Goal: Check status: Check status

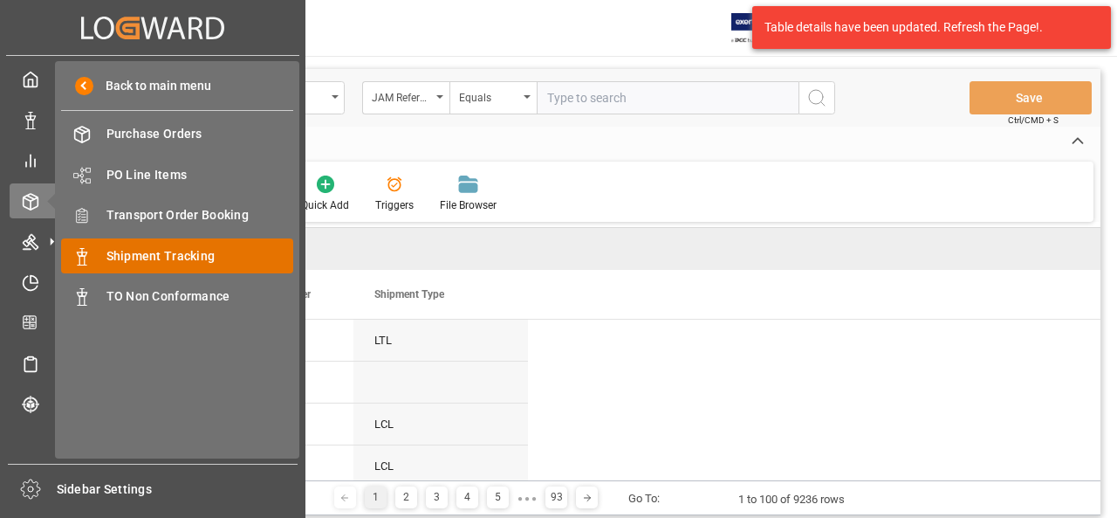
click at [122, 253] on span "Shipment Tracking" at bounding box center [201, 256] width 188 height 18
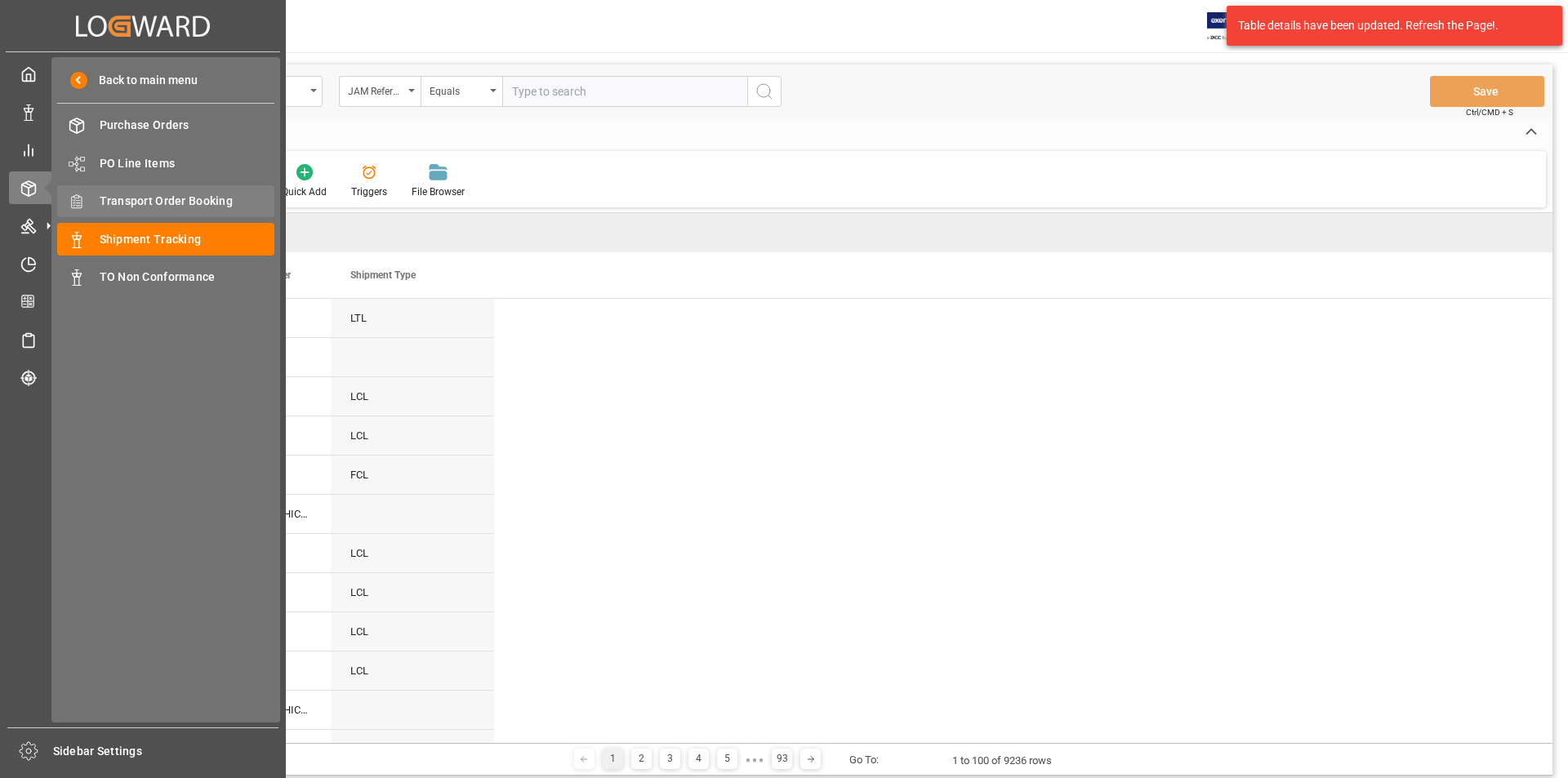
click at [141, 204] on span "Transport Order Booking" at bounding box center [188, 201] width 176 height 17
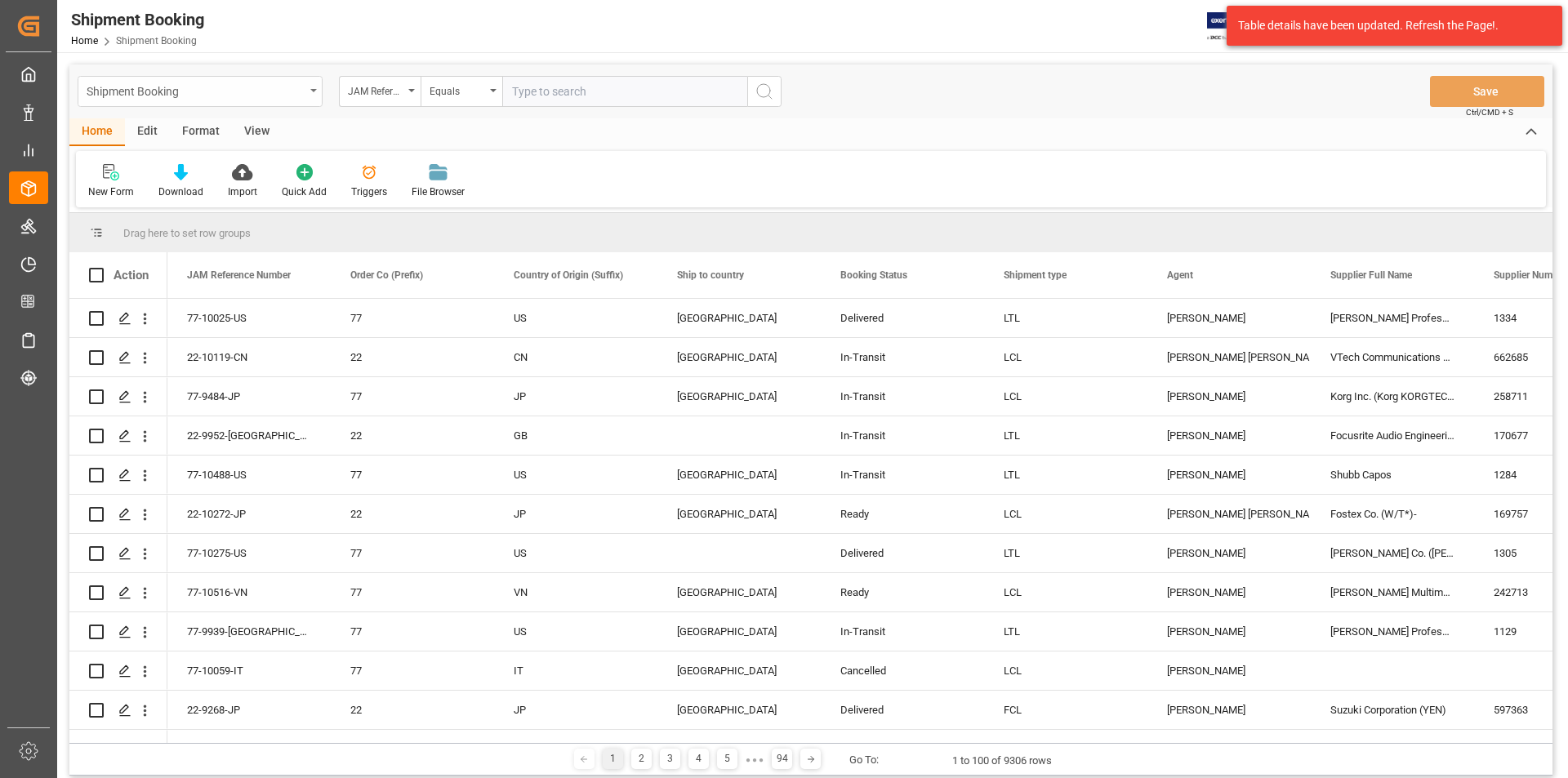
click at [310, 86] on div "Shipment Booking" at bounding box center [200, 91] width 245 height 31
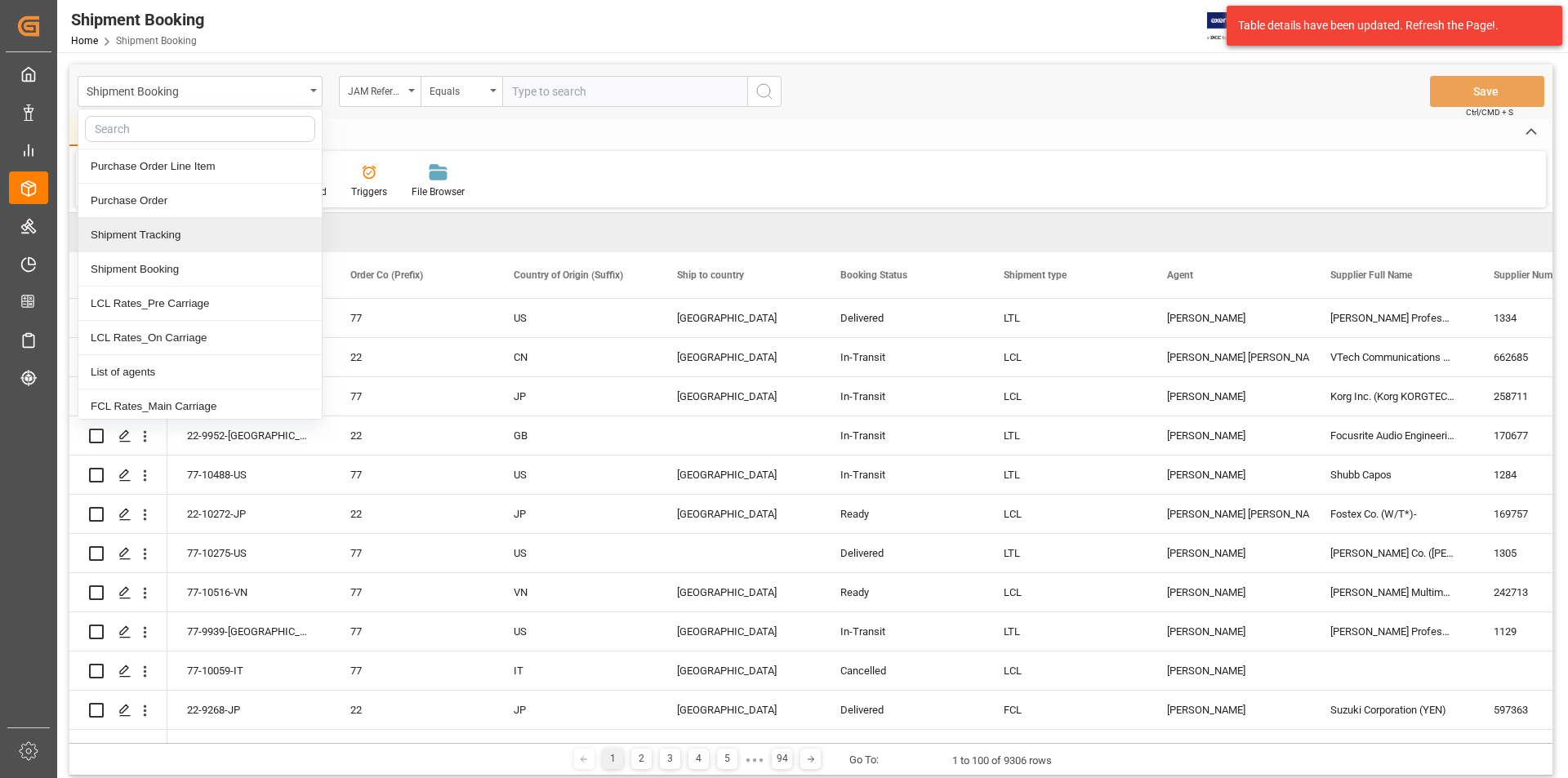
click at [225, 238] on div "Shipment Tracking" at bounding box center [200, 235] width 243 height 35
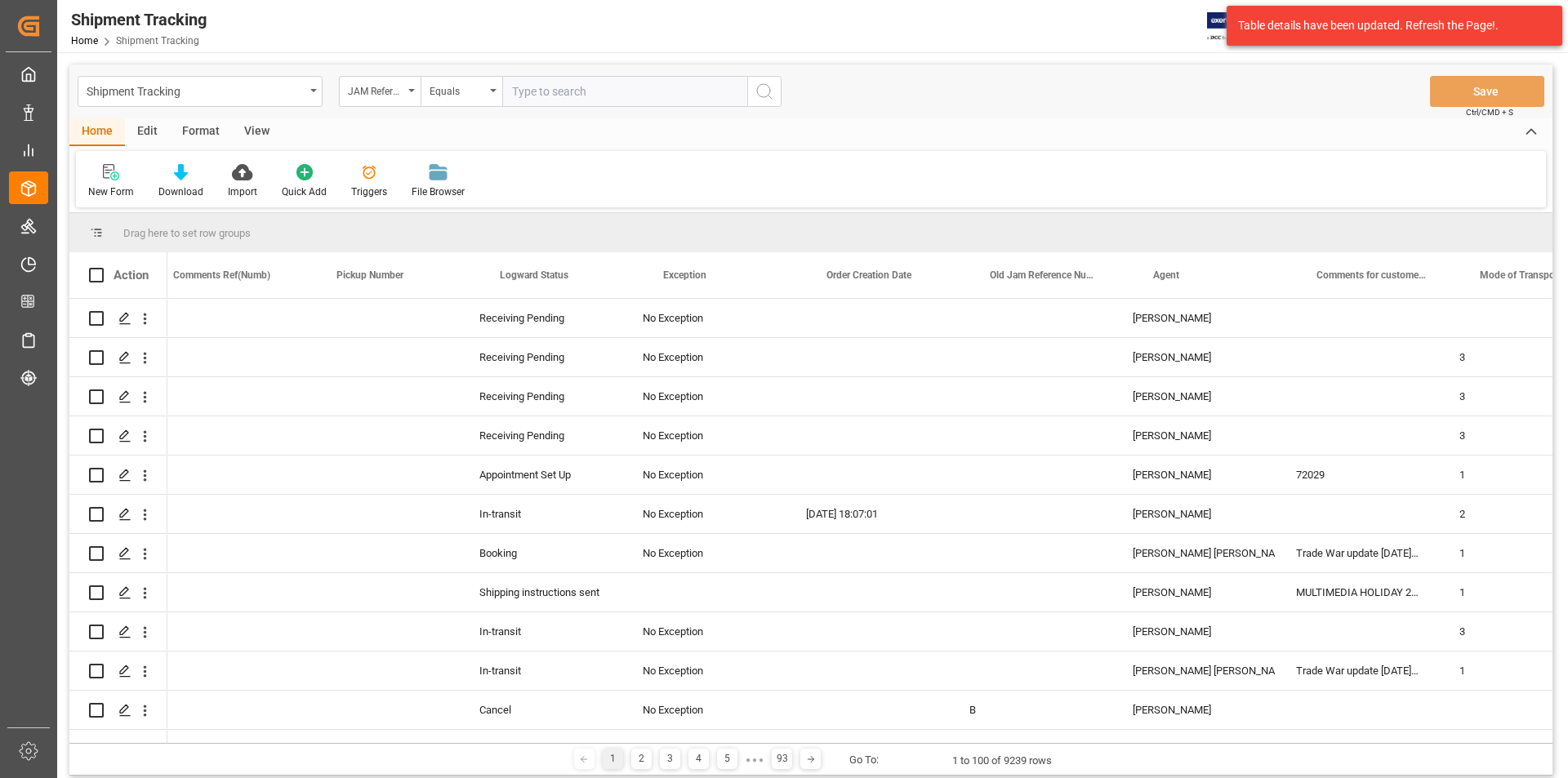
scroll to position [0, 1360]
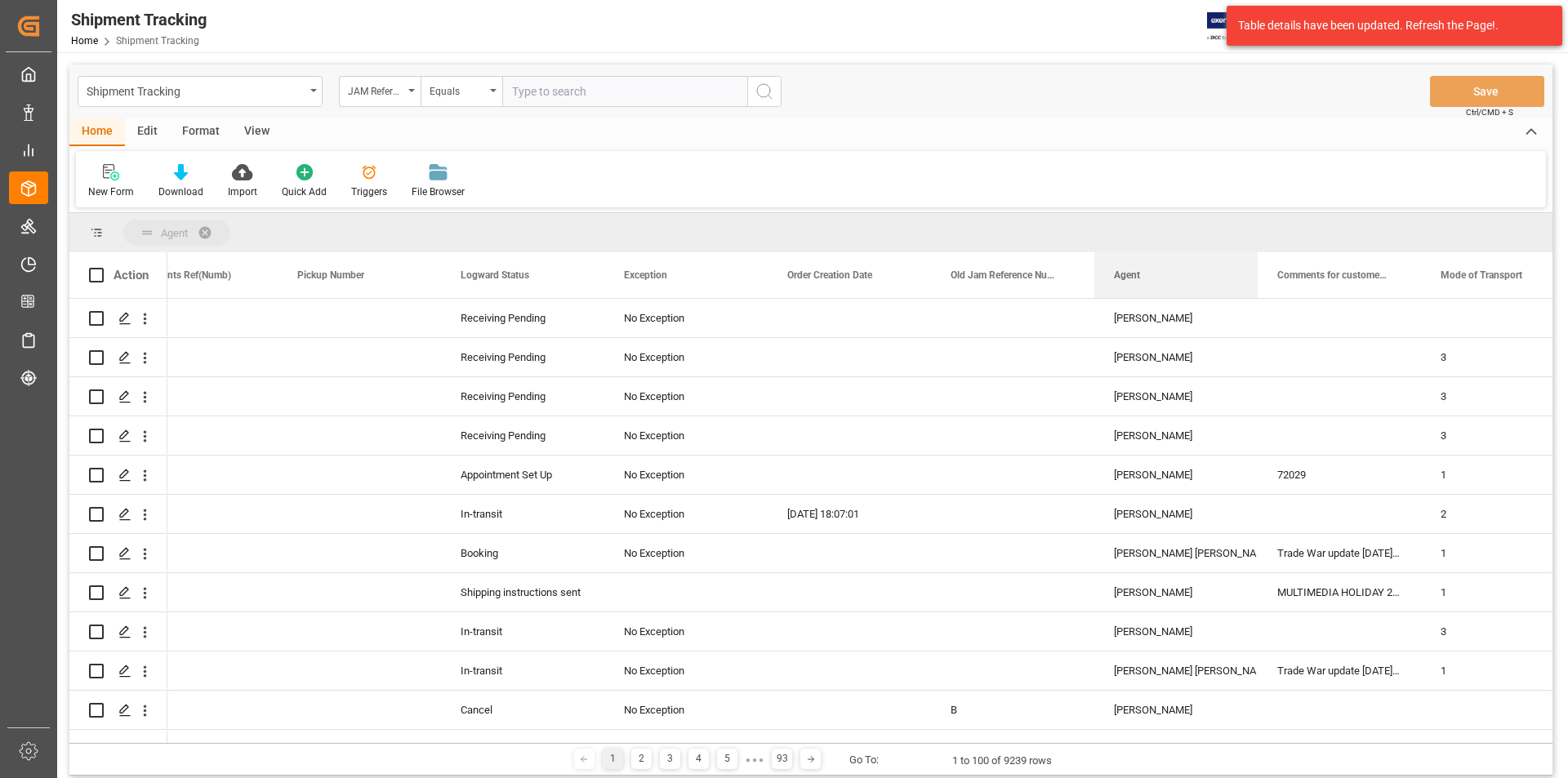
drag, startPoint x: 1148, startPoint y: 277, endPoint x: 1154, endPoint y: 240, distance: 37.5
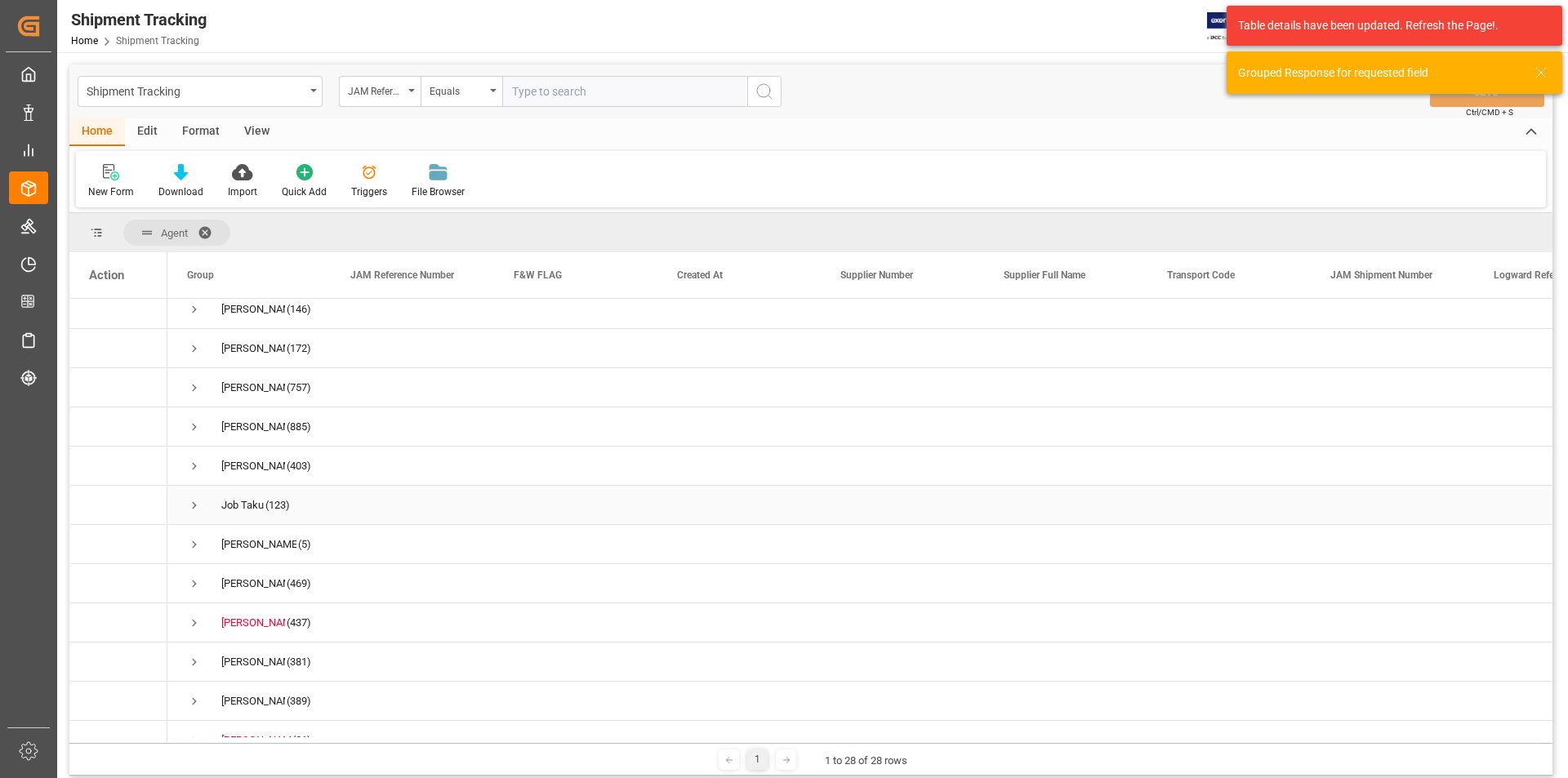
scroll to position [326, 0]
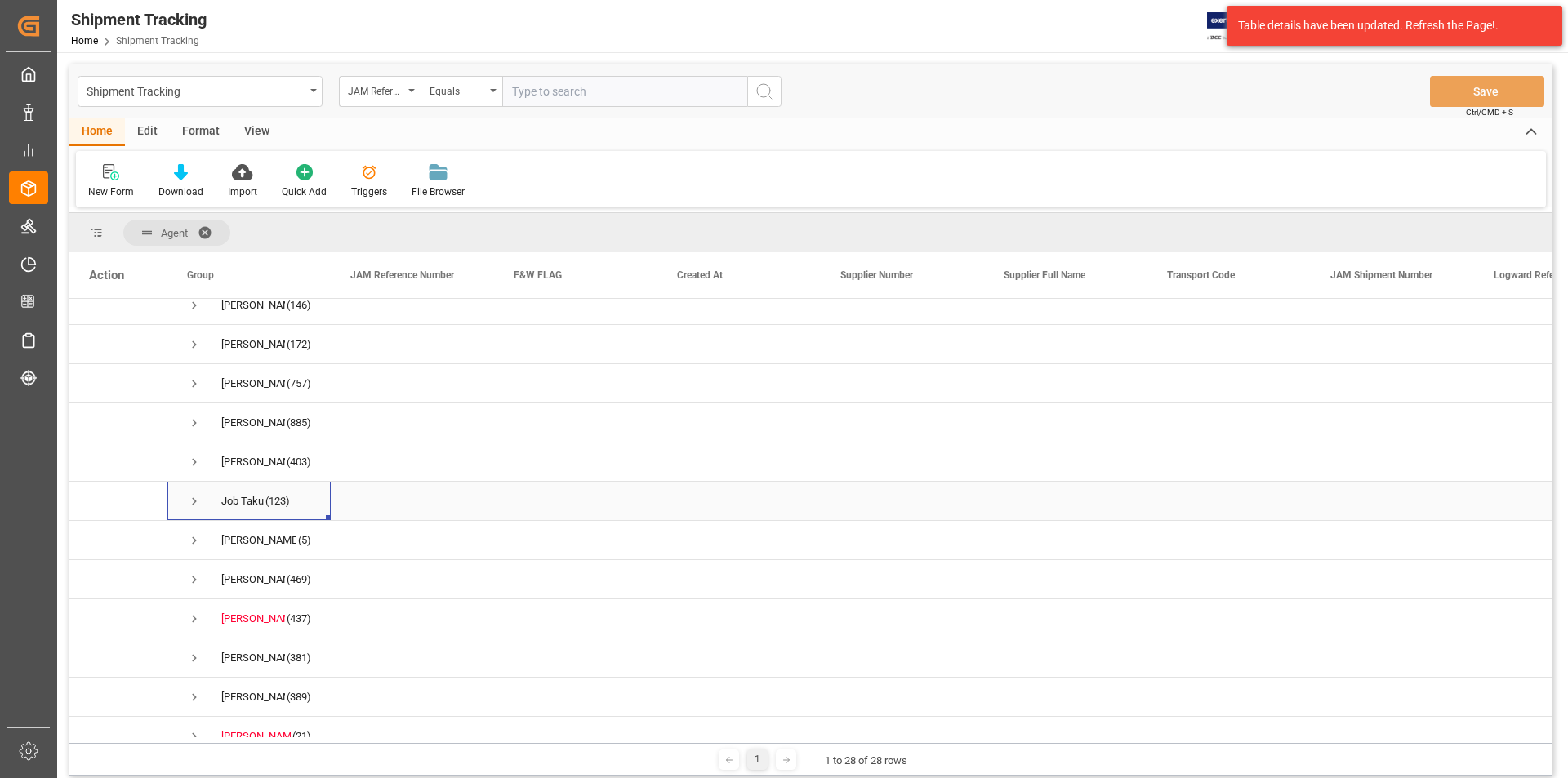
click at [190, 504] on span "Press SPACE to select this row." at bounding box center [195, 501] width 15 height 15
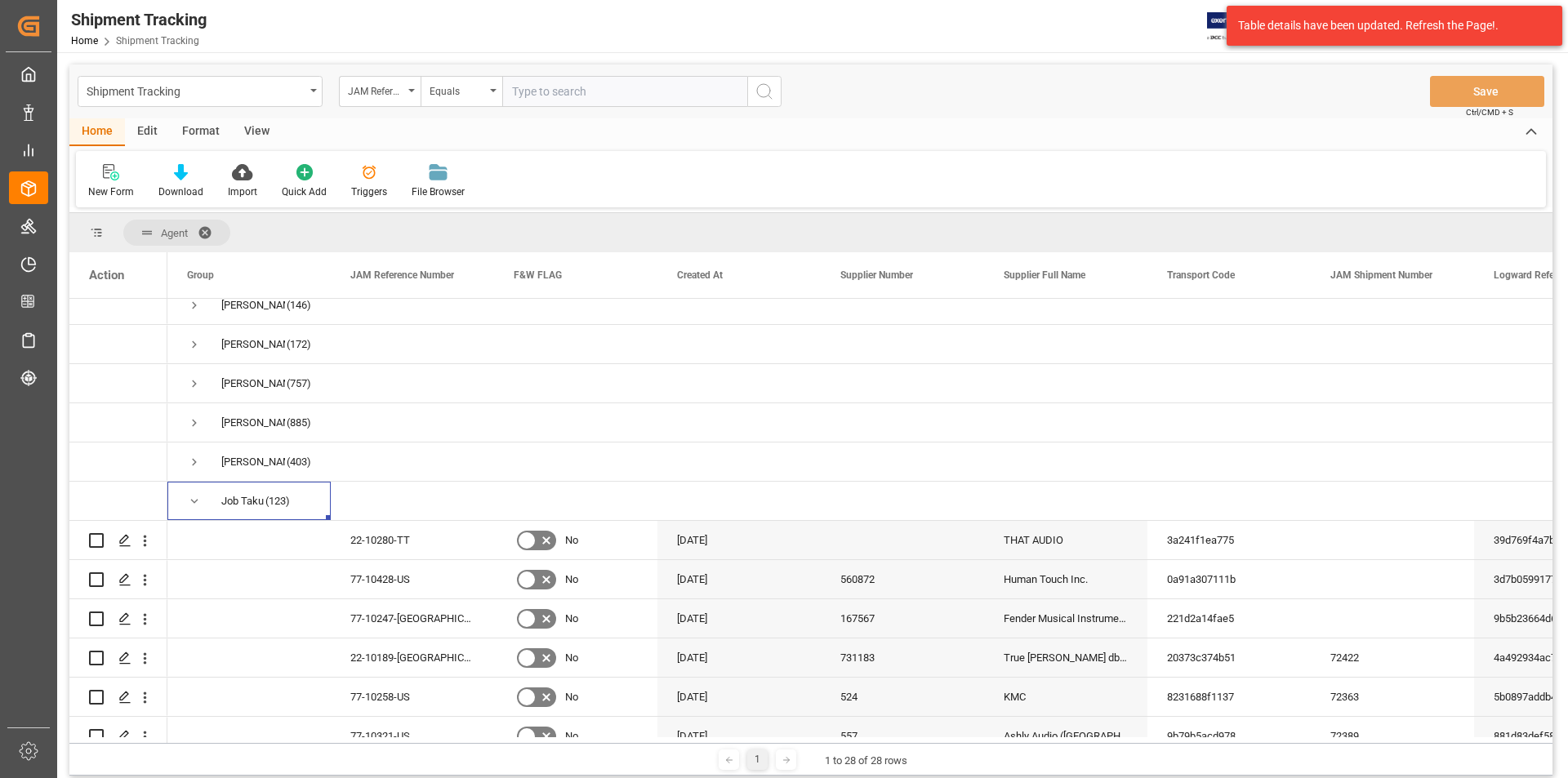
click at [207, 227] on span at bounding box center [211, 233] width 26 height 15
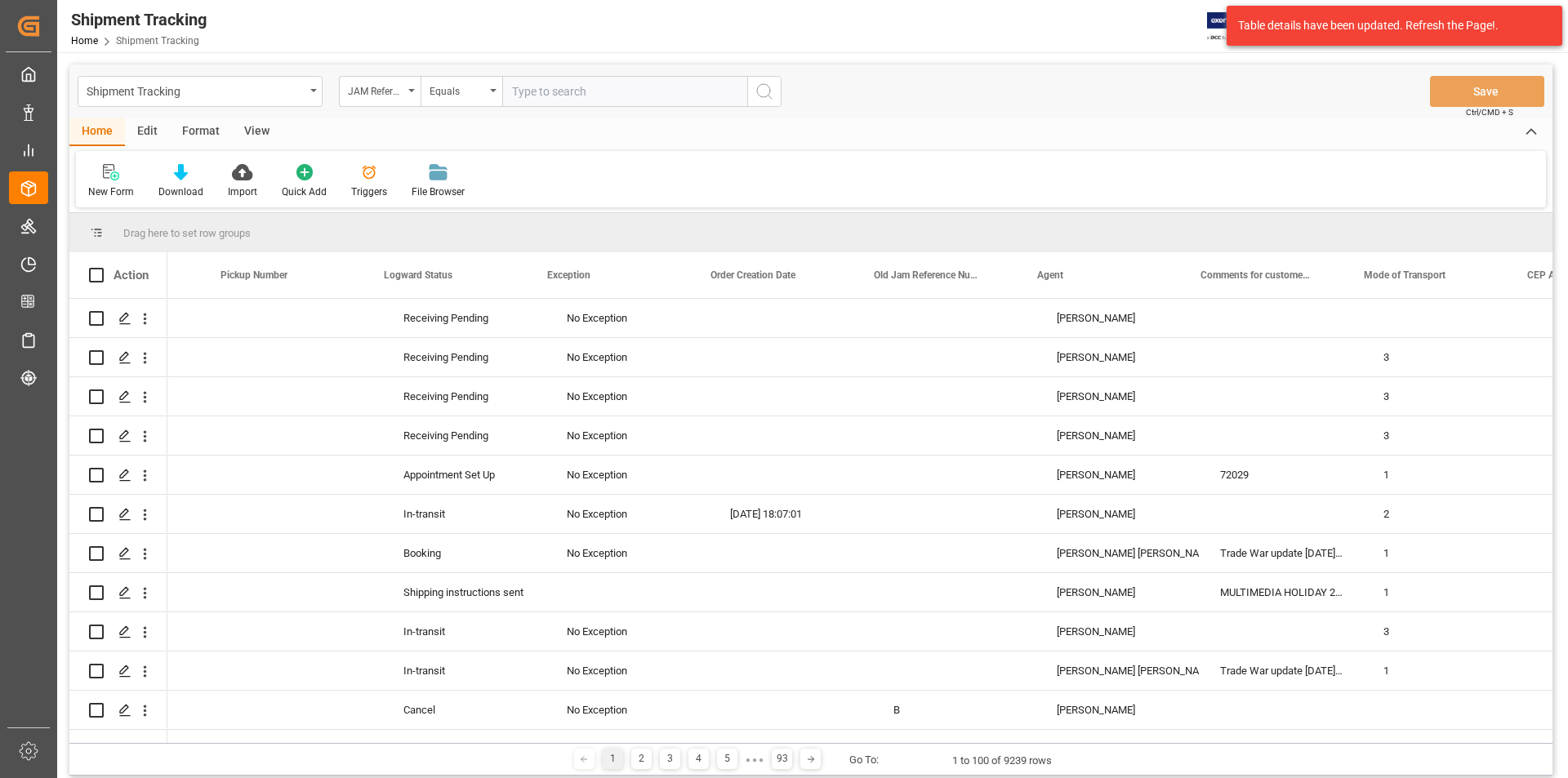
scroll to position [0, 0]
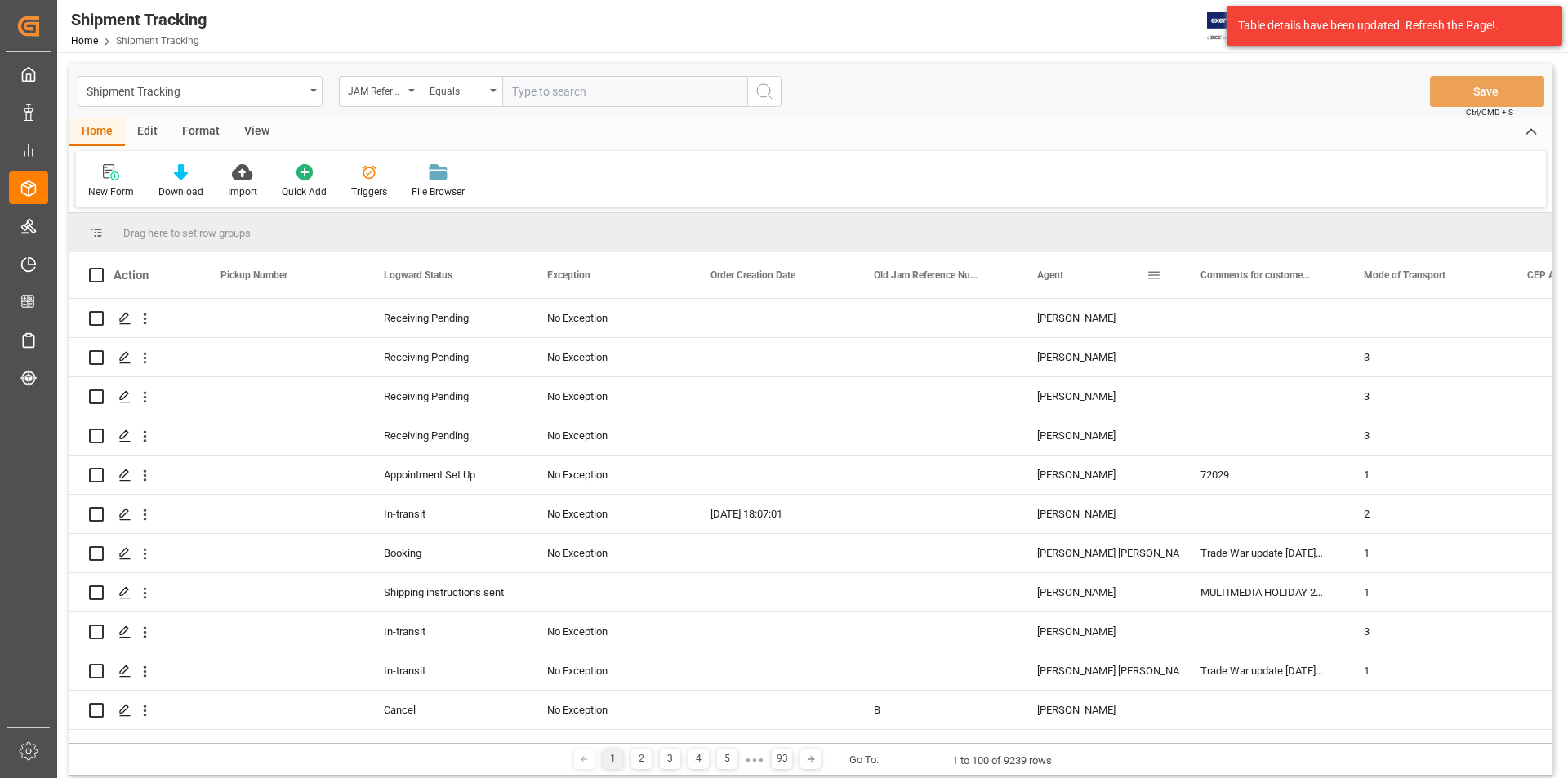
click at [1152, 274] on span at bounding box center [1154, 275] width 15 height 15
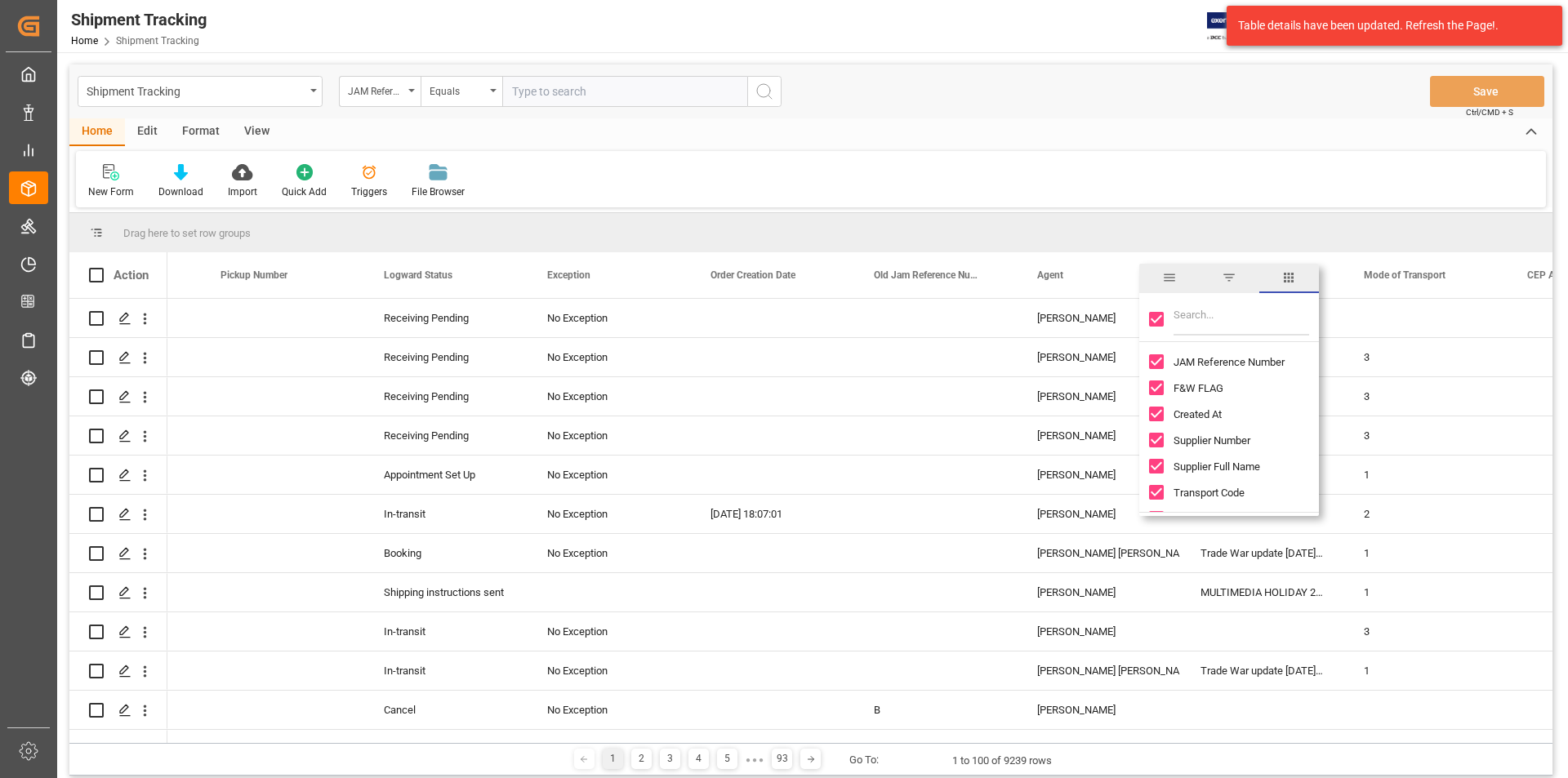
click at [1201, 322] on input "Filter Columns Input" at bounding box center [1241, 319] width 136 height 33
click at [1239, 280] on span "filter" at bounding box center [1229, 278] width 60 height 29
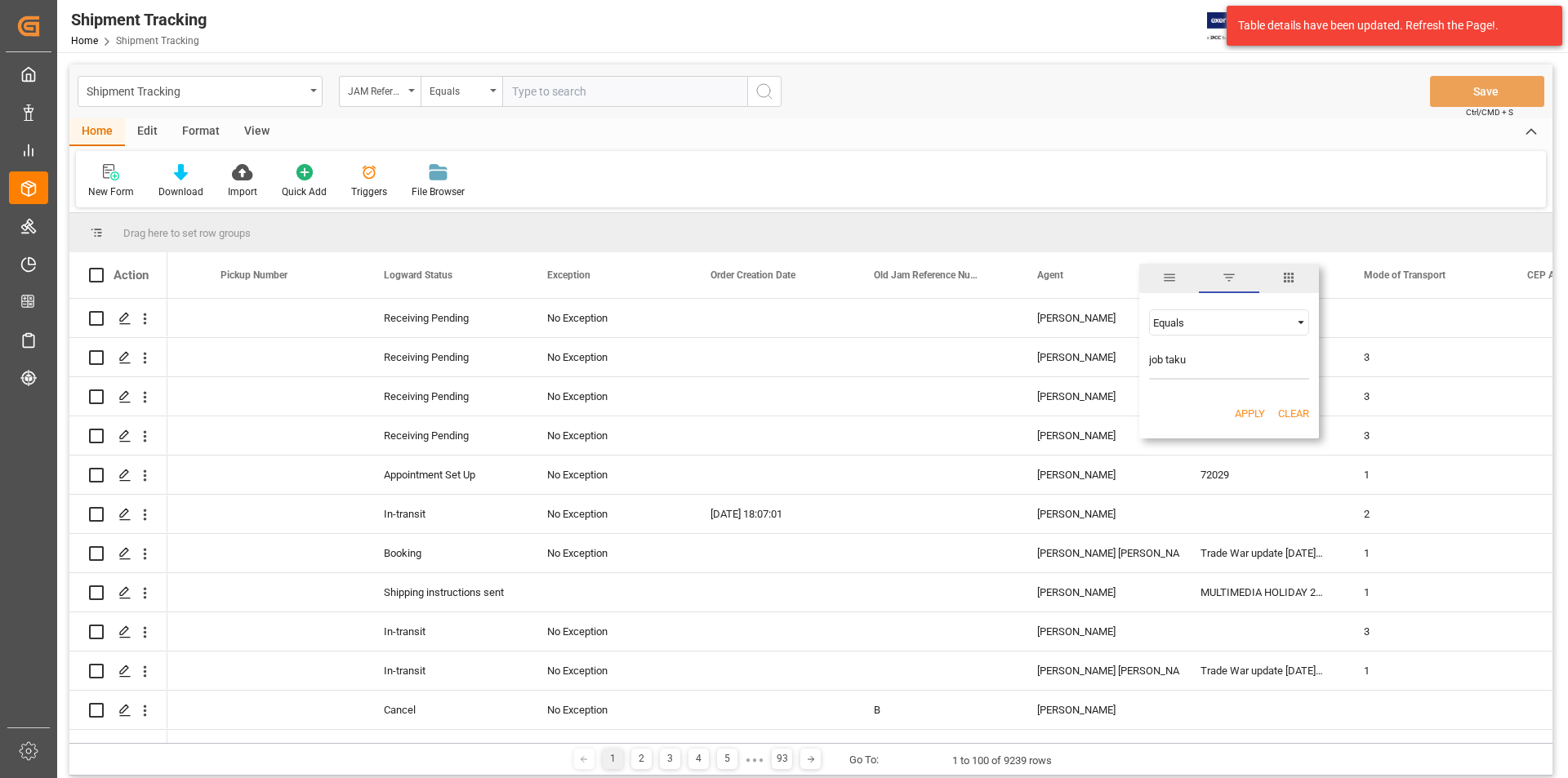
type input "job taku"
click at [1244, 414] on button "Apply" at bounding box center [1250, 413] width 30 height 16
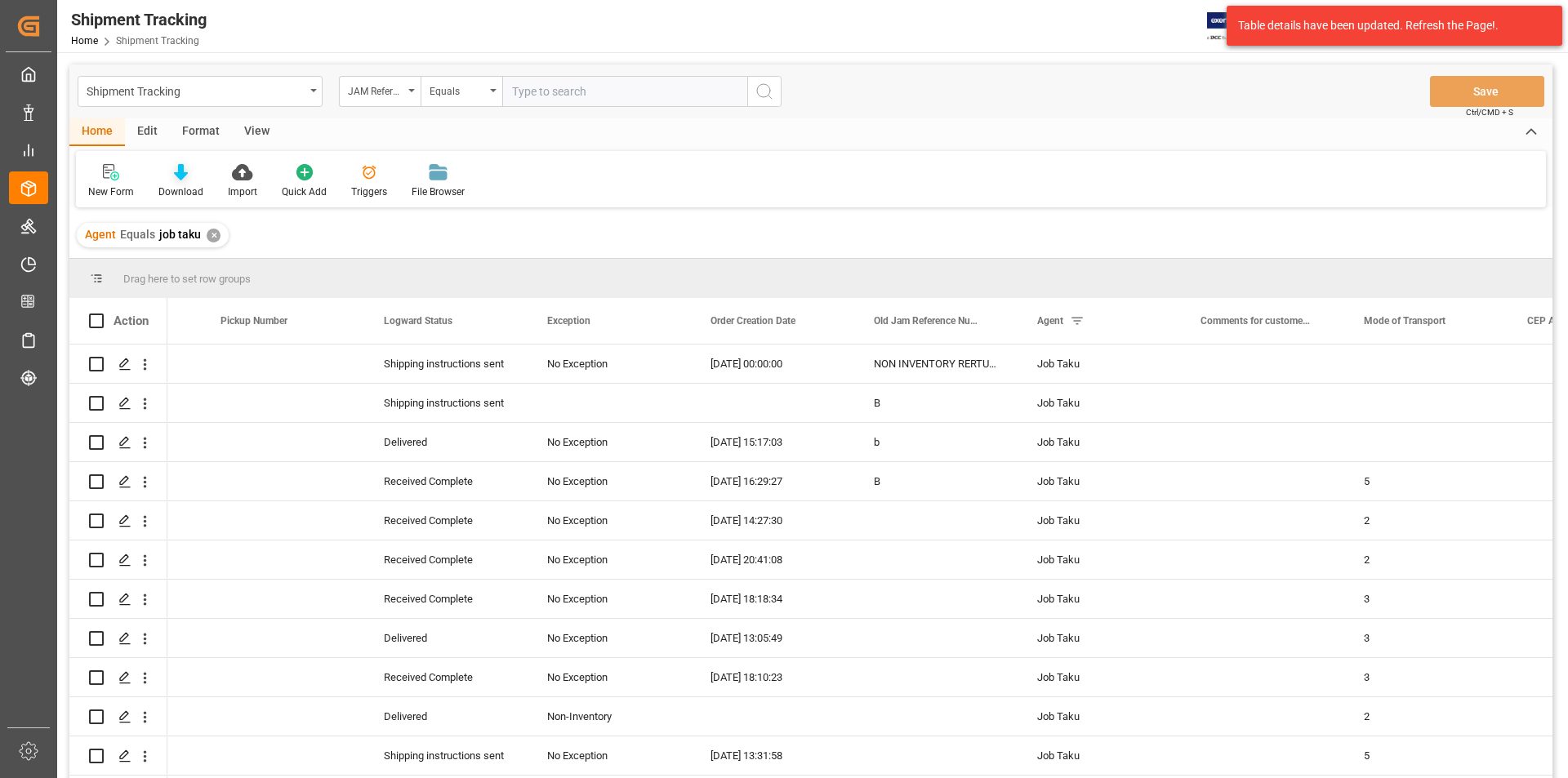
click at [183, 175] on icon at bounding box center [181, 171] width 14 height 16
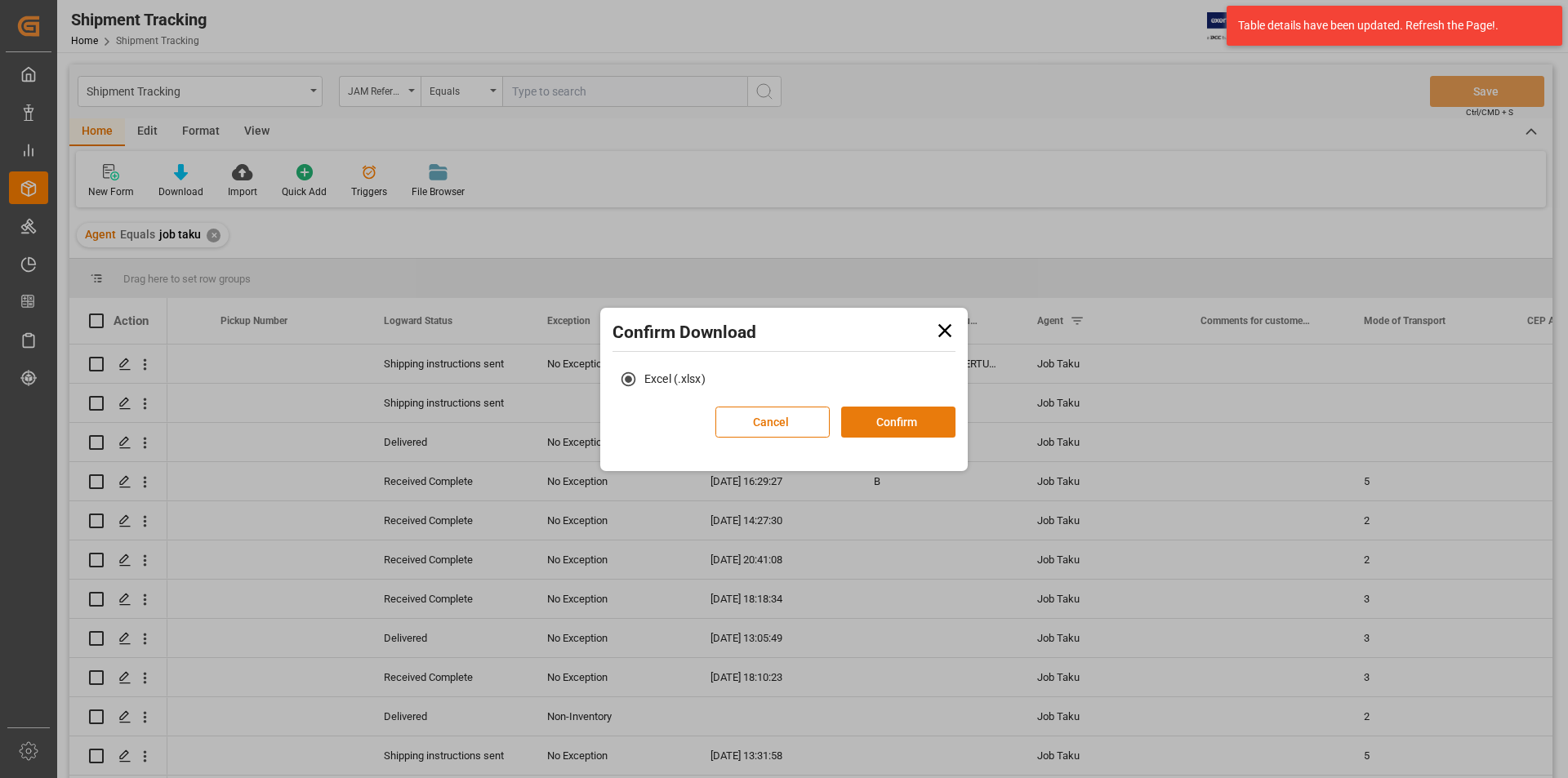
click at [870, 419] on button "Confirm" at bounding box center [898, 422] width 114 height 31
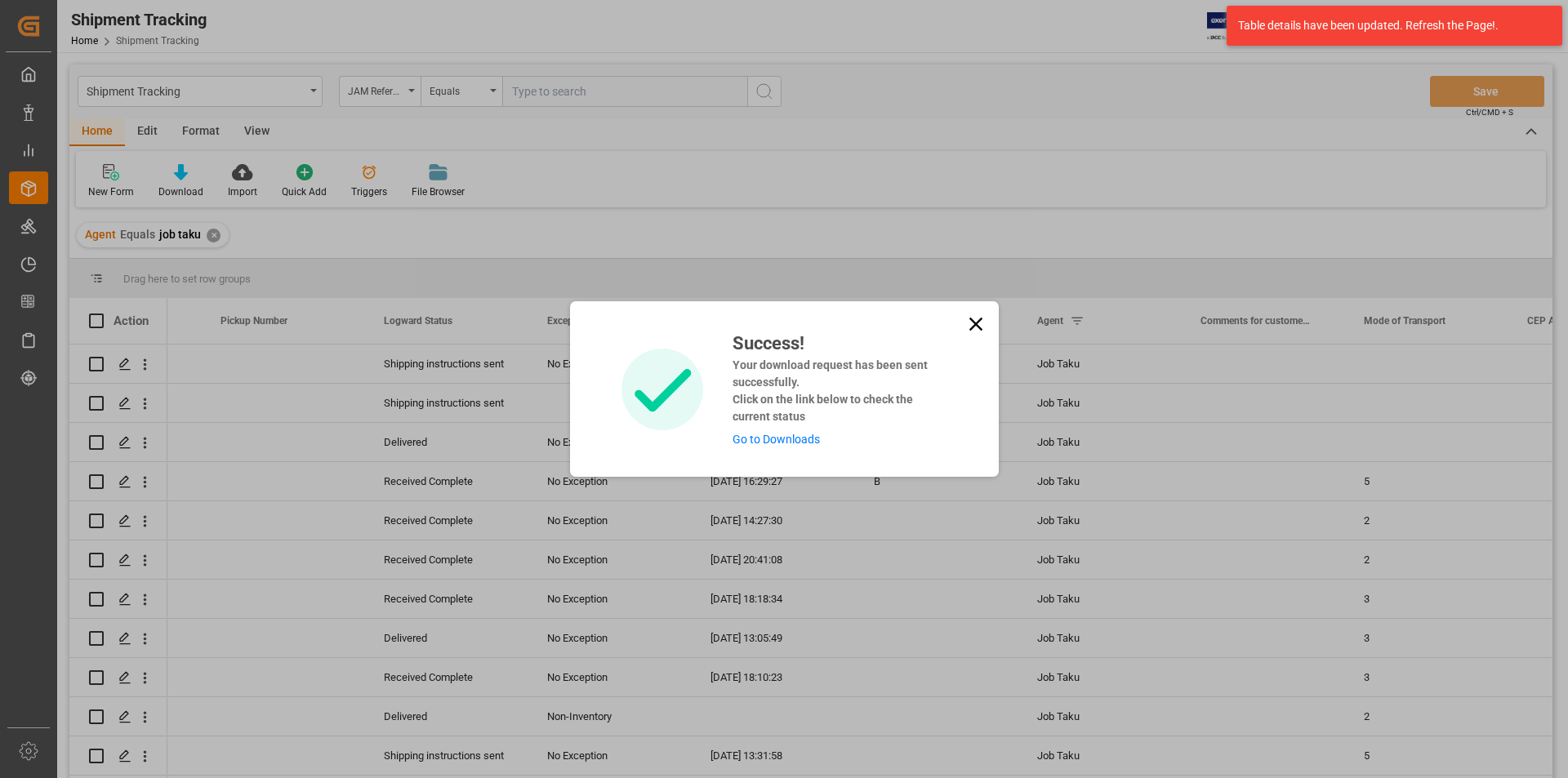
click at [790, 436] on link "Go to Downloads" at bounding box center [776, 439] width 87 height 13
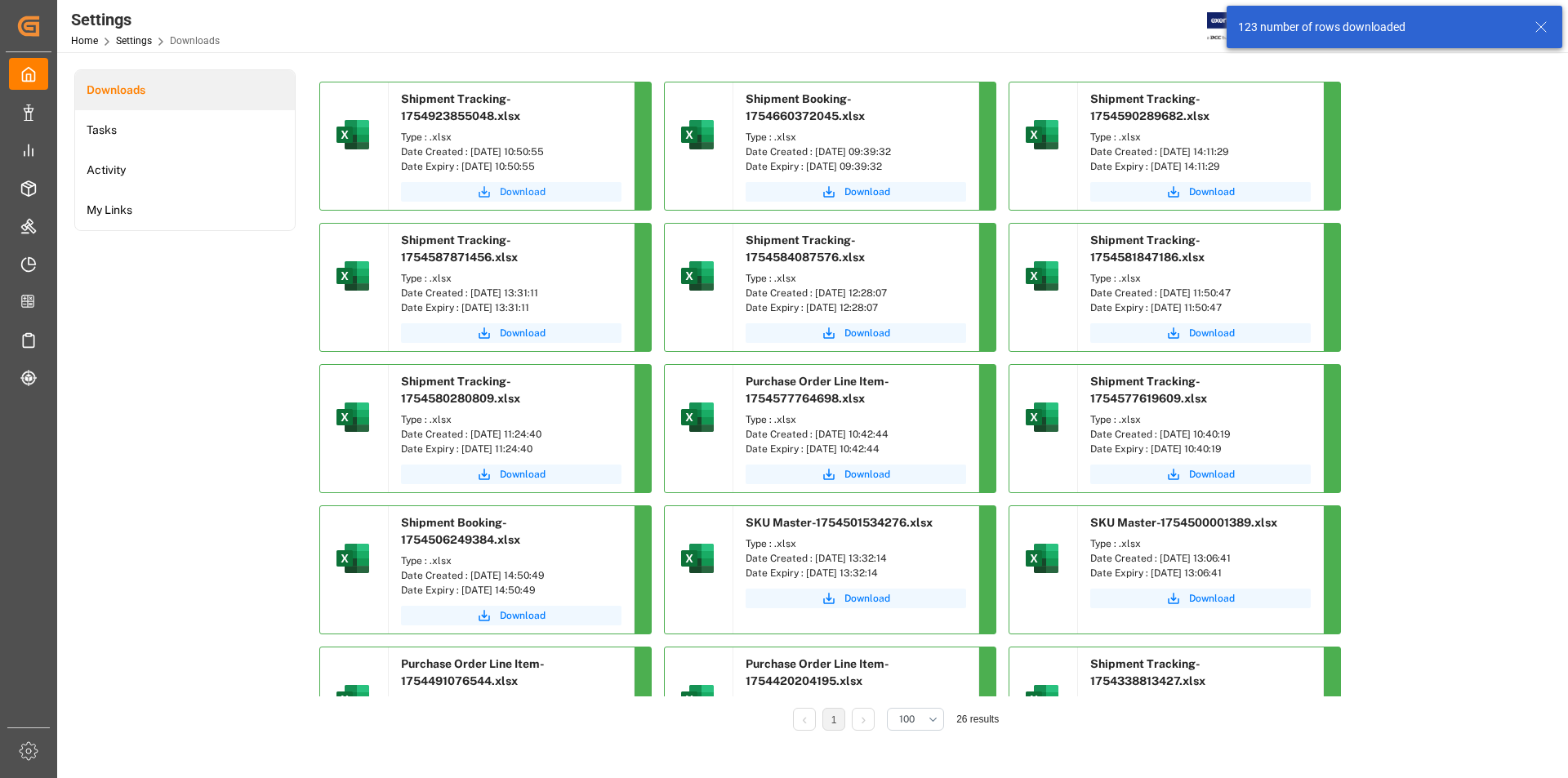
click at [539, 194] on span "Download" at bounding box center [522, 192] width 46 height 15
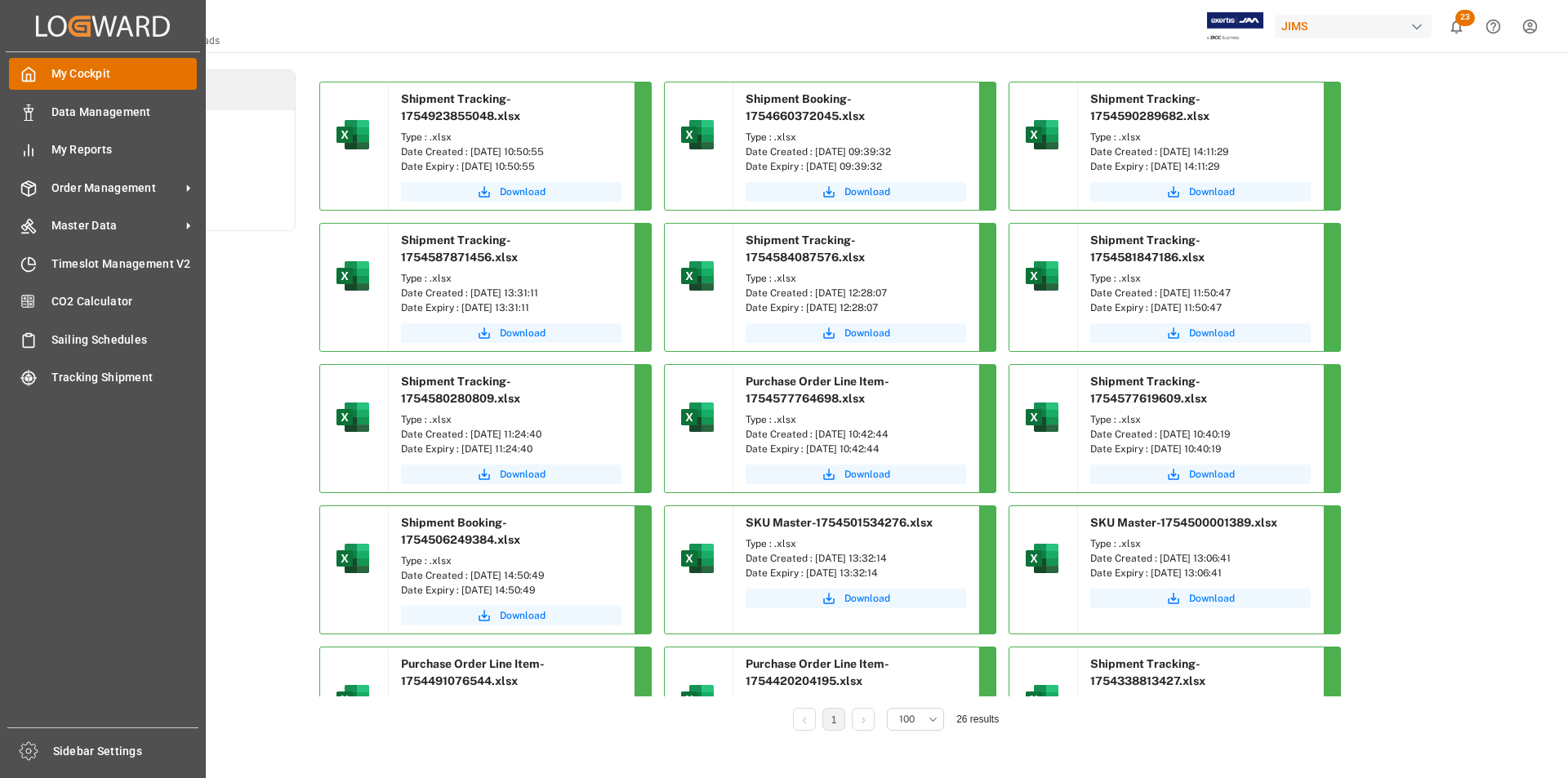
click at [57, 68] on span "My Cockpit" at bounding box center [124, 74] width 146 height 17
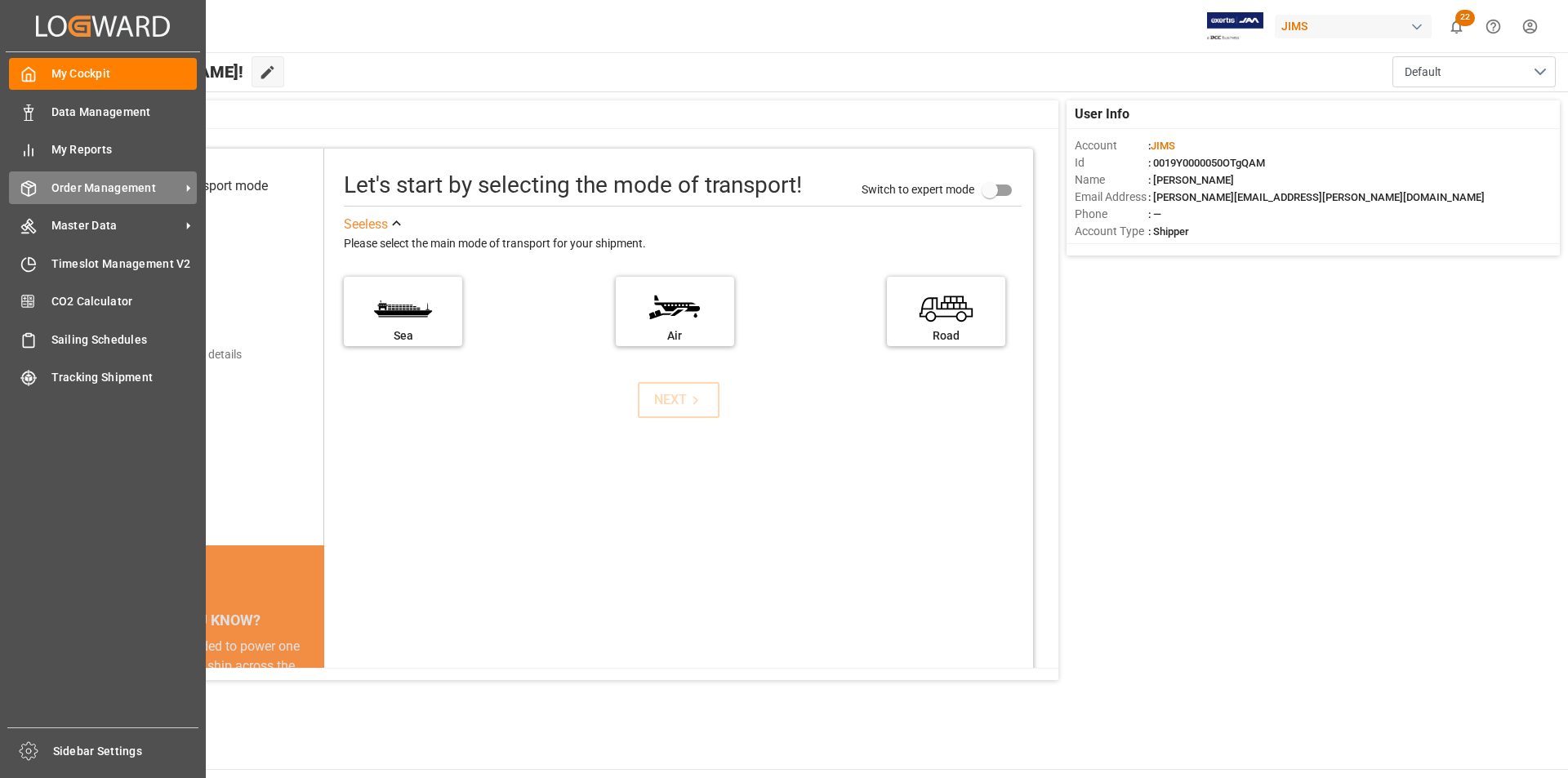
click at [93, 184] on span "Order Management" at bounding box center [116, 188] width 129 height 17
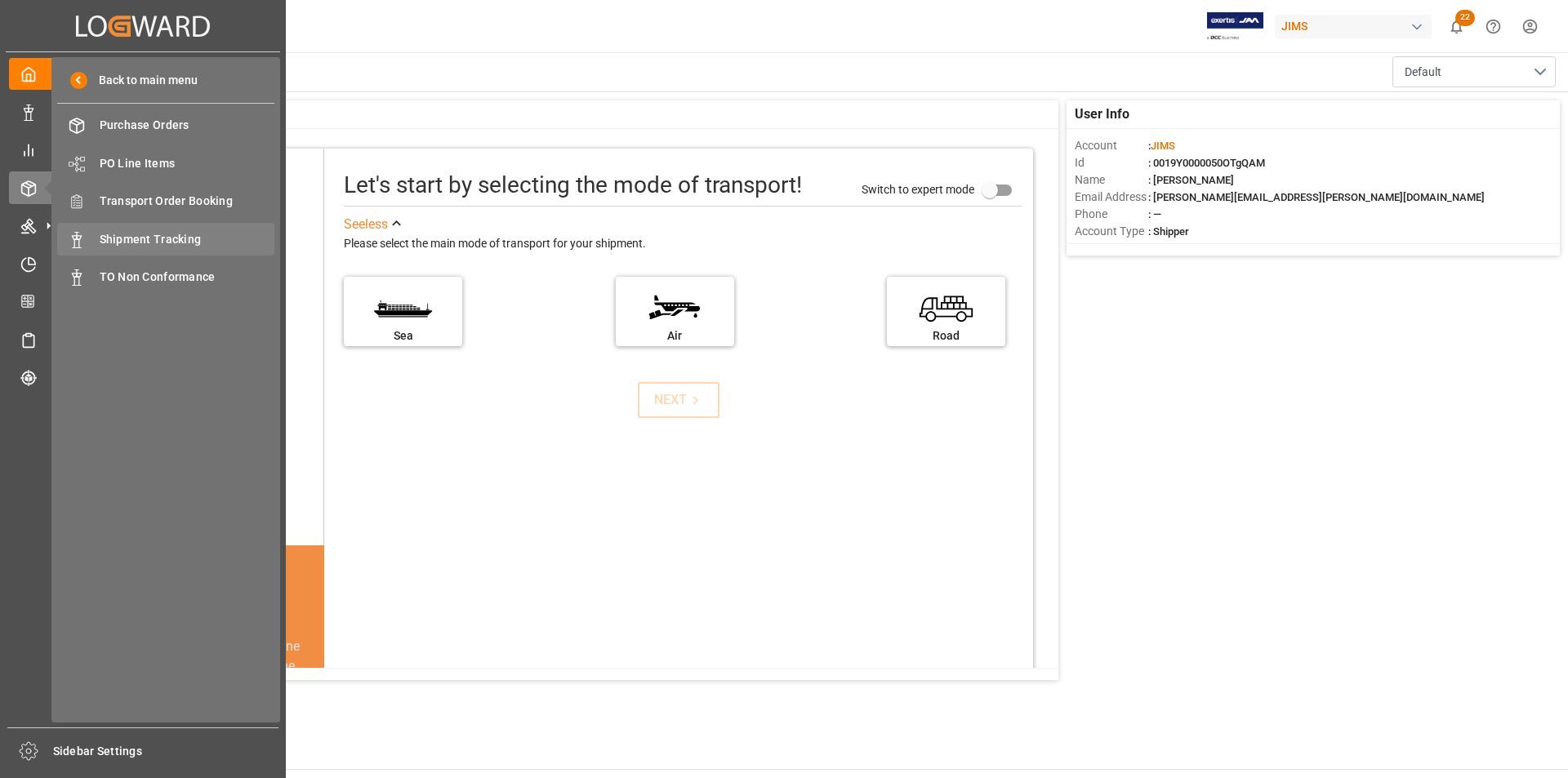
click at [117, 232] on span "Shipment Tracking" at bounding box center [188, 239] width 176 height 17
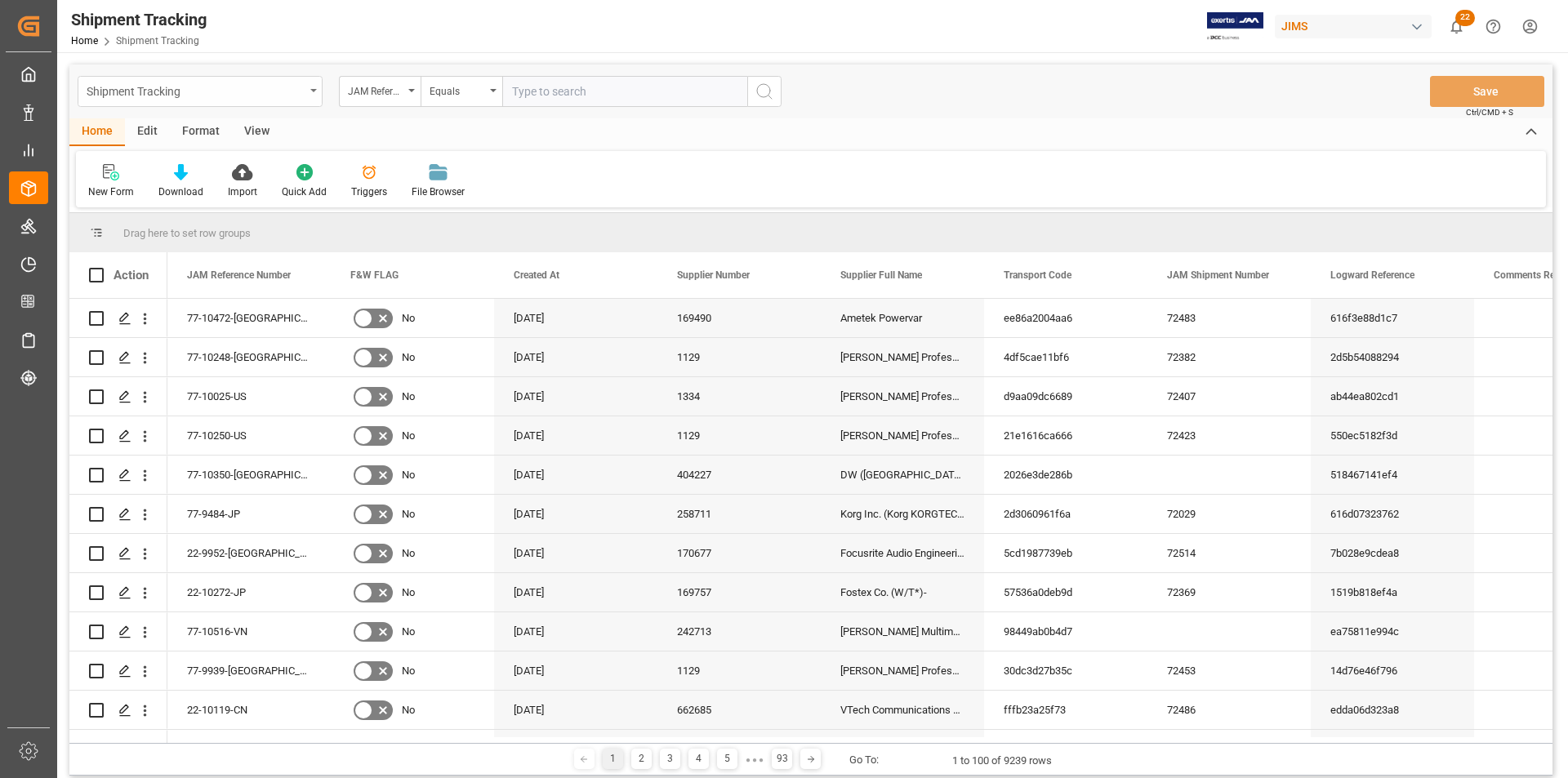
click at [309, 94] on div "Shipment Tracking" at bounding box center [200, 91] width 245 height 31
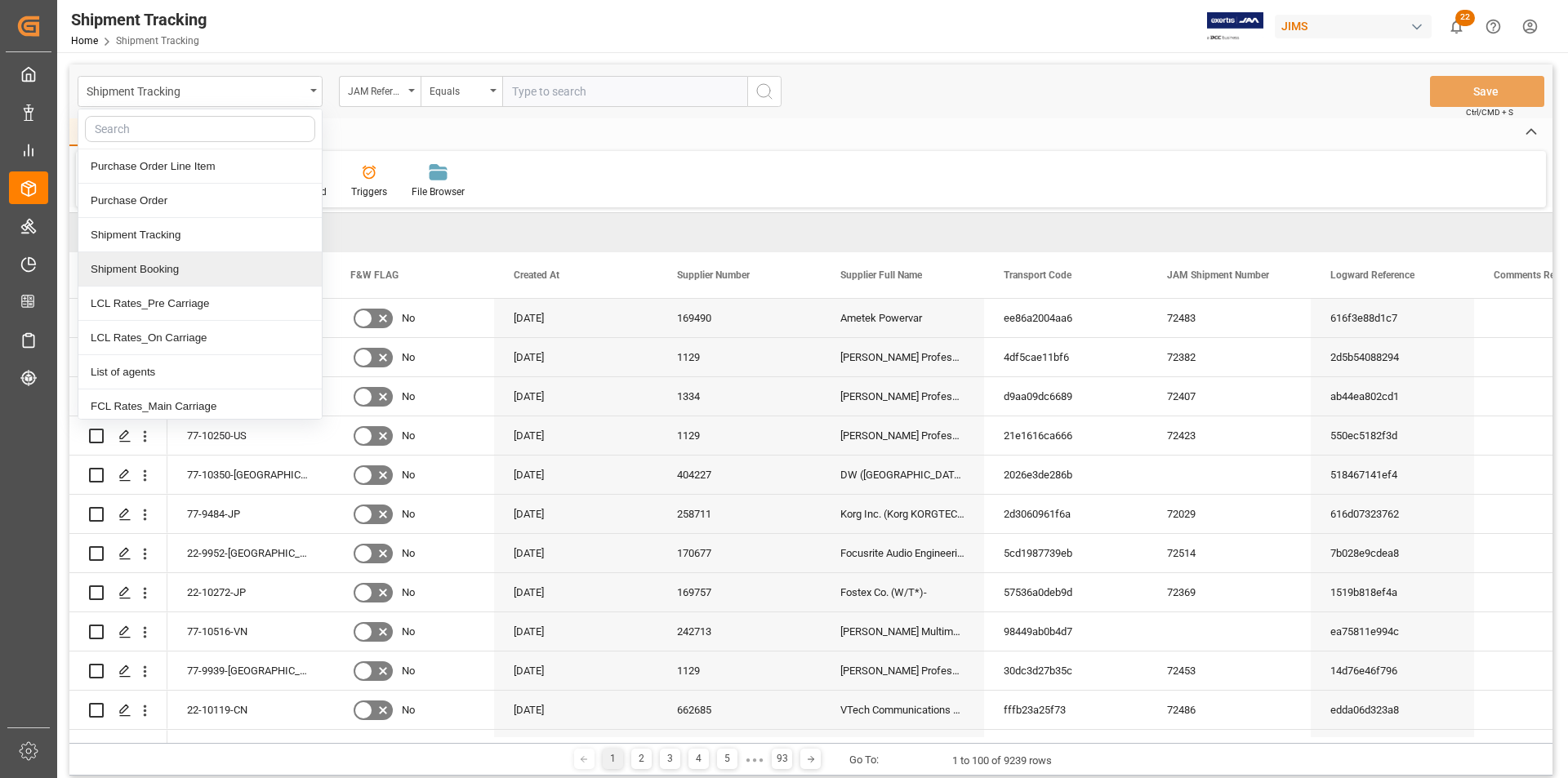
click at [241, 271] on div "Shipment Booking" at bounding box center [200, 269] width 243 height 35
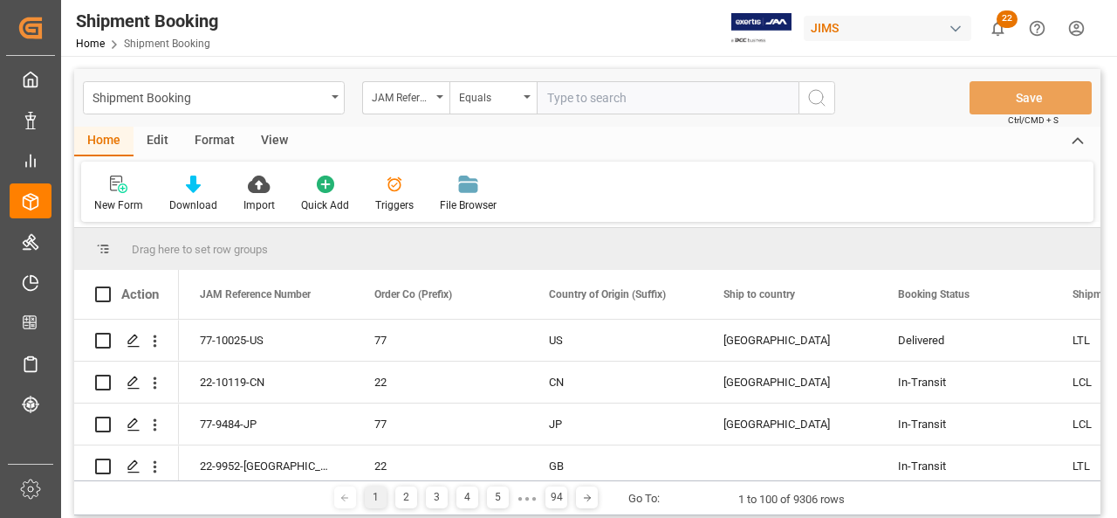
click at [613, 102] on input "text" at bounding box center [668, 97] width 262 height 33
paste input "77-10428-US"
type input "77-10428-US"
click at [815, 104] on circle "search button" at bounding box center [816, 97] width 14 height 14
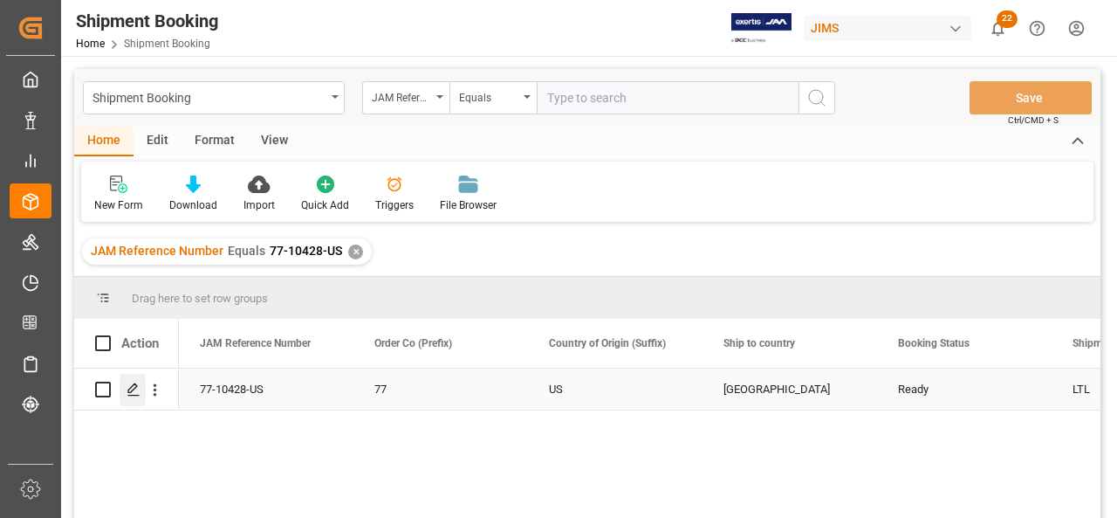
click at [128, 389] on polygon "Press SPACE to select this row." at bounding box center [132, 388] width 9 height 9
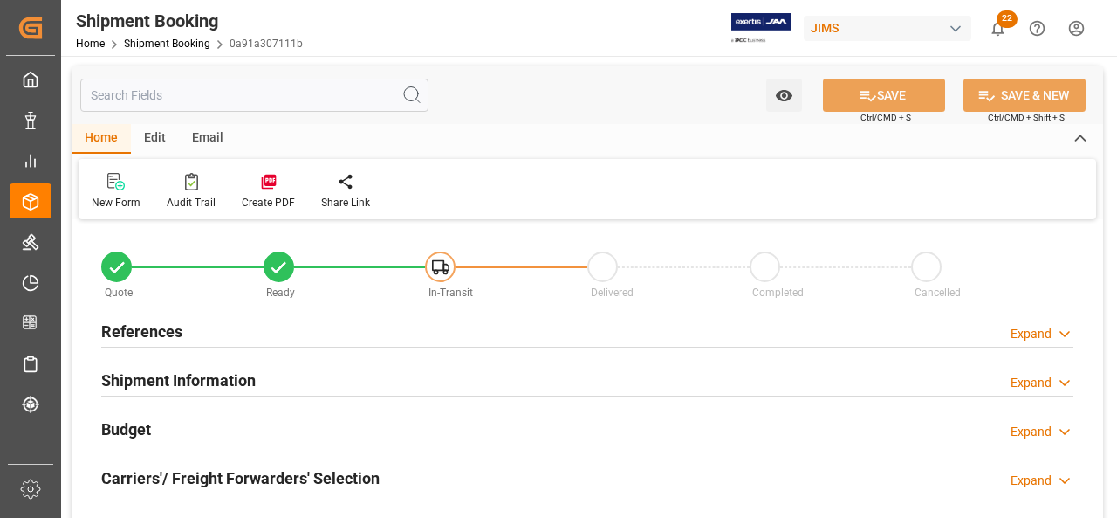
type input "2"
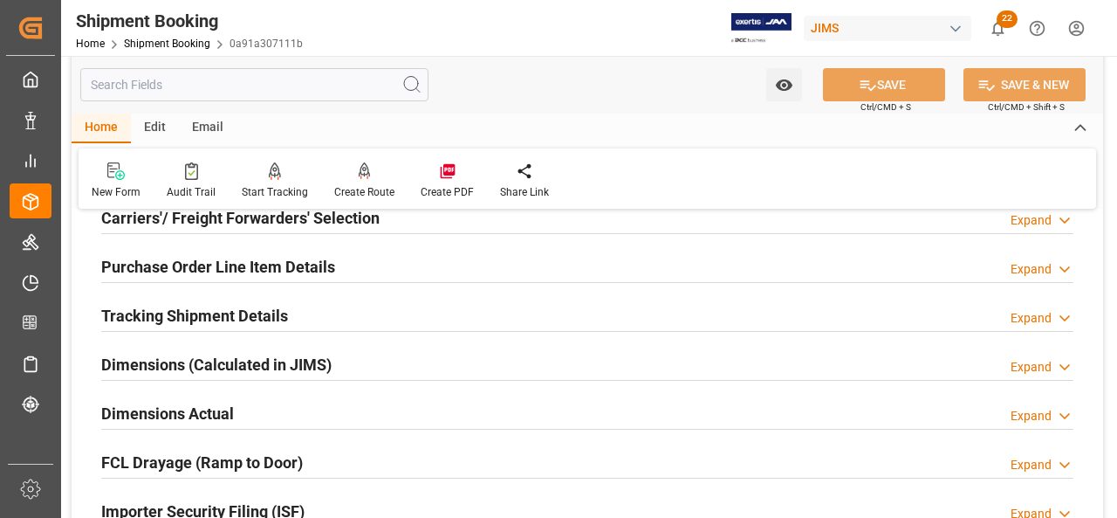
scroll to position [262, 0]
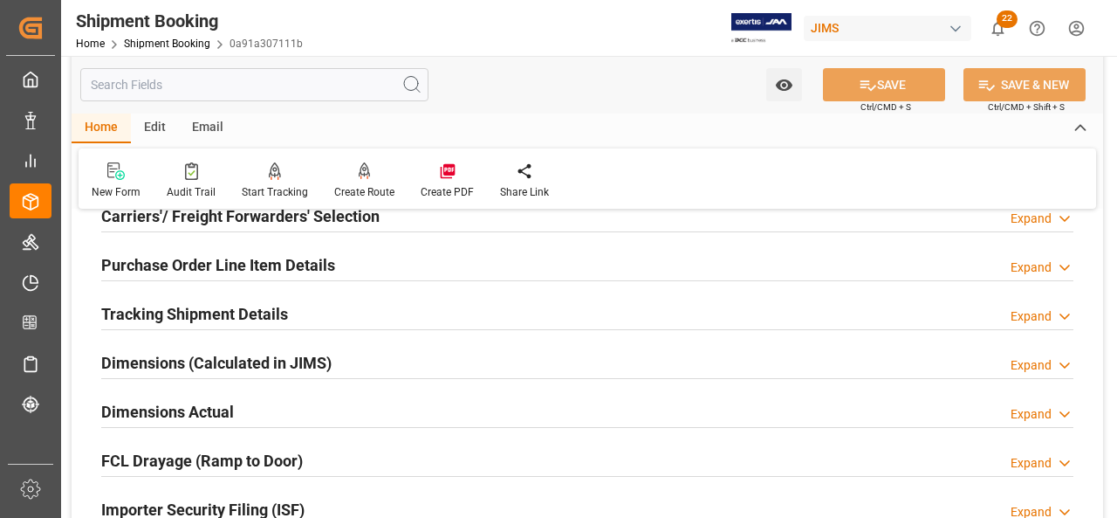
click at [195, 267] on h2 "Purchase Order Line Item Details" at bounding box center [218, 265] width 234 height 24
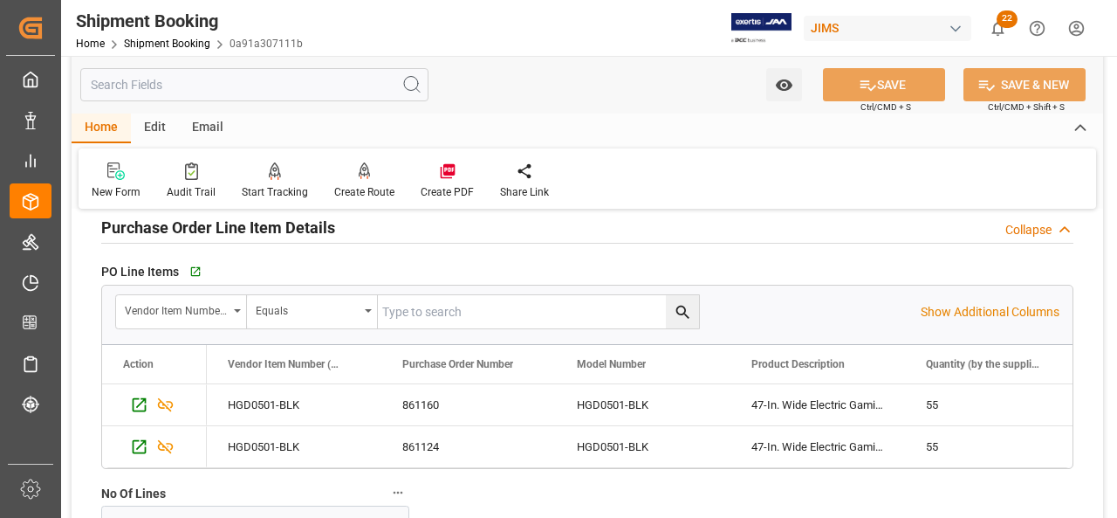
scroll to position [349, 0]
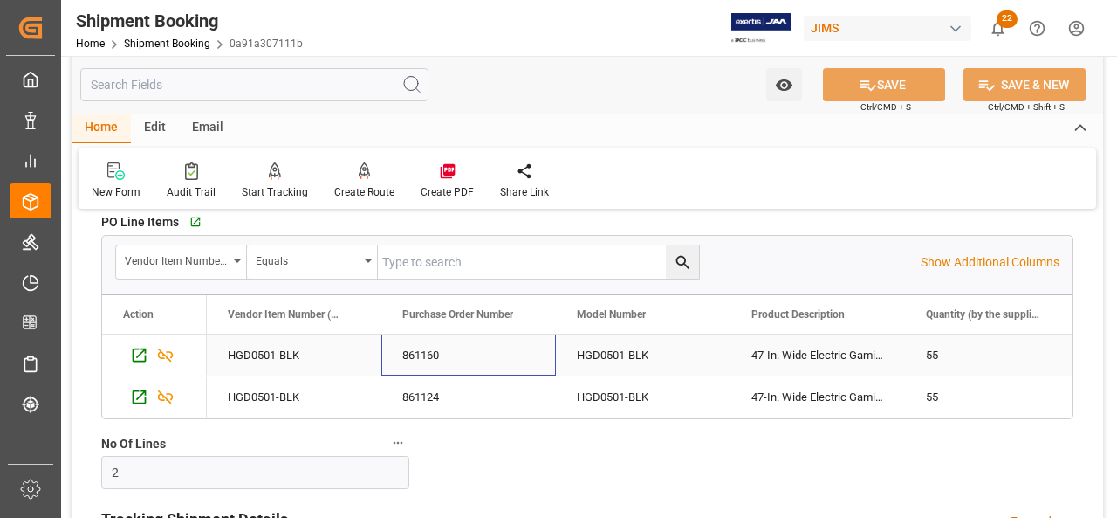
click at [437, 350] on div "861160" at bounding box center [469, 354] width 175 height 41
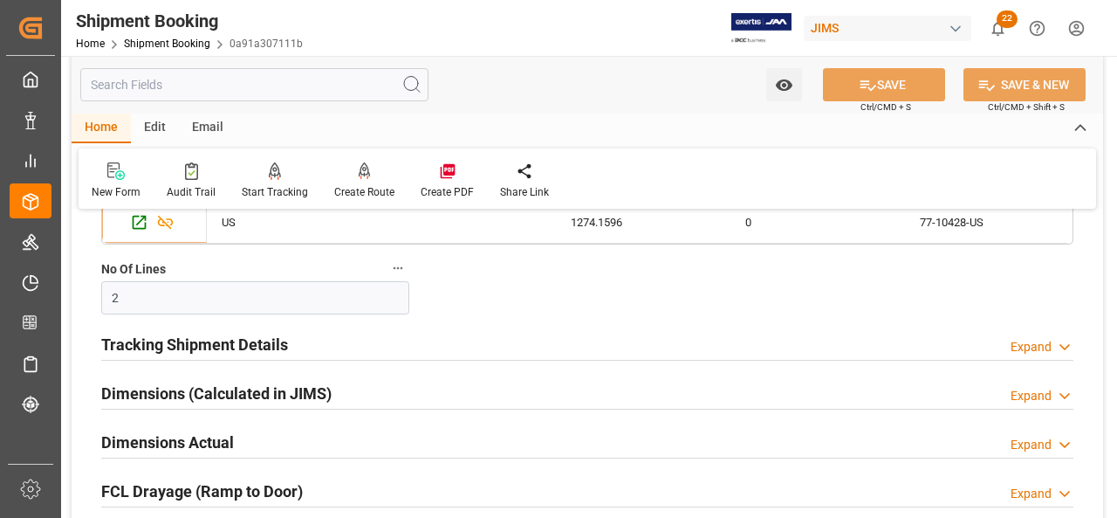
scroll to position [437, 0]
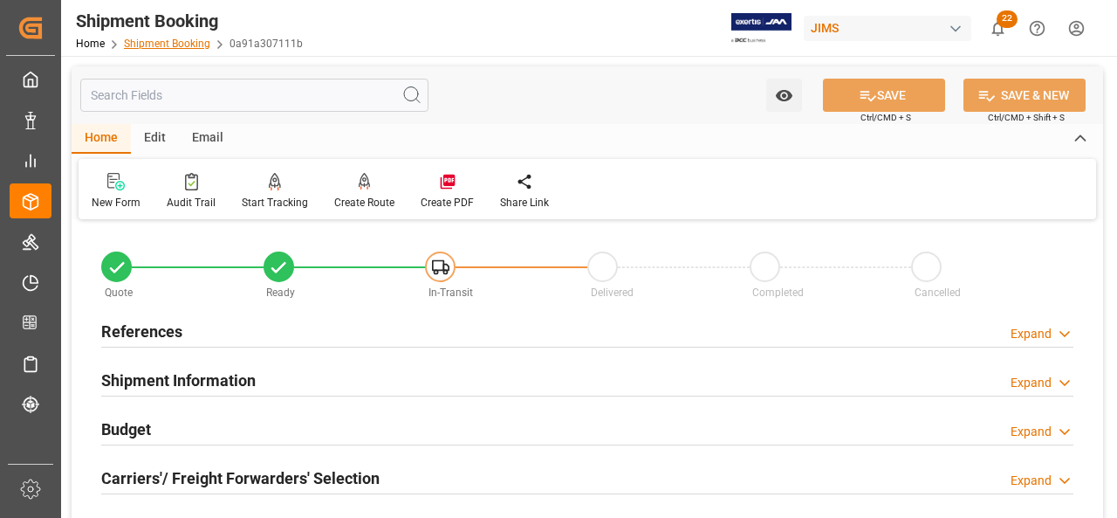
click at [190, 46] on link "Shipment Booking" at bounding box center [167, 44] width 86 height 12
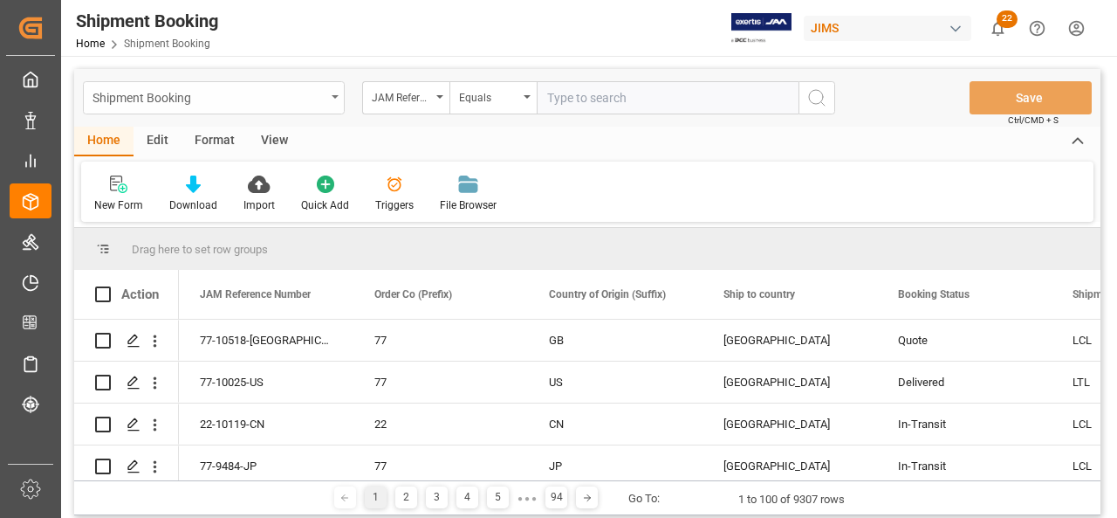
click at [291, 113] on div "Shipment Booking" at bounding box center [214, 97] width 262 height 33
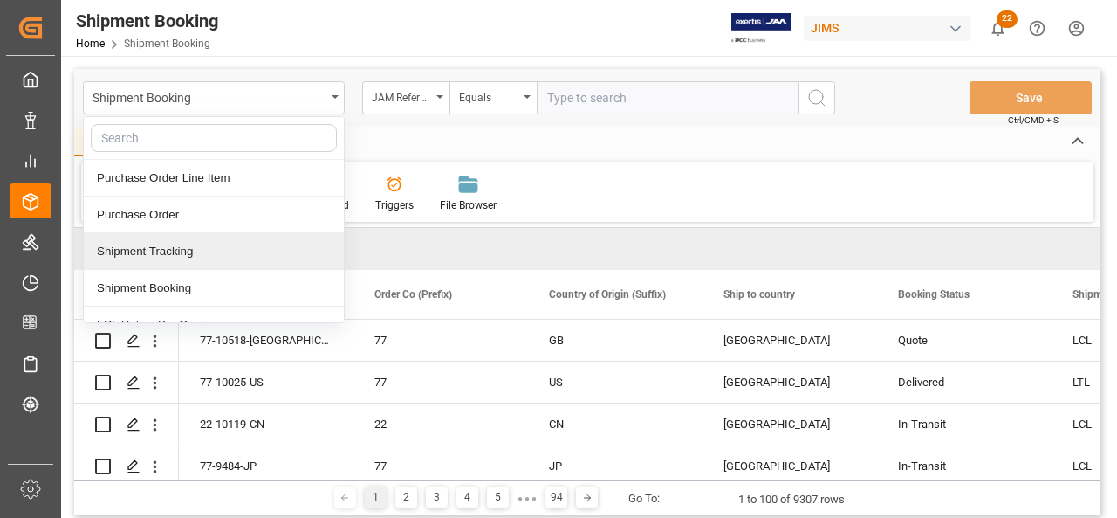
click at [230, 256] on div "Shipment Tracking" at bounding box center [214, 251] width 260 height 37
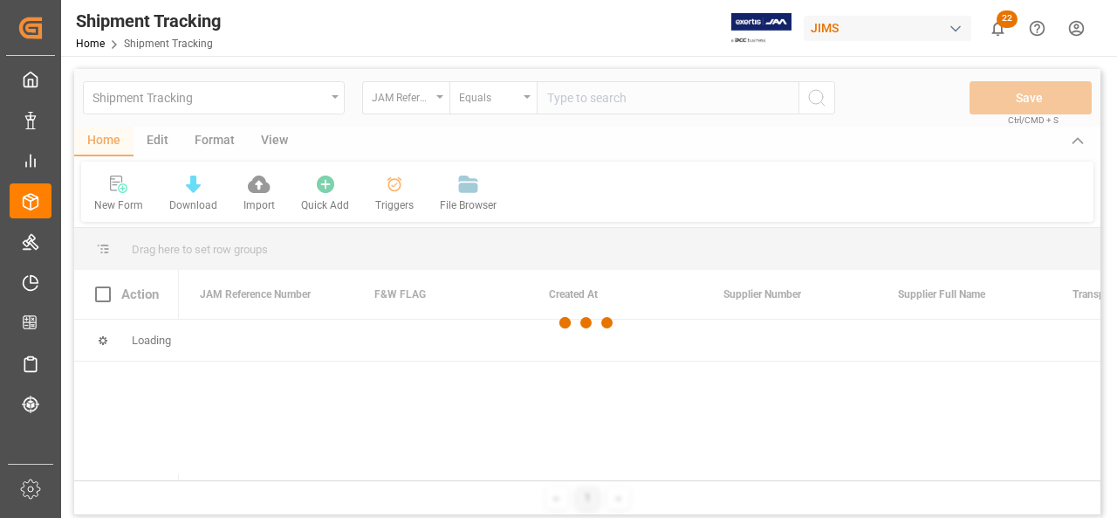
click at [611, 102] on div at bounding box center [587, 322] width 1027 height 507
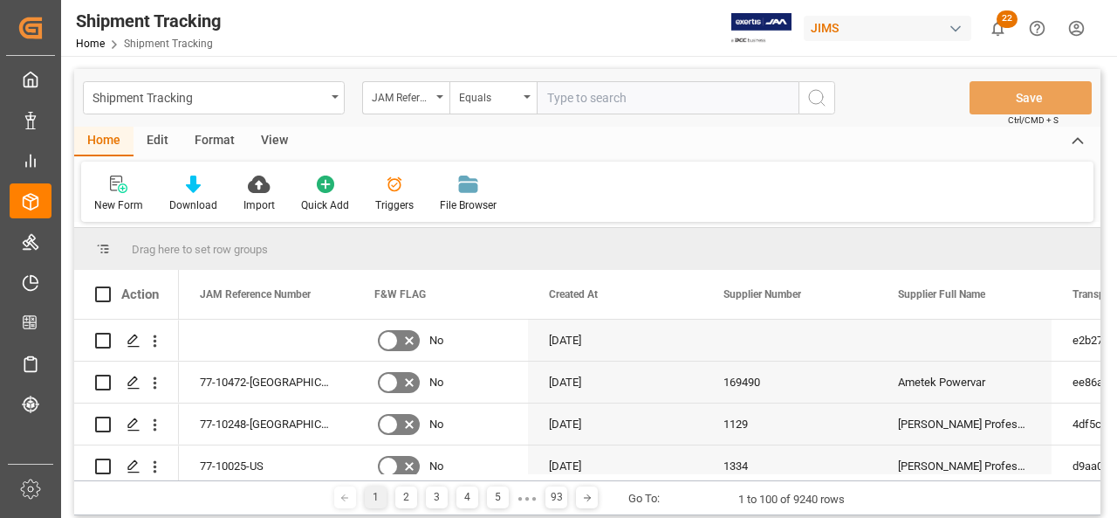
click at [611, 102] on input "text" at bounding box center [668, 97] width 262 height 33
paste input "77-10428-US"
type input "77-10428-US"
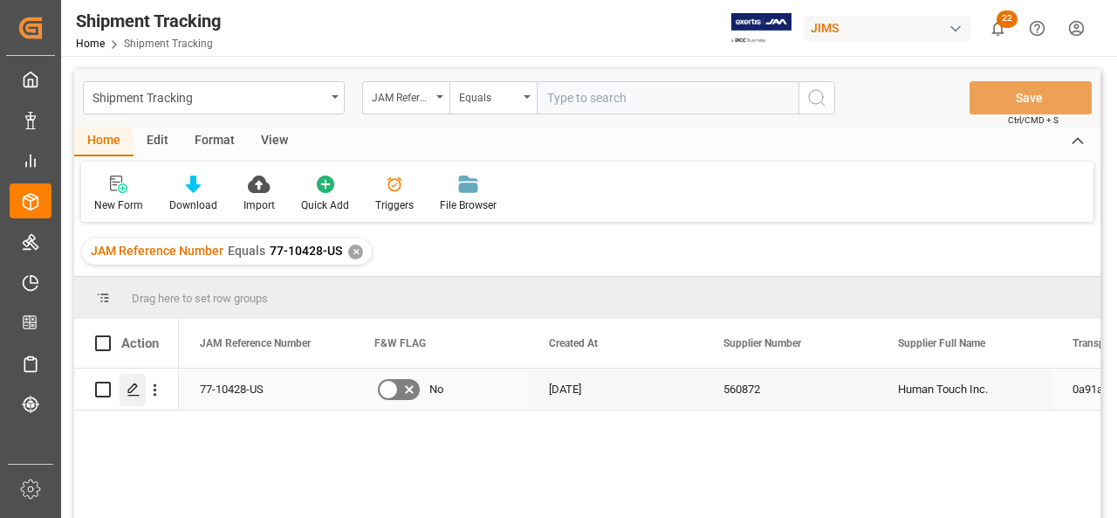
click at [136, 395] on icon "Press SPACE to select this row." at bounding box center [134, 389] width 14 height 14
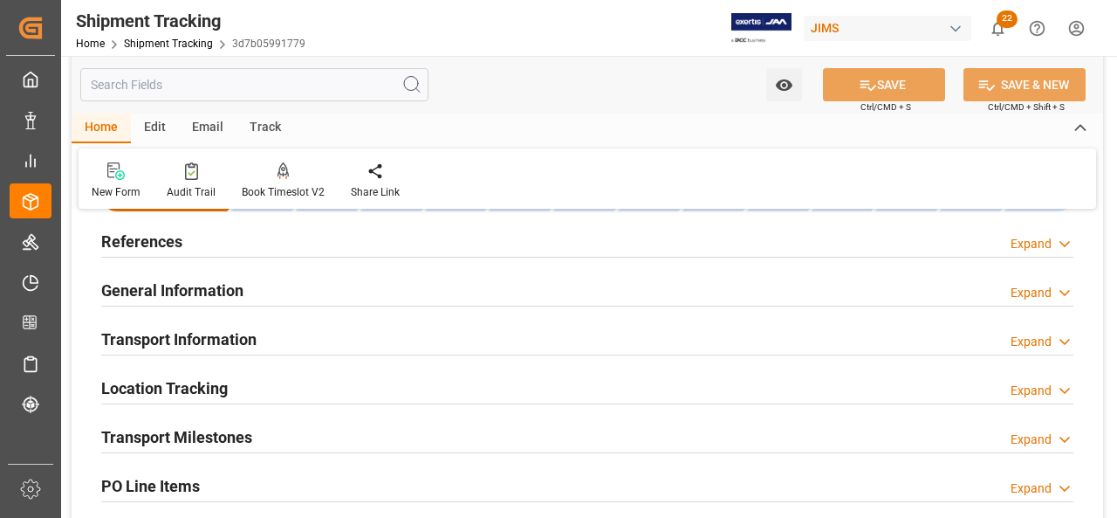
scroll to position [87, 0]
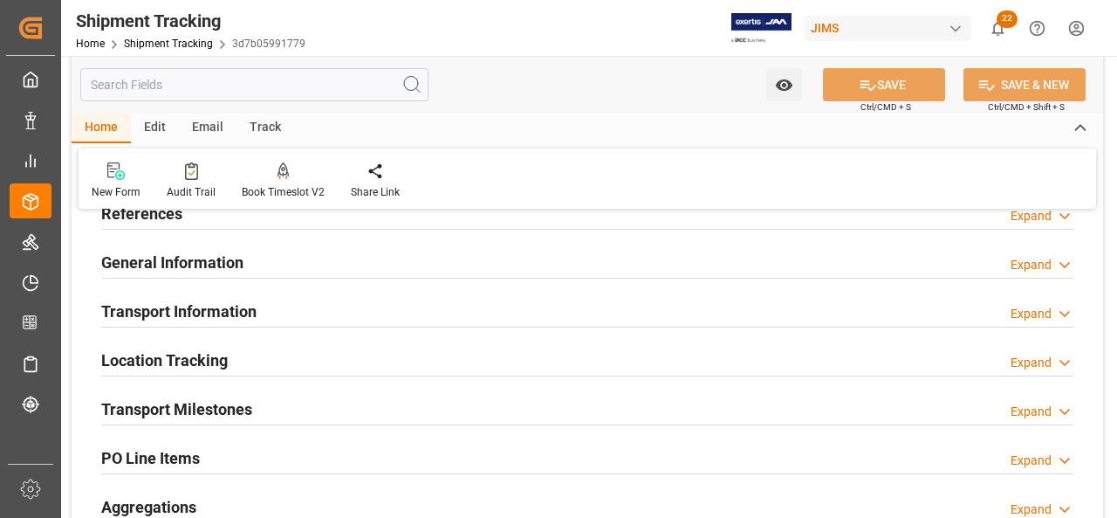
click at [298, 93] on input "text" at bounding box center [254, 84] width 348 height 33
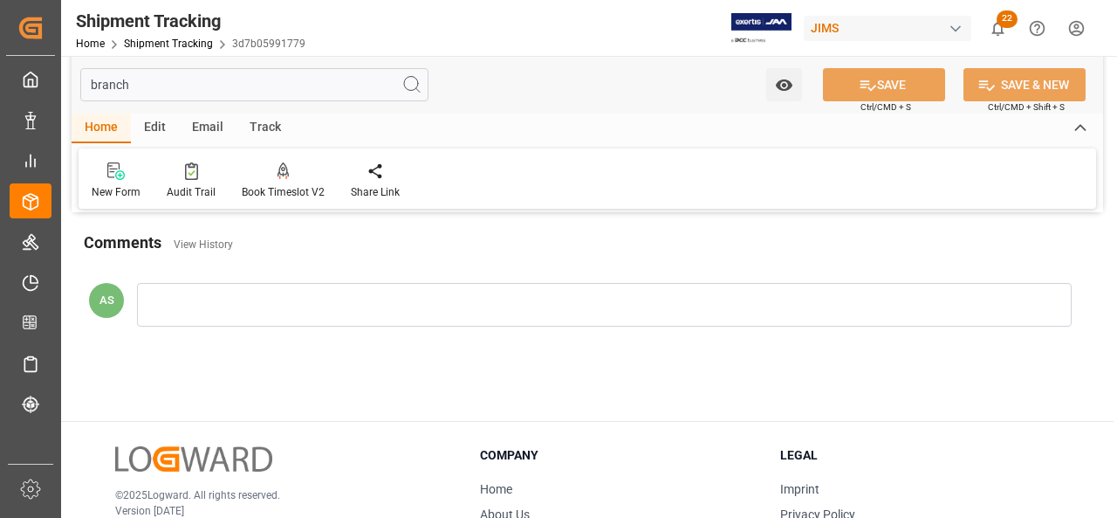
scroll to position [0, 0]
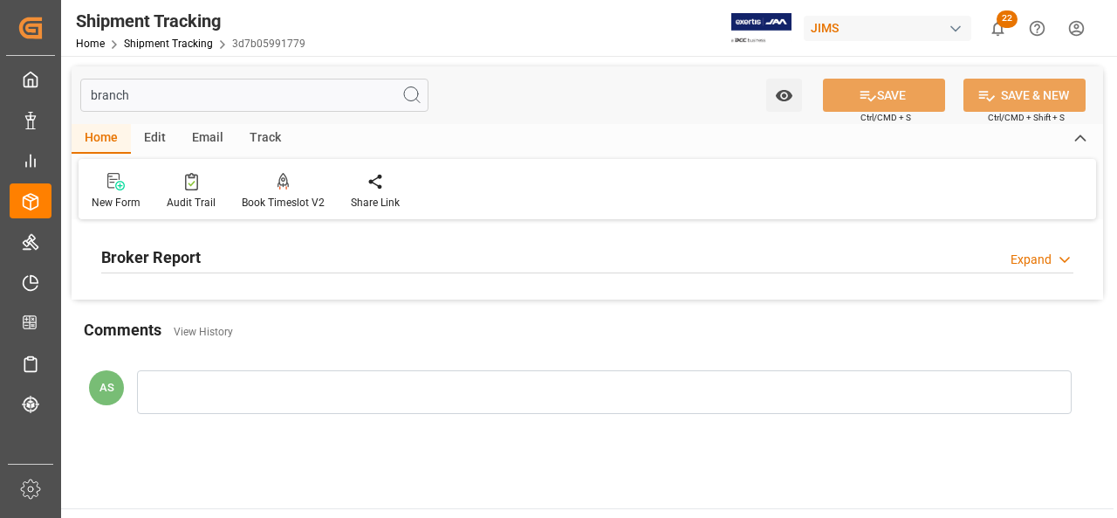
click at [190, 259] on h2 "Broker Report" at bounding box center [151, 257] width 100 height 24
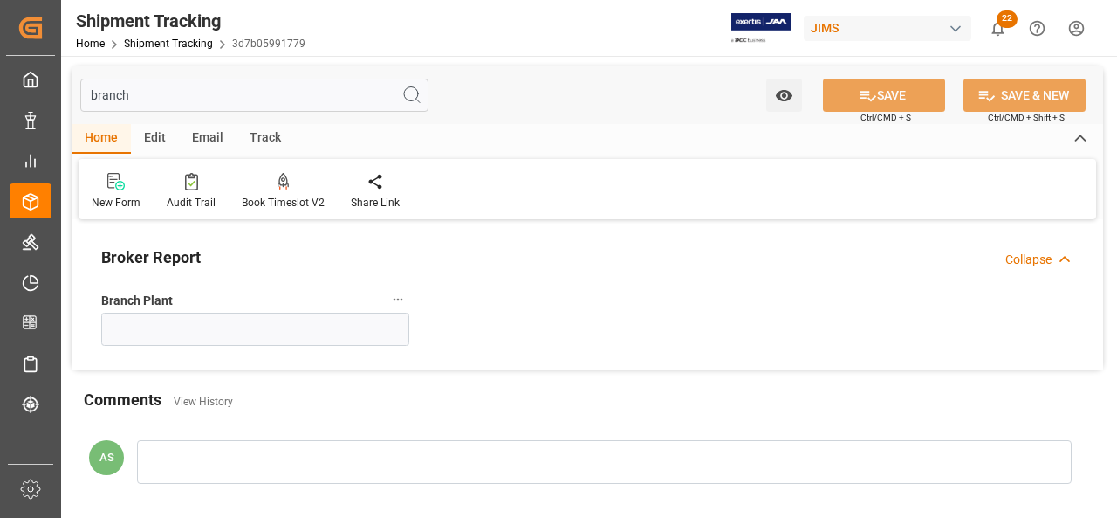
click at [244, 93] on input "branch" at bounding box center [254, 95] width 348 height 33
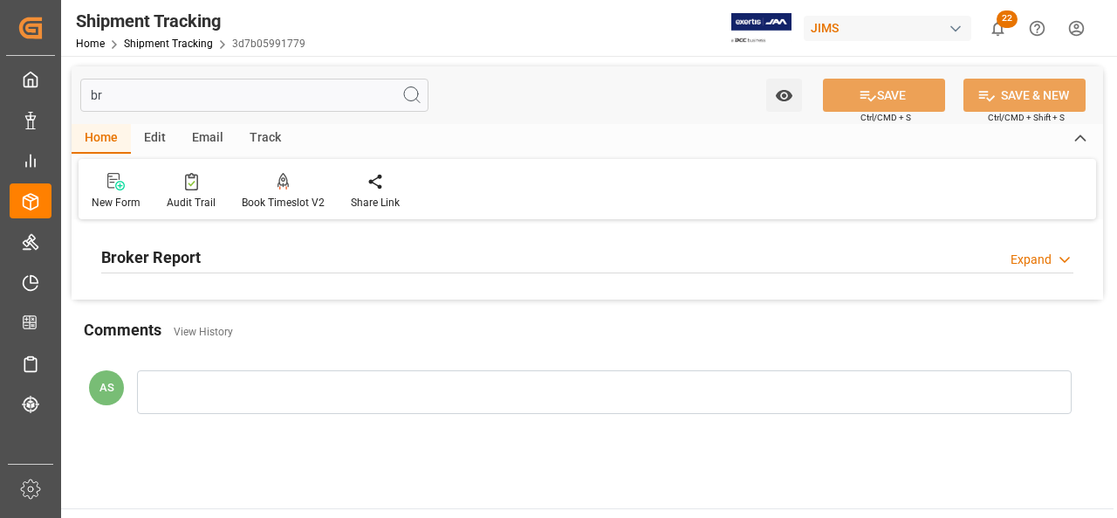
type input "b"
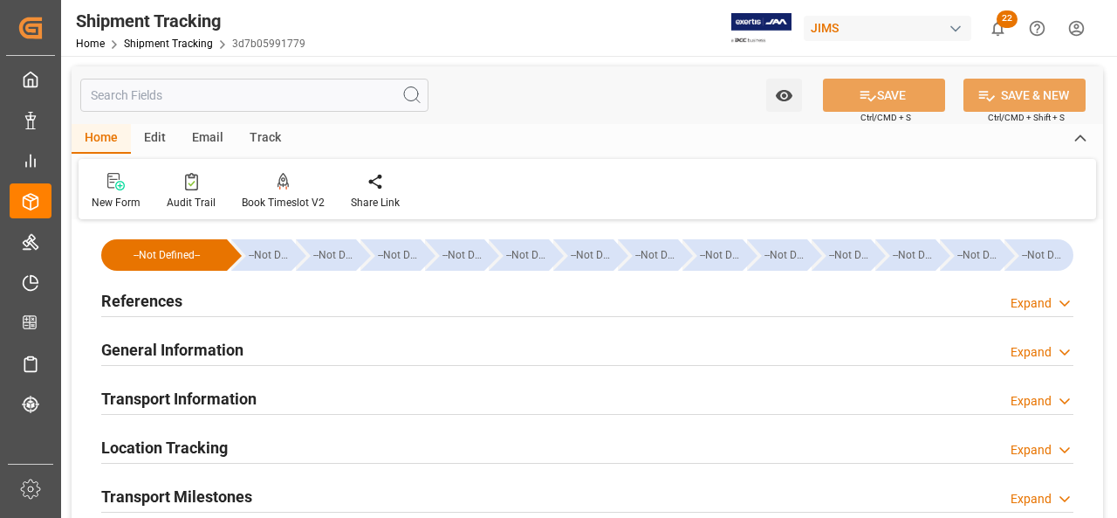
type input "05-08-2025"
click at [169, 310] on h2 "References" at bounding box center [141, 301] width 81 height 24
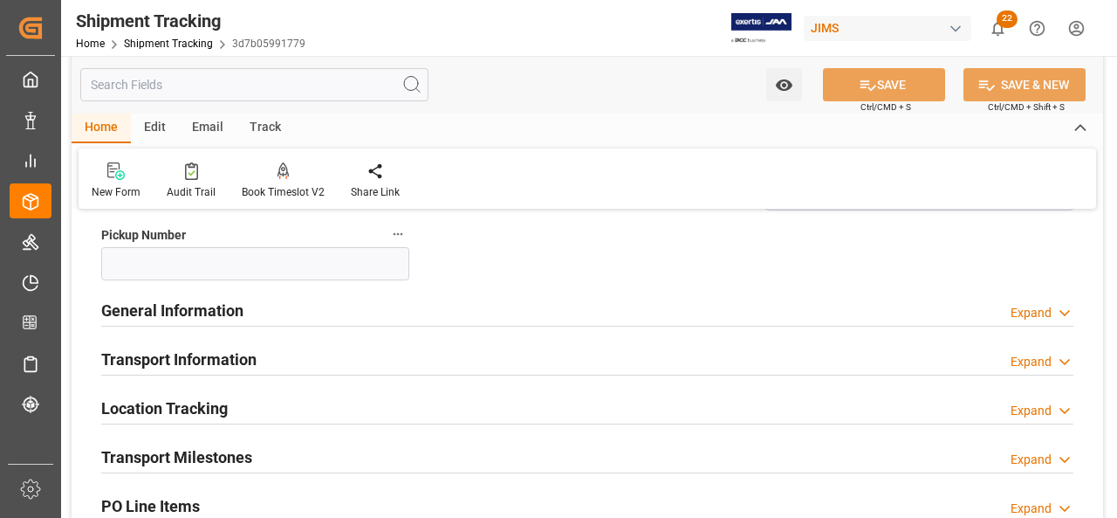
scroll to position [437, 0]
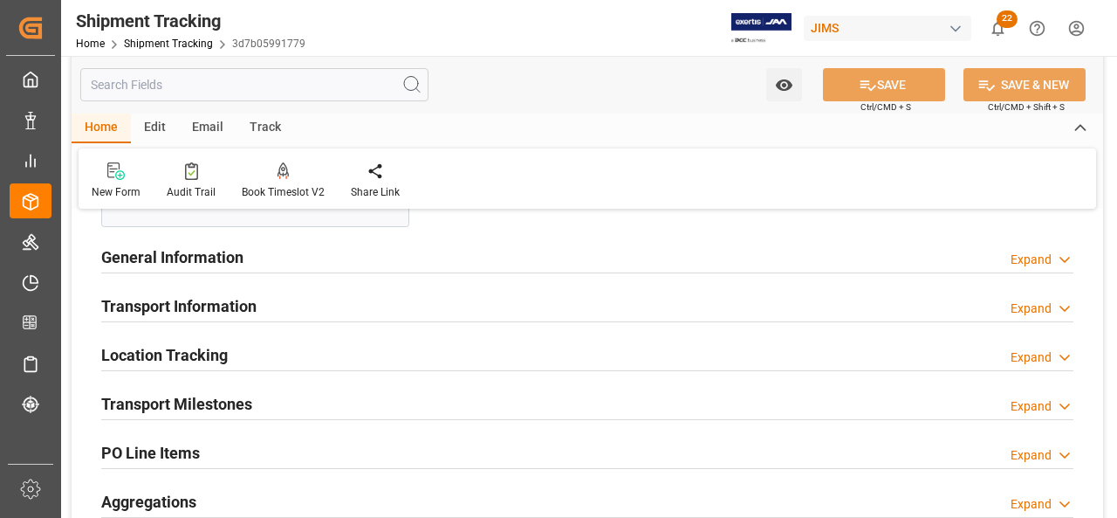
click at [249, 302] on h2 "Transport Information" at bounding box center [178, 306] width 155 height 24
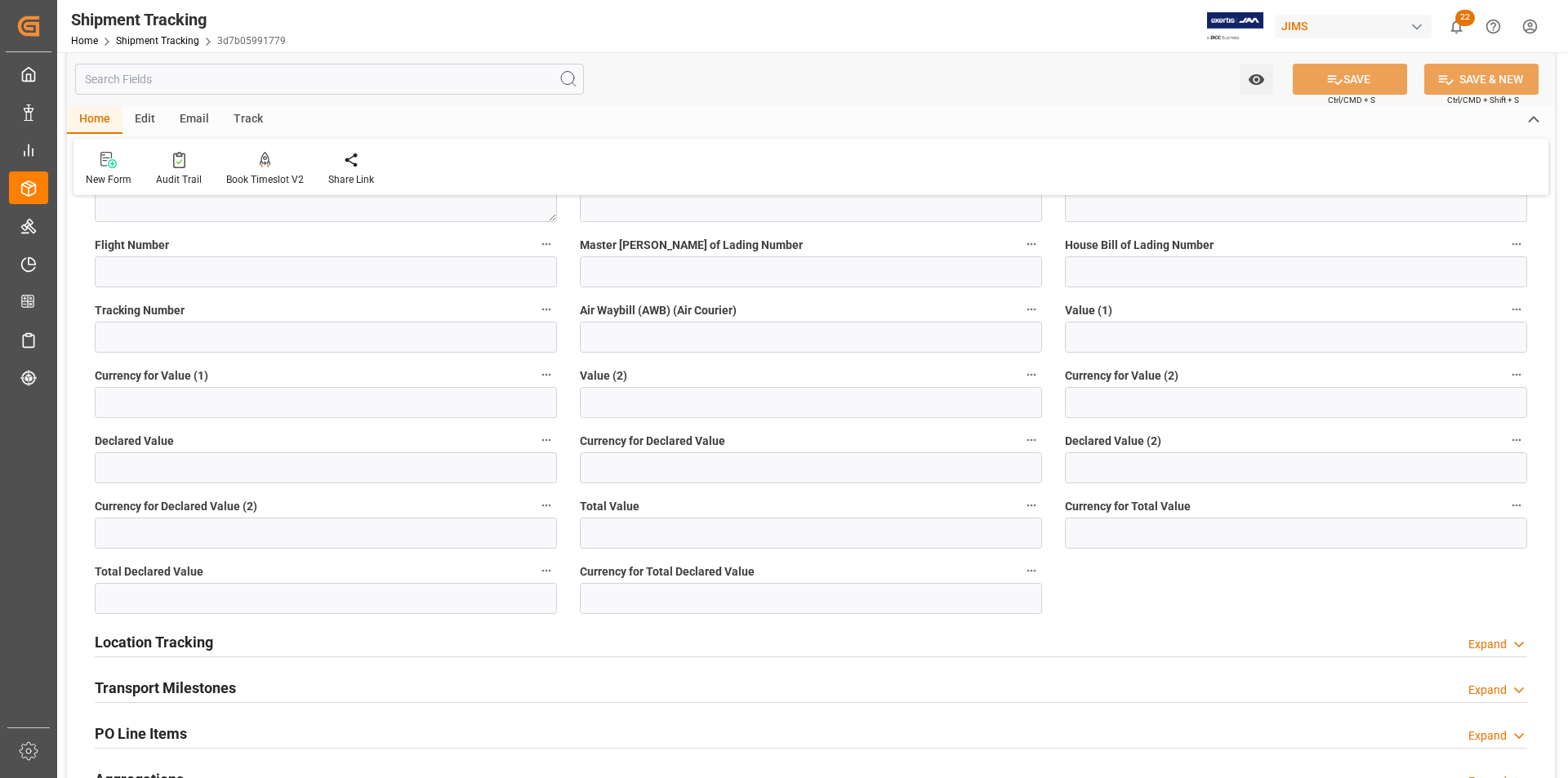
scroll to position [816, 0]
click at [152, 45] on link "Shipment Tracking" at bounding box center [157, 41] width 83 height 11
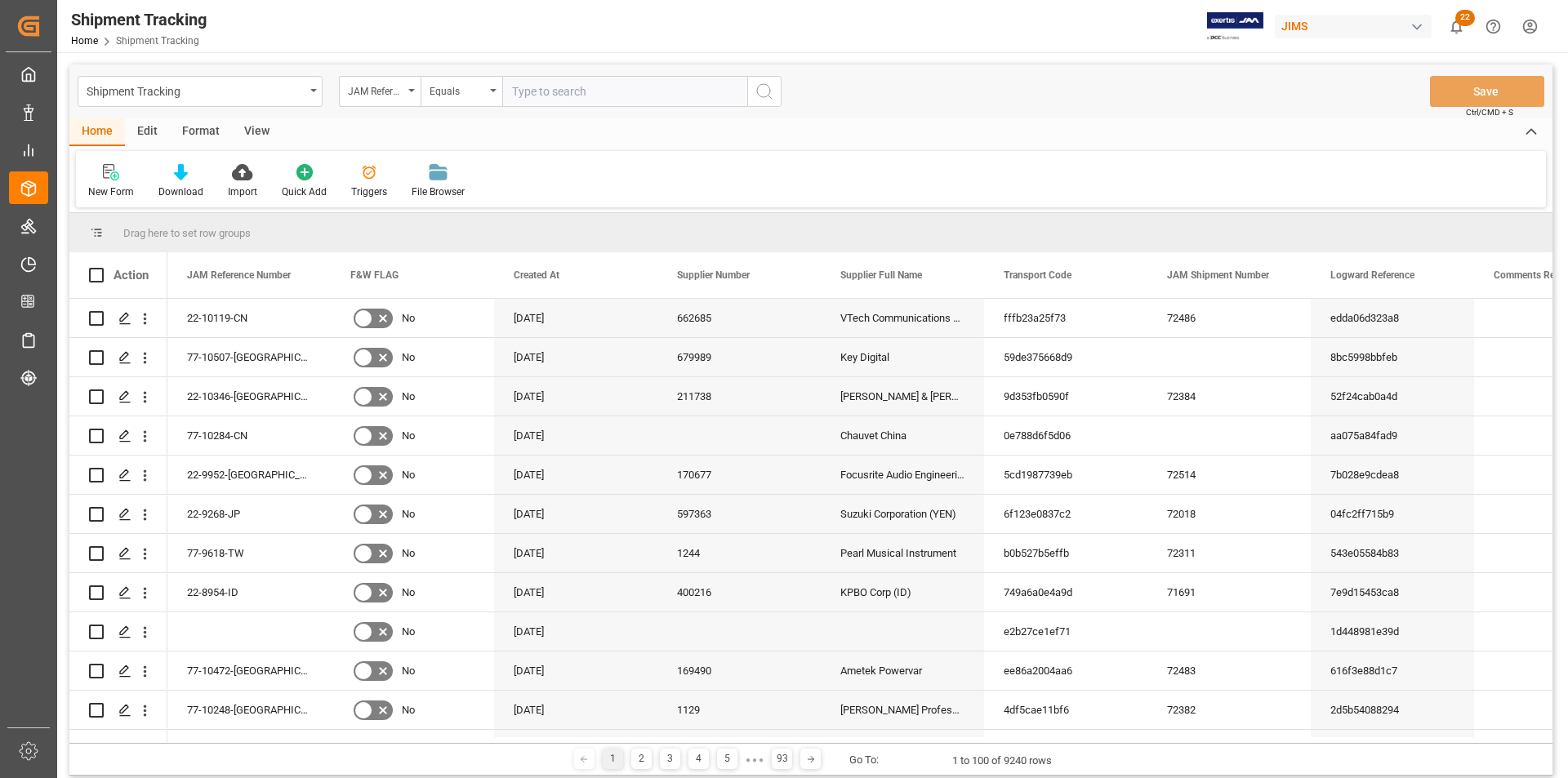
click at [583, 97] on input "text" at bounding box center [625, 91] width 245 height 31
type input "77-9971-US"
click at [762, 94] on icon "search button" at bounding box center [764, 91] width 20 height 20
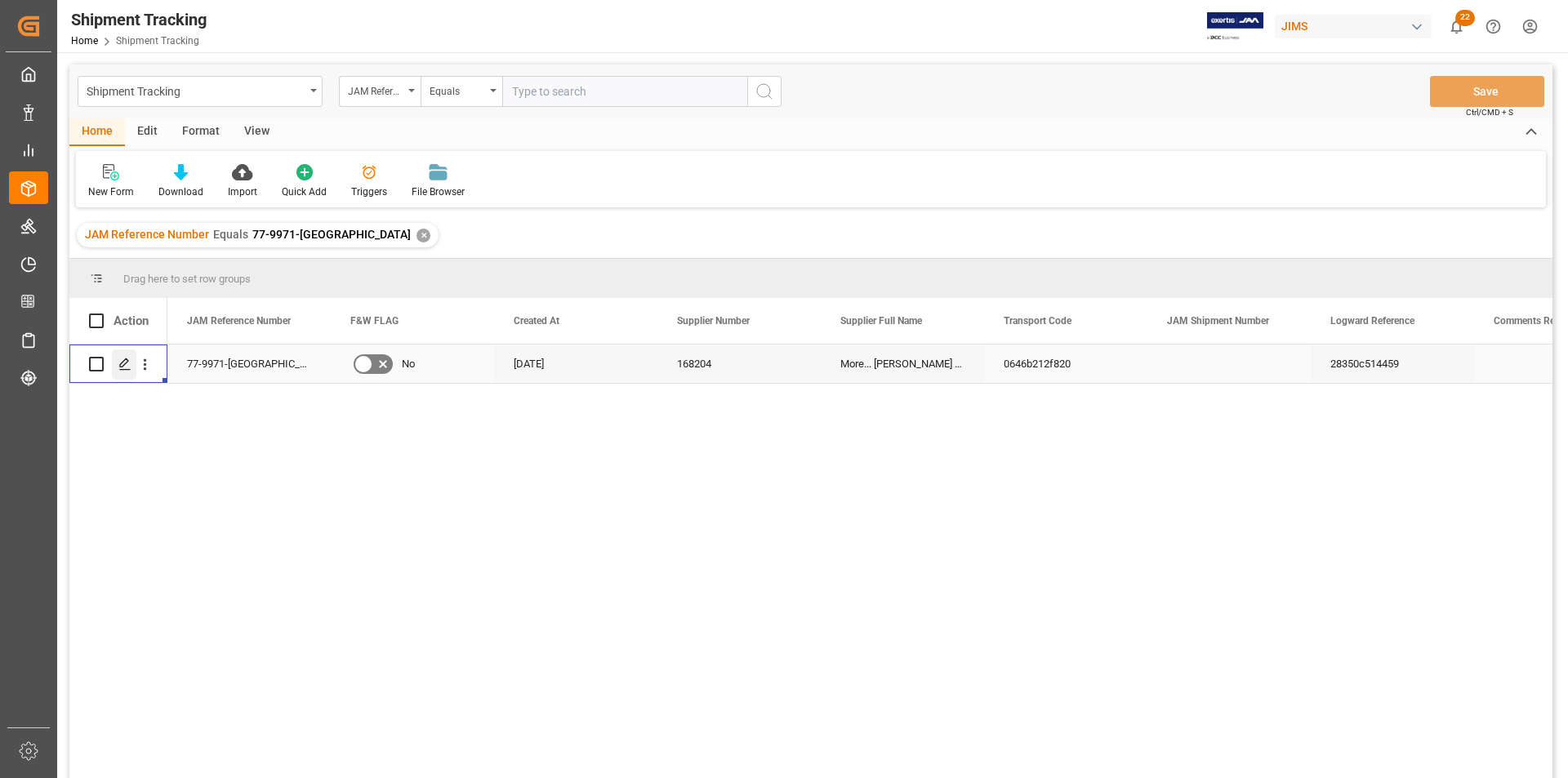
click at [118, 365] on div "Press SPACE to select this row." at bounding box center [124, 365] width 24 height 30
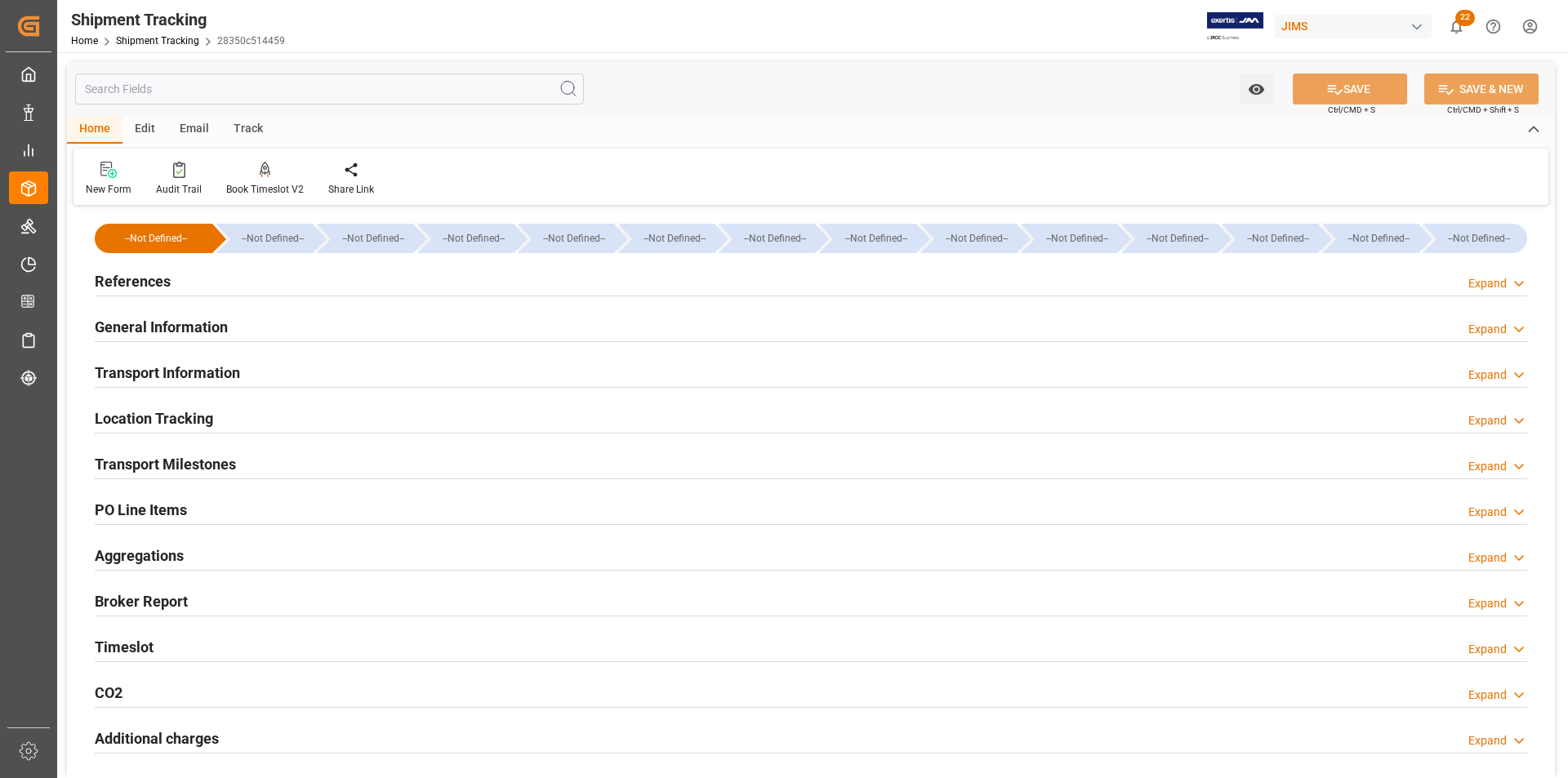
click at [125, 483] on h2 "PO Line Items" at bounding box center [140, 510] width 93 height 22
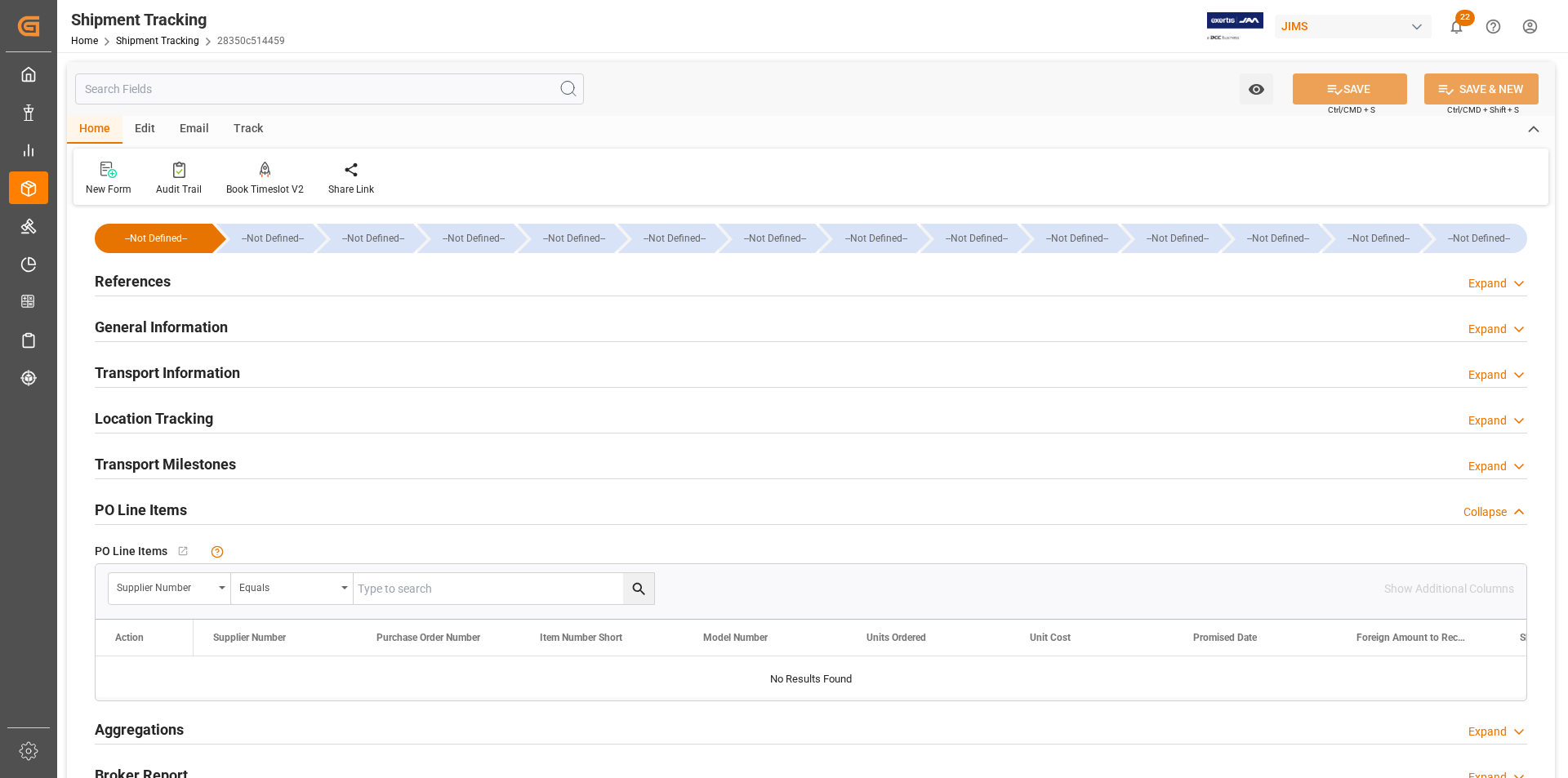
scroll to position [81, 0]
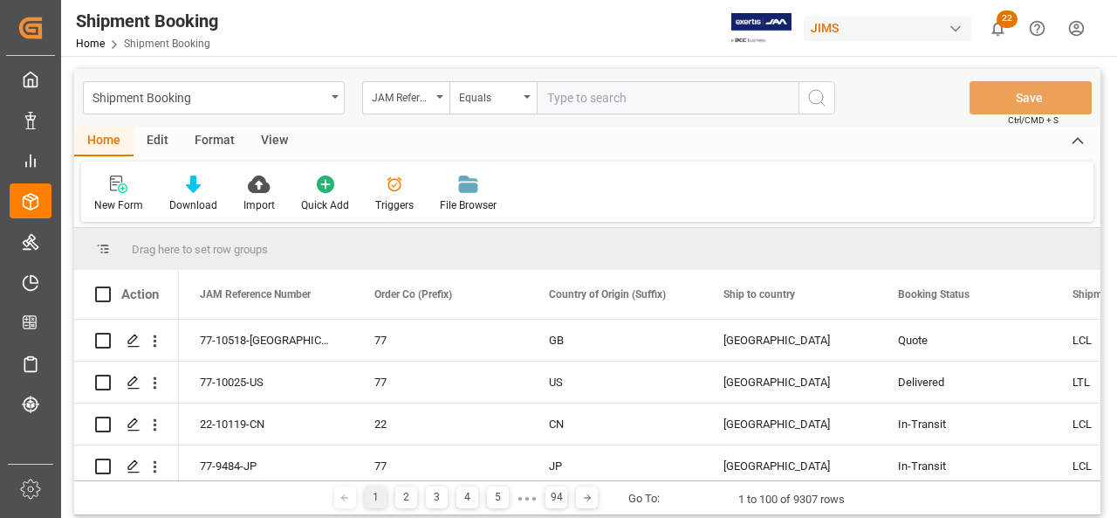
click at [667, 100] on input "text" at bounding box center [668, 97] width 262 height 33
type input "77-10428-US"
click at [807, 93] on icon "search button" at bounding box center [817, 97] width 21 height 21
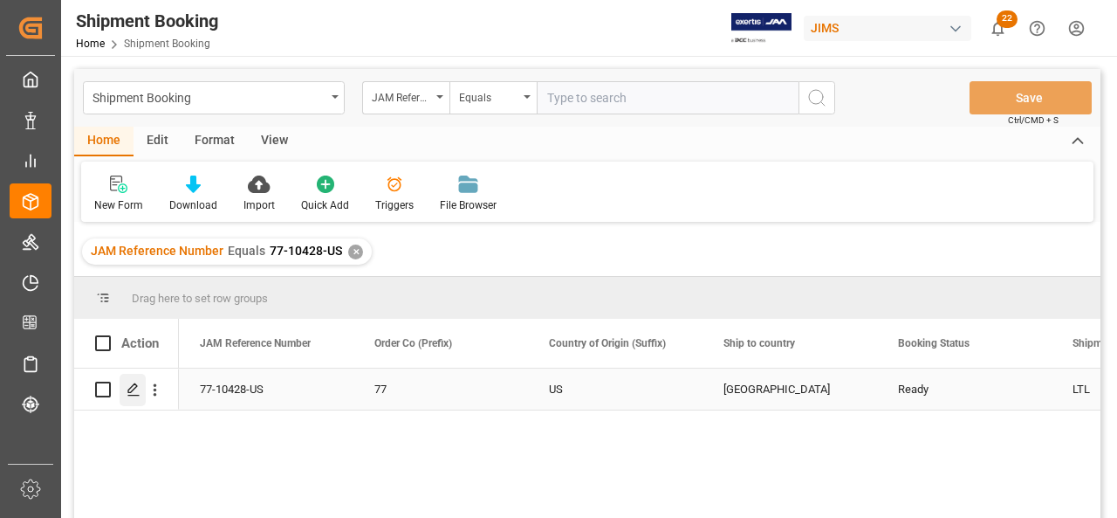
click at [137, 394] on icon "Press SPACE to select this row." at bounding box center [134, 389] width 14 height 14
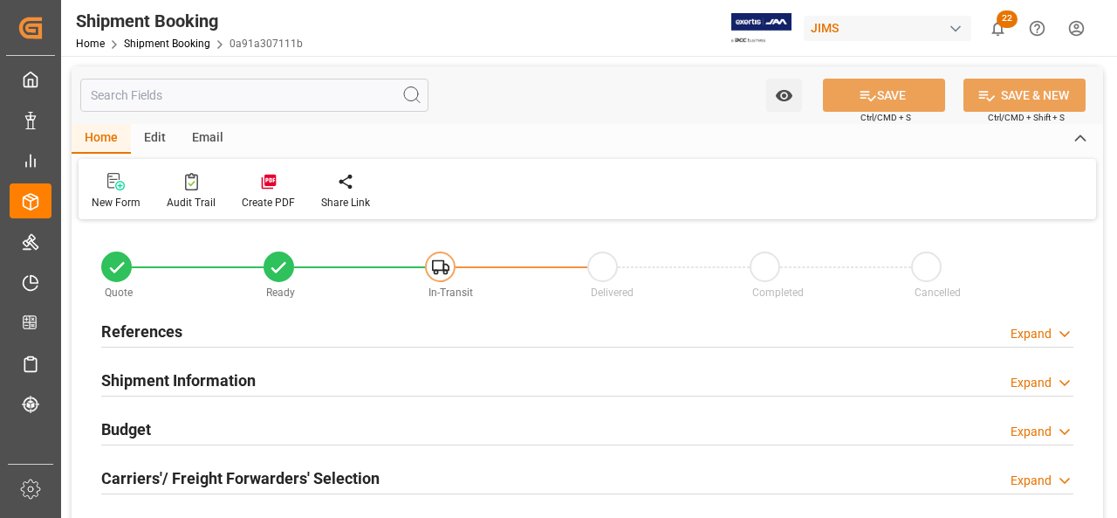
type input "2"
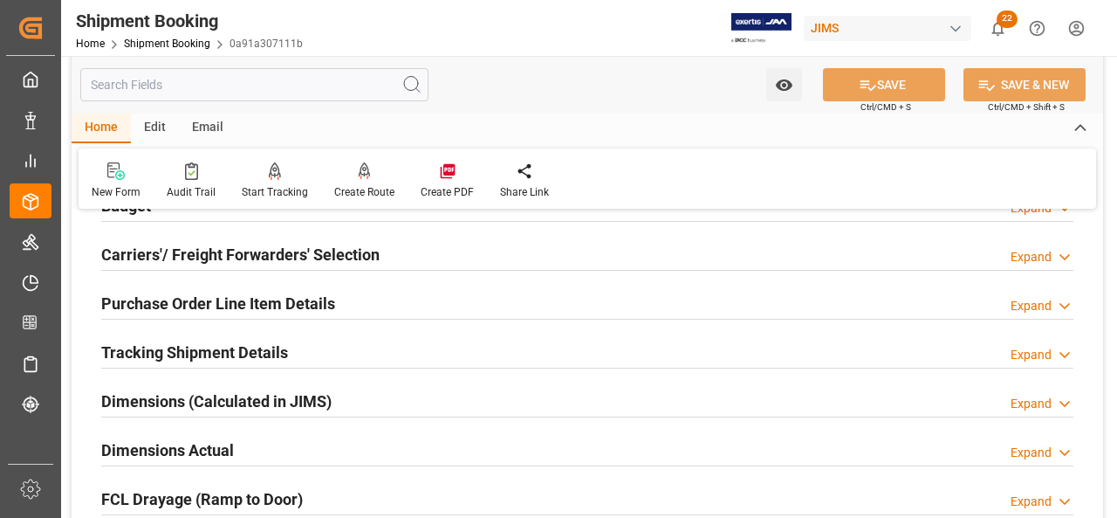
scroll to position [262, 0]
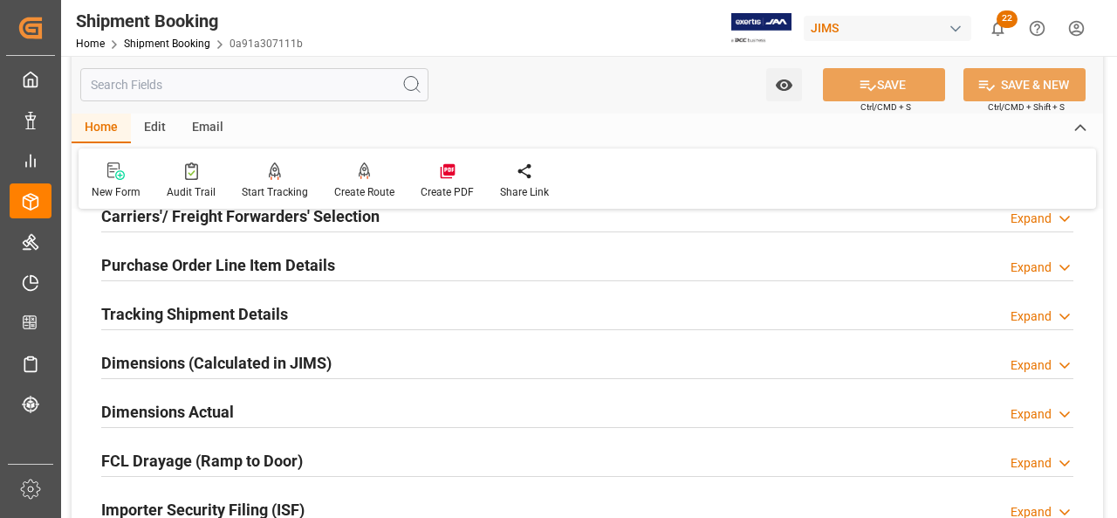
click at [141, 276] on h2 "Purchase Order Line Item Details" at bounding box center [218, 265] width 234 height 24
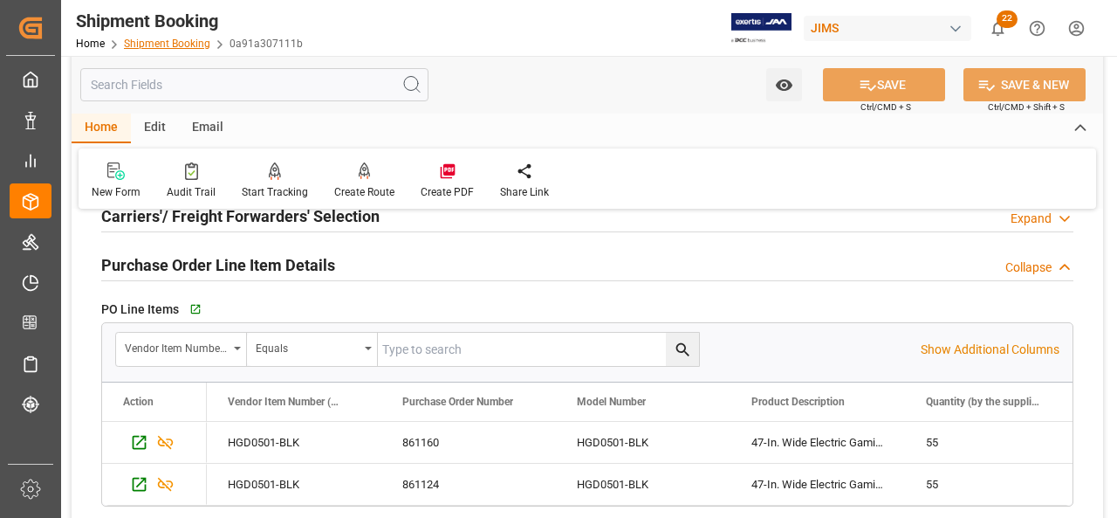
click at [166, 46] on link "Shipment Booking" at bounding box center [167, 44] width 86 height 12
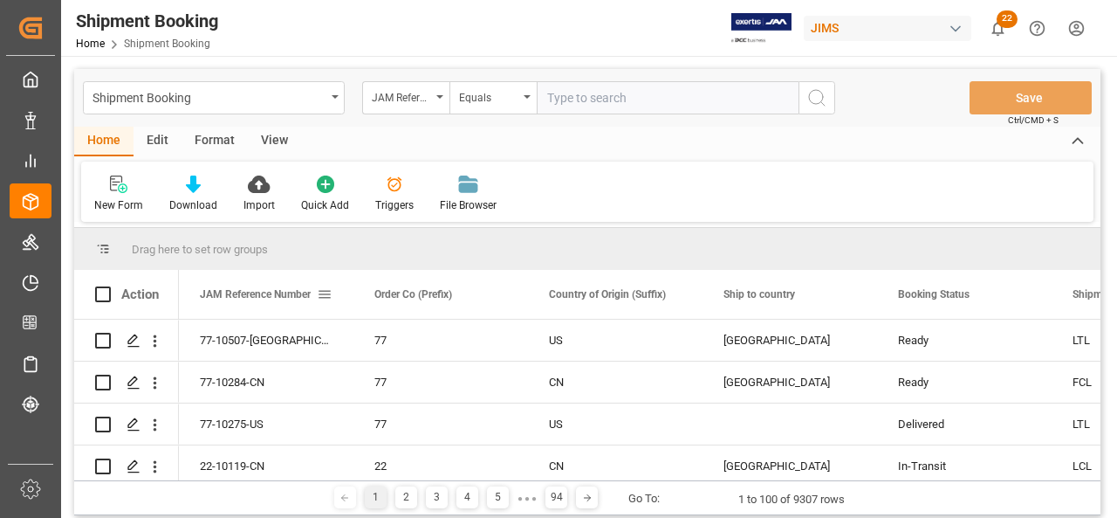
click at [327, 295] on span at bounding box center [325, 294] width 16 height 16
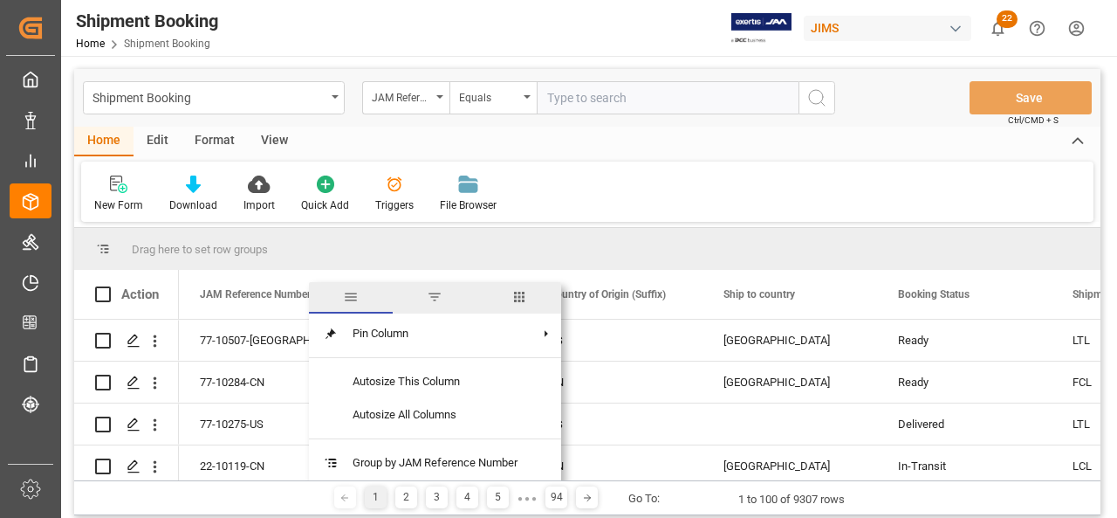
click at [521, 296] on span "columns" at bounding box center [520, 297] width 16 height 16
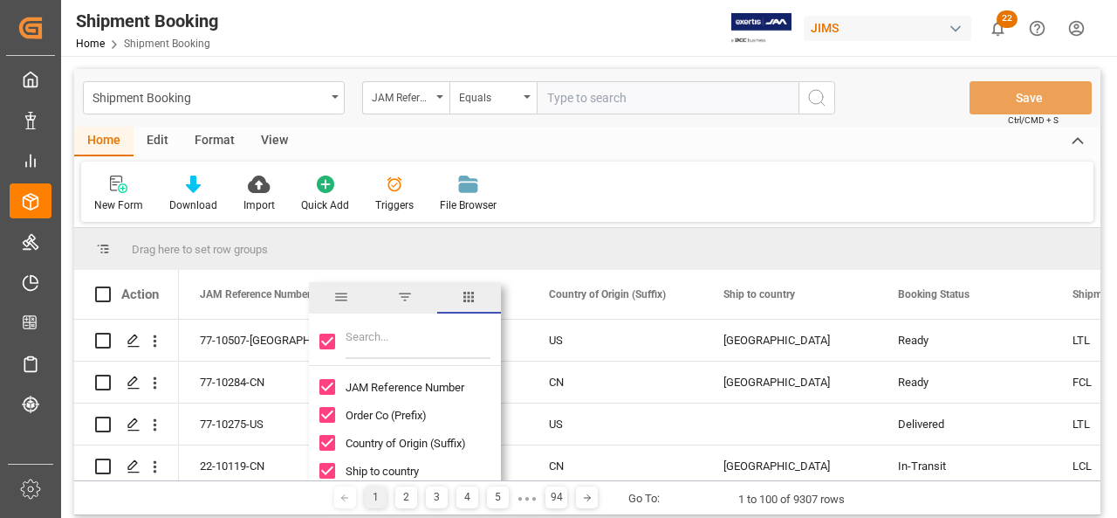
click at [328, 338] on input "Toggle Select All Columns" at bounding box center [328, 341] width 16 height 16
checkbox input "false"
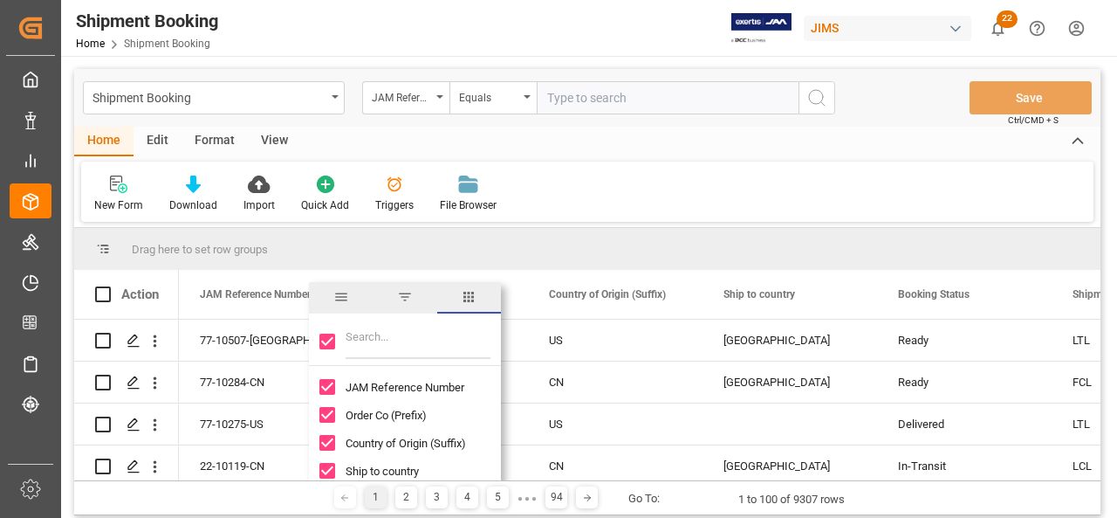
checkbox input "false"
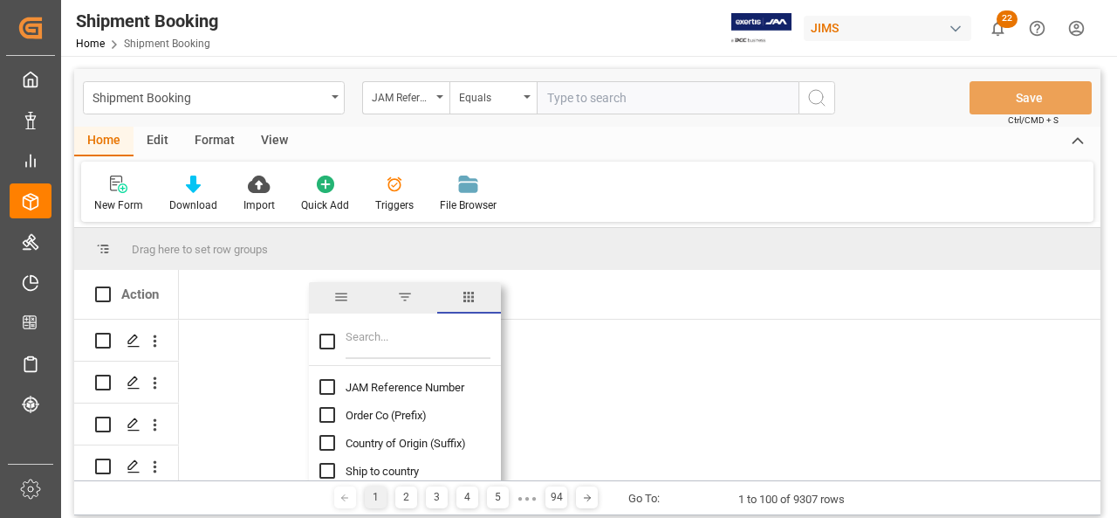
click at [330, 385] on input "JAM Reference Number column toggle visibility (hidden)" at bounding box center [328, 387] width 16 height 16
checkbox input "true"
checkbox input "false"
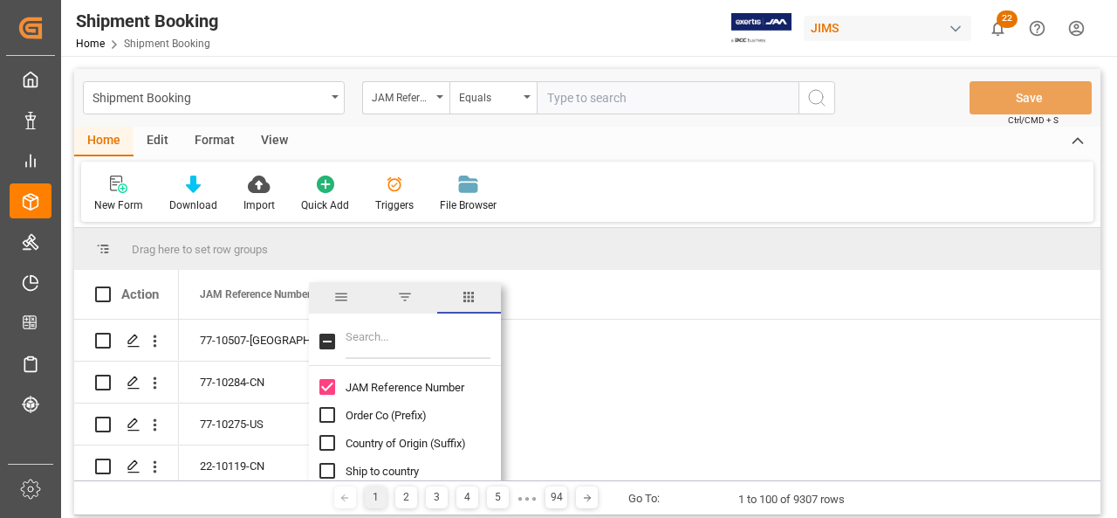
click at [328, 413] on input "Order Co (Prefix) column toggle visibility (hidden)" at bounding box center [328, 415] width 16 height 16
checkbox input "true"
click at [359, 350] on input "Filter Columns Input" at bounding box center [418, 341] width 145 height 35
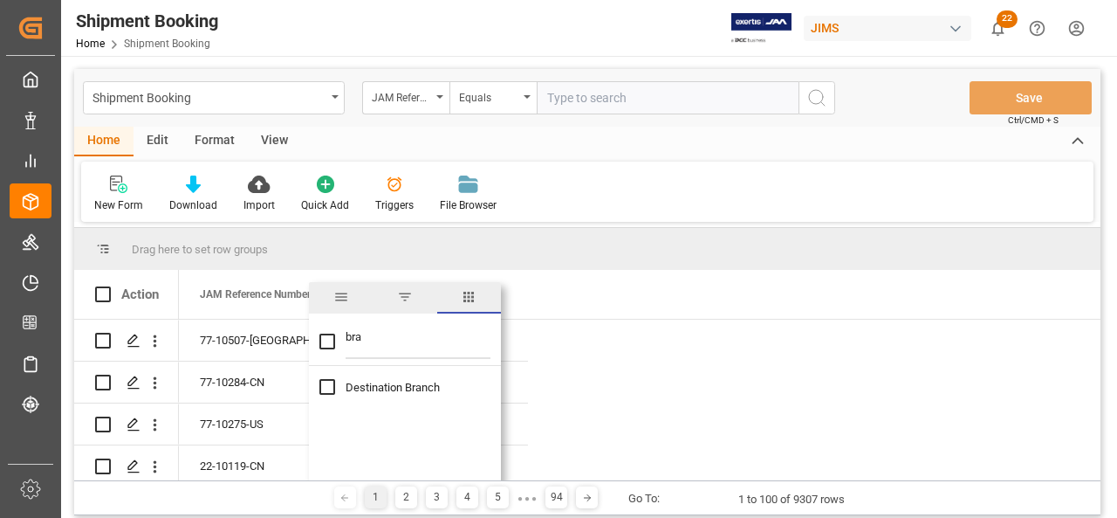
type input "bra"
click at [323, 382] on input "Destination Branch column toggle visibility (hidden)" at bounding box center [328, 387] width 16 height 16
checkbox input "true"
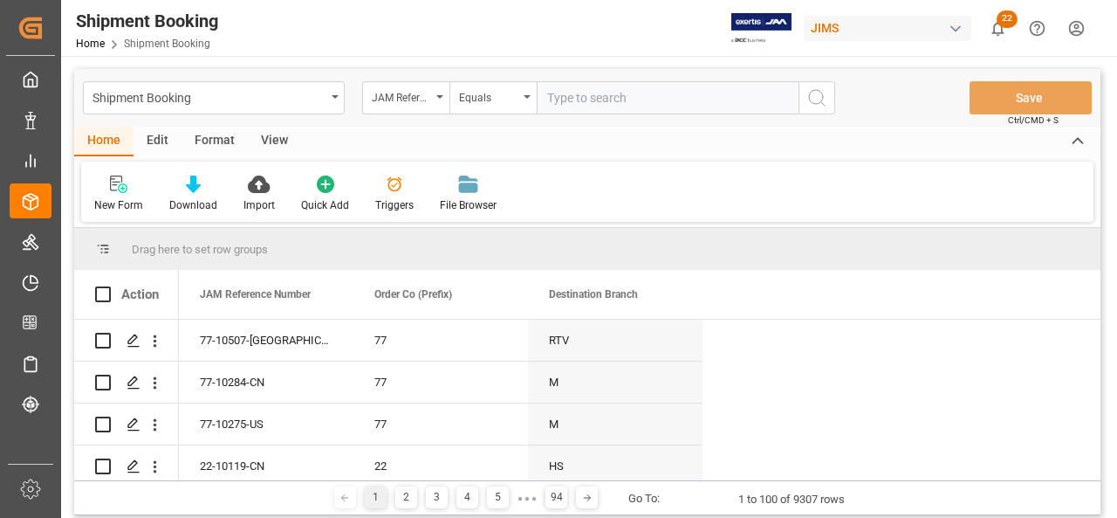
click at [622, 94] on input "text" at bounding box center [668, 97] width 262 height 33
paste input "77-10428-US"
type input "77-10428-US"
click at [810, 105] on icon "search button" at bounding box center [817, 97] width 21 height 21
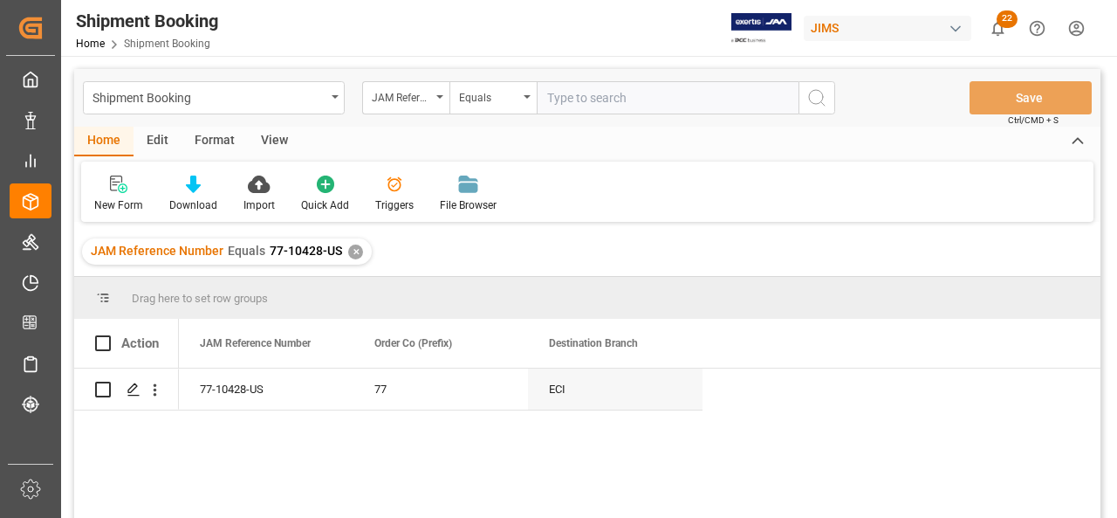
click at [603, 97] on input "text" at bounding box center [668, 97] width 262 height 33
paste input "77-10247-[GEOGRAPHIC_DATA]"
type input "77-10247-[GEOGRAPHIC_DATA]"
click at [347, 258] on div "JAM Reference Number Equals 77-10428-US ✕" at bounding box center [227, 251] width 290 height 26
click at [349, 250] on div "✕" at bounding box center [355, 251] width 15 height 15
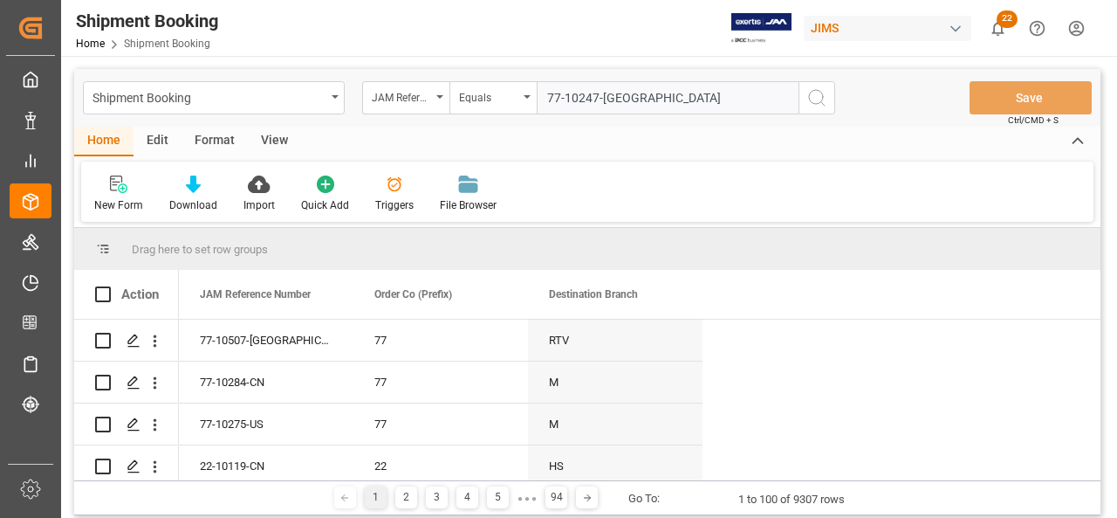
click at [818, 96] on icon "search button" at bounding box center [817, 97] width 21 height 21
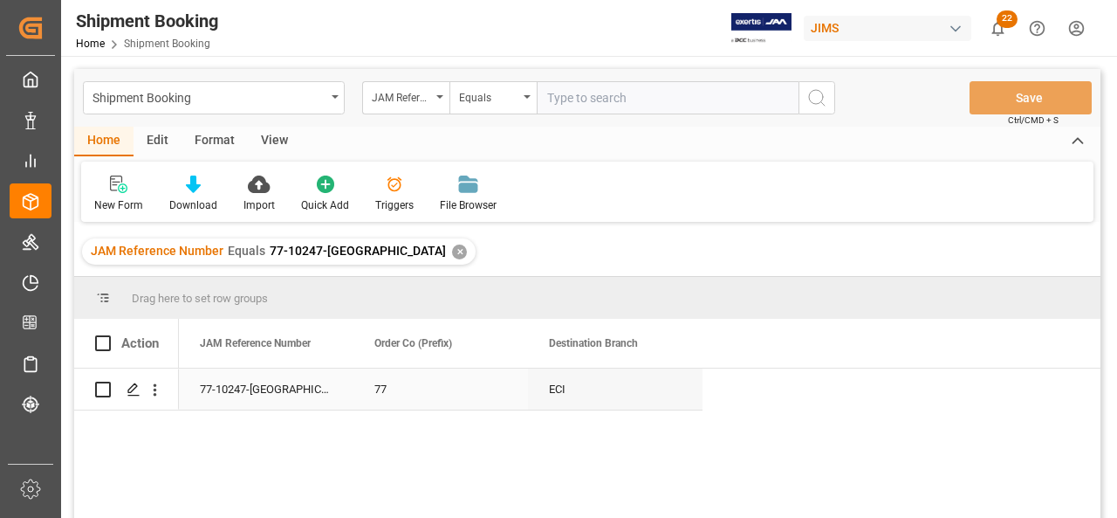
click at [583, 402] on div "ECI" at bounding box center [615, 388] width 175 height 41
click at [452, 252] on div "✕" at bounding box center [459, 251] width 15 height 15
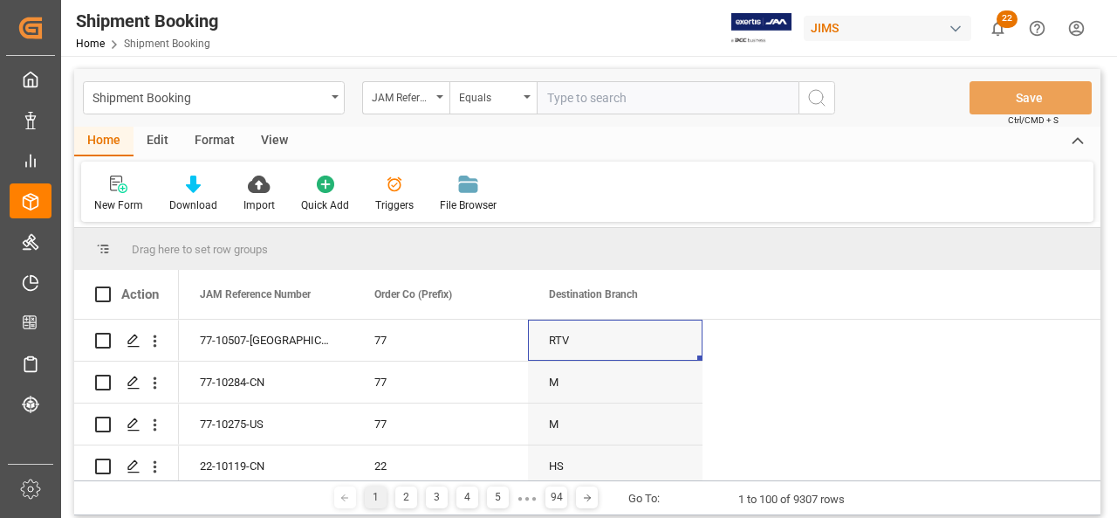
click at [594, 103] on input "text" at bounding box center [668, 97] width 262 height 33
paste input "77-10242-[GEOGRAPHIC_DATA]"
type input "77-10242-[GEOGRAPHIC_DATA]"
click at [814, 92] on icon "search button" at bounding box center [817, 97] width 21 height 21
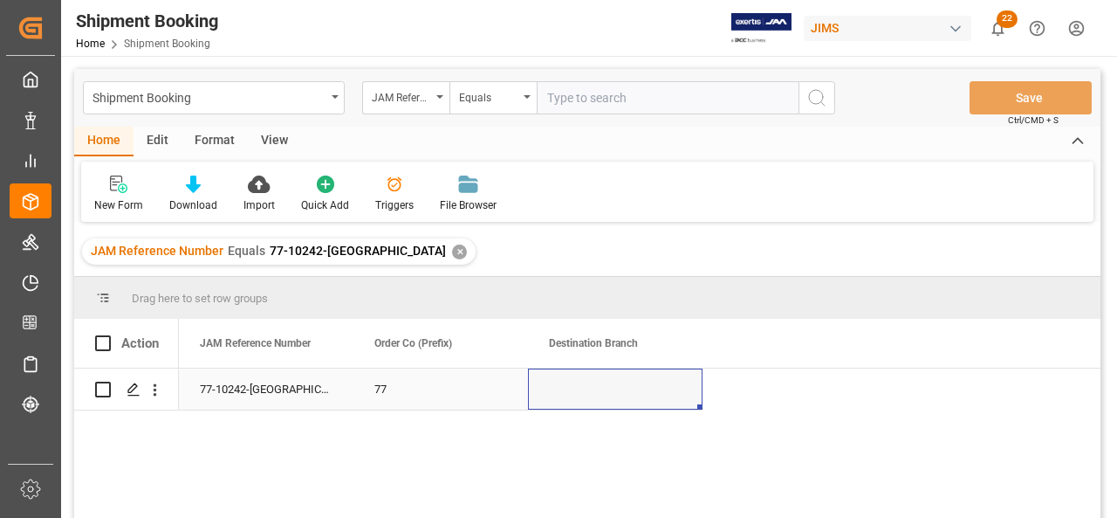
click at [223, 391] on div "77-10242-[GEOGRAPHIC_DATA]" at bounding box center [266, 388] width 175 height 41
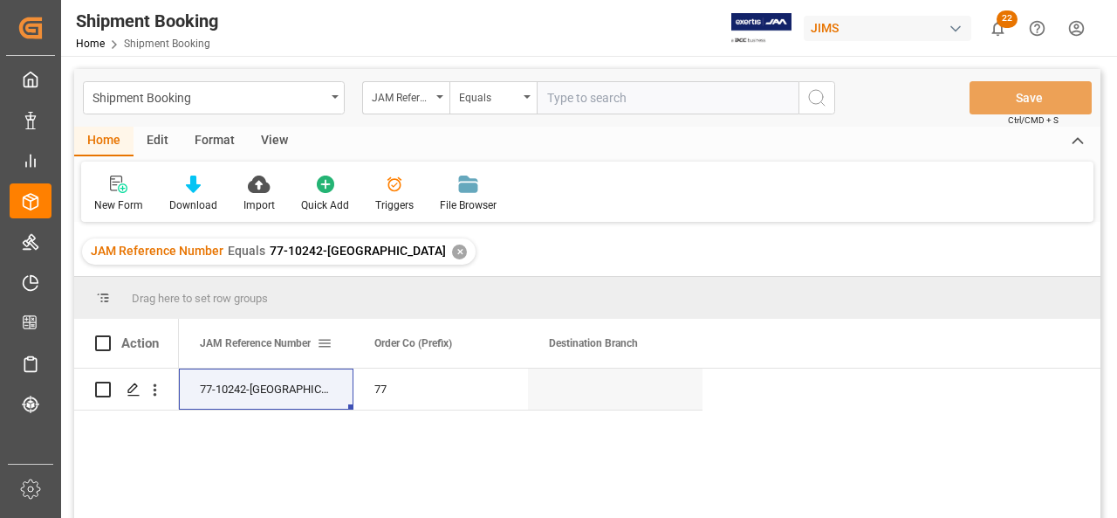
click at [329, 345] on span at bounding box center [325, 343] width 16 height 16
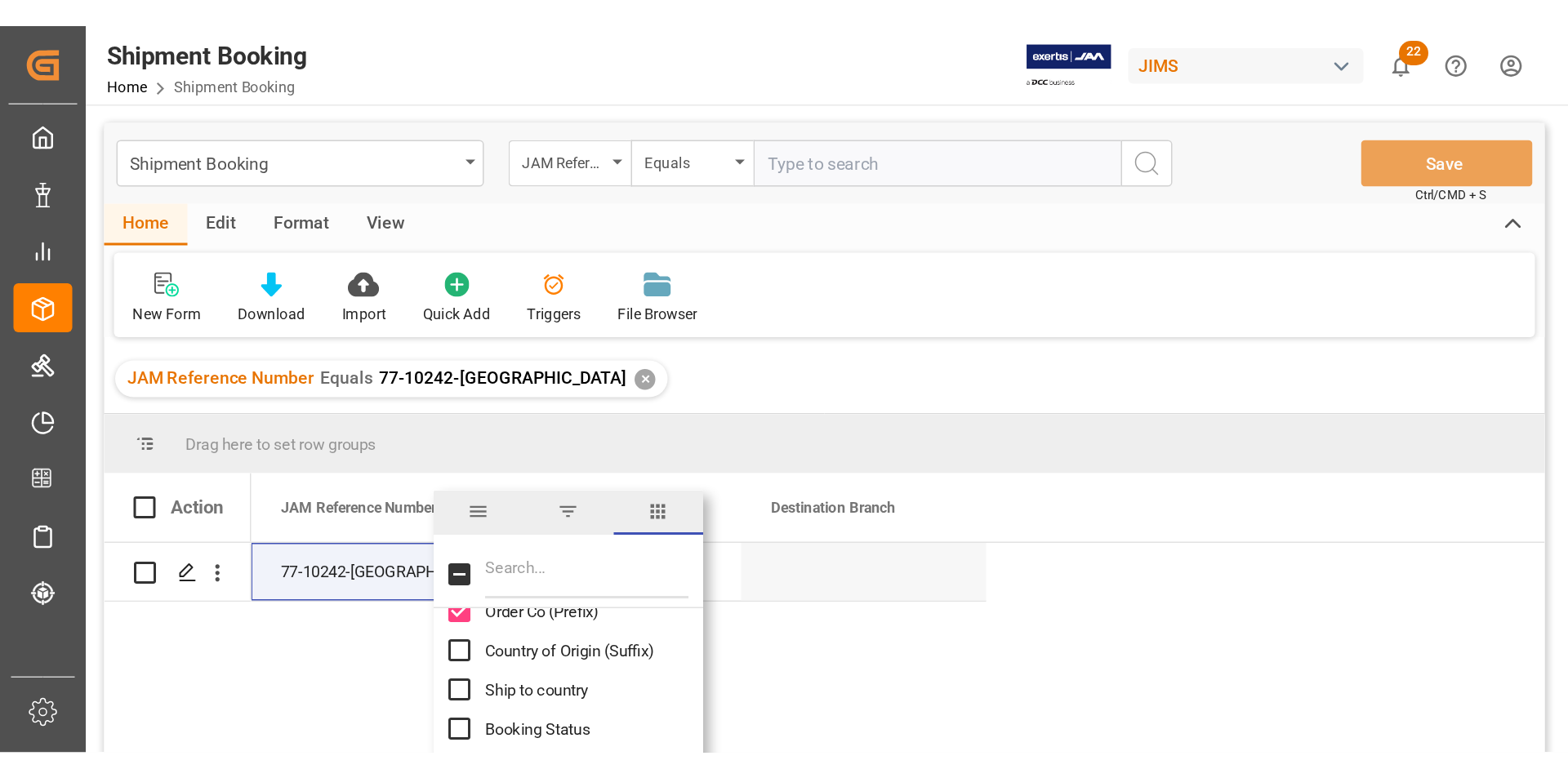
scroll to position [81, 0]
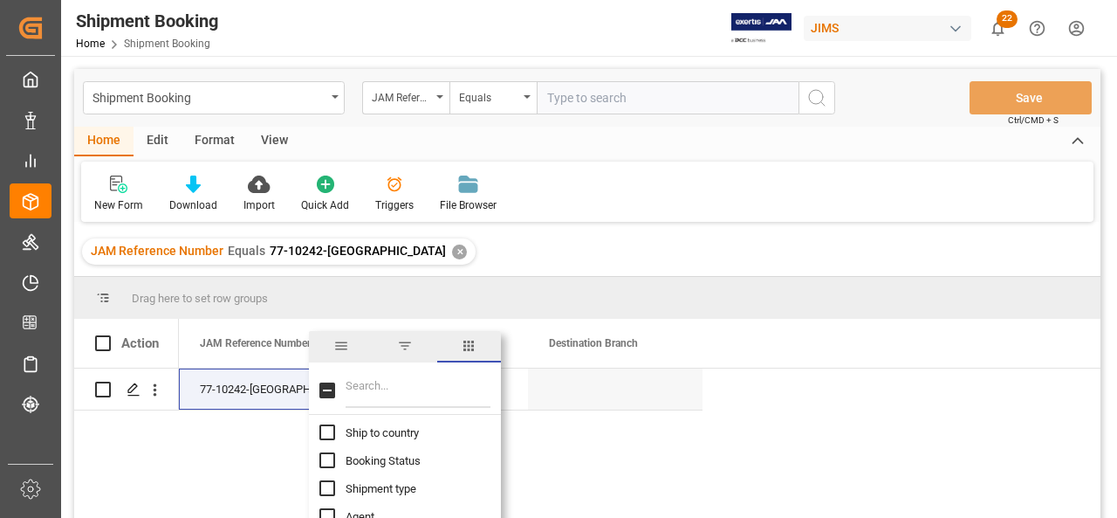
click at [330, 460] on input "Booking Status column toggle visibility (hidden)" at bounding box center [328, 460] width 16 height 16
checkbox input "true"
click at [725, 498] on div "77-10242-US 77 Delivered" at bounding box center [640, 448] width 922 height 161
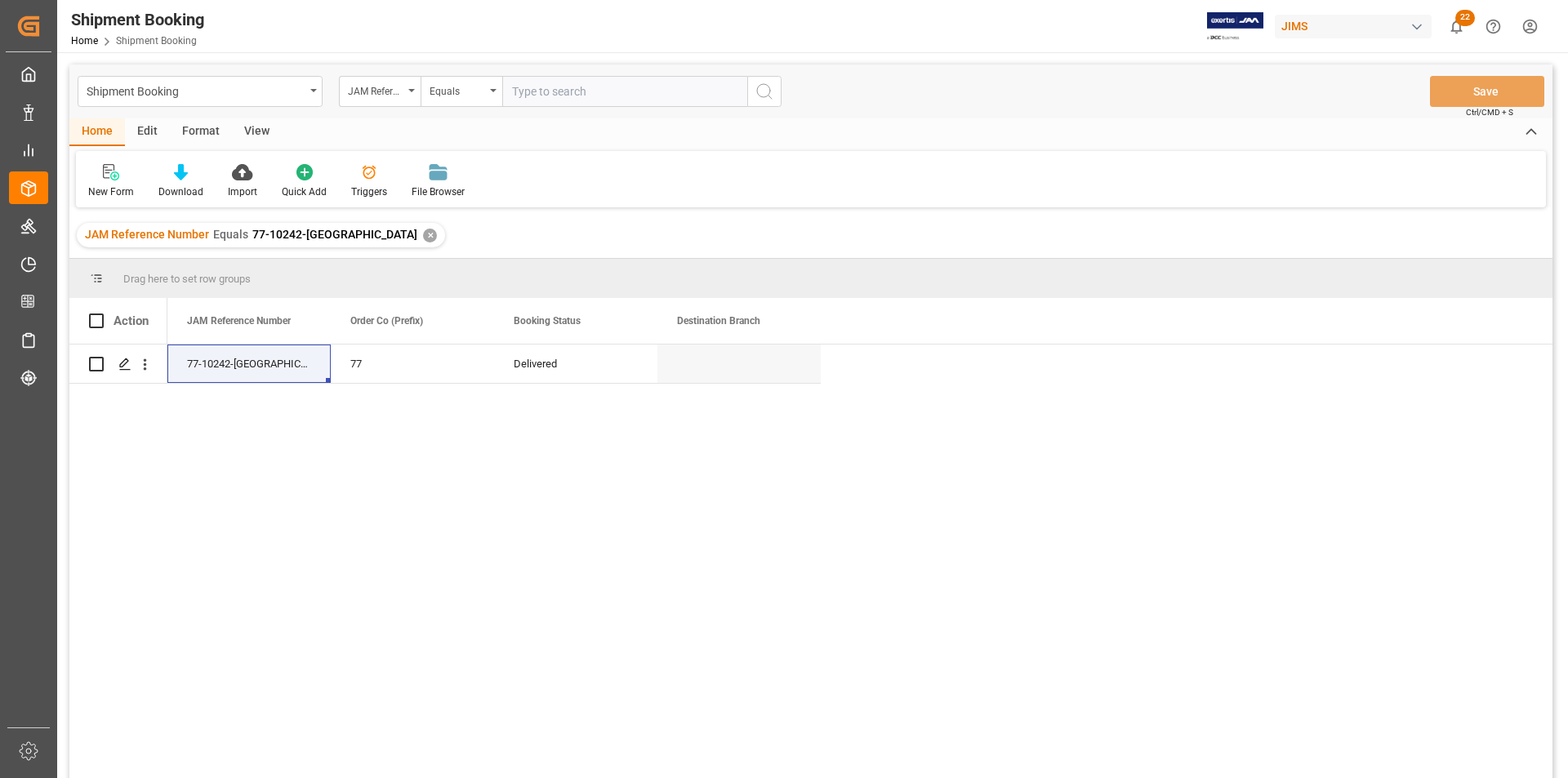
click at [532, 99] on input "text" at bounding box center [625, 91] width 245 height 31
click at [423, 236] on div "✕" at bounding box center [429, 235] width 14 height 14
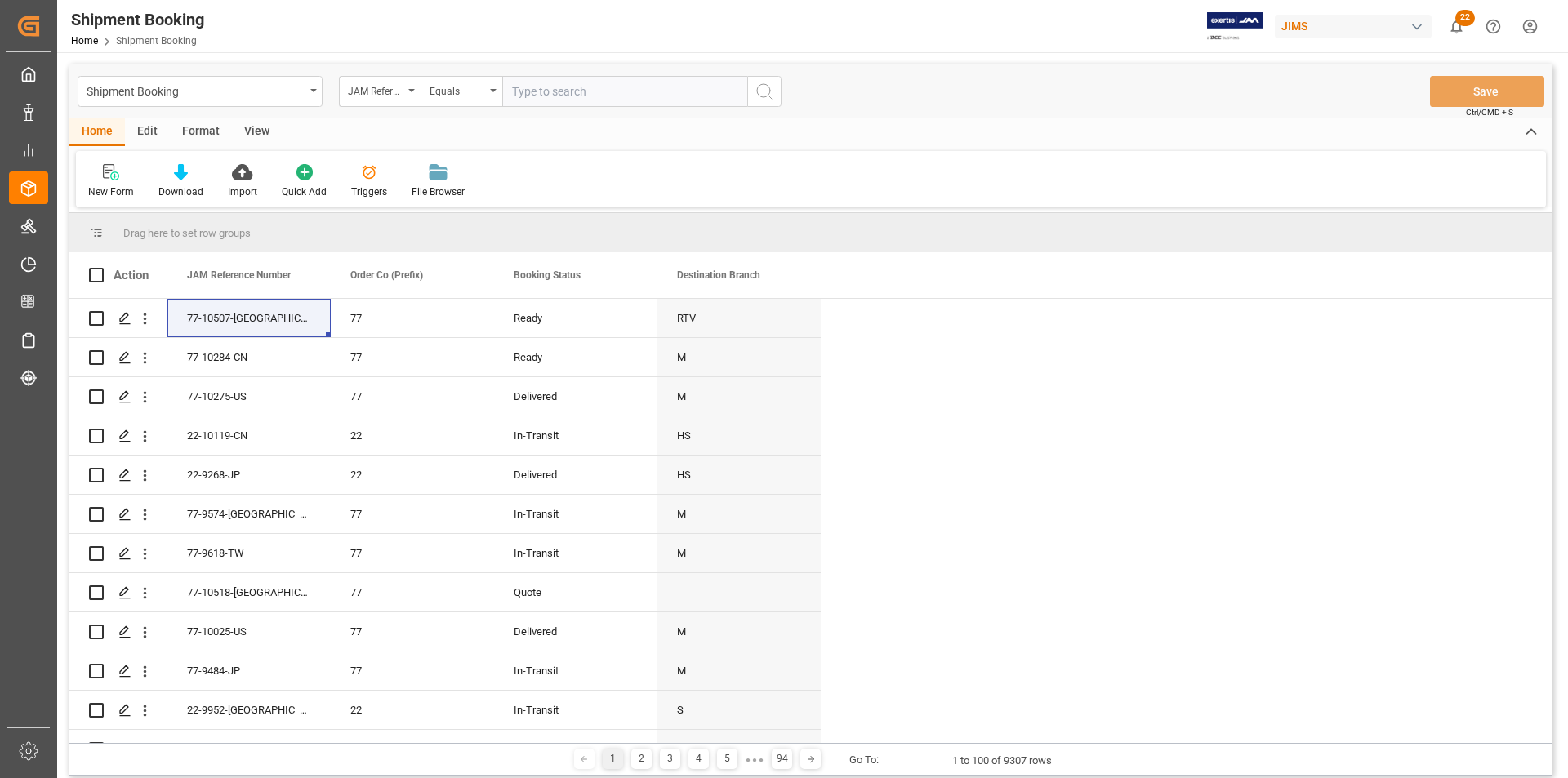
click at [578, 88] on input "text" at bounding box center [625, 91] width 245 height 31
paste input "22-10244-[GEOGRAPHIC_DATA]"
type input "22-10244-[GEOGRAPHIC_DATA]"
click at [760, 94] on icon "search button" at bounding box center [764, 91] width 20 height 20
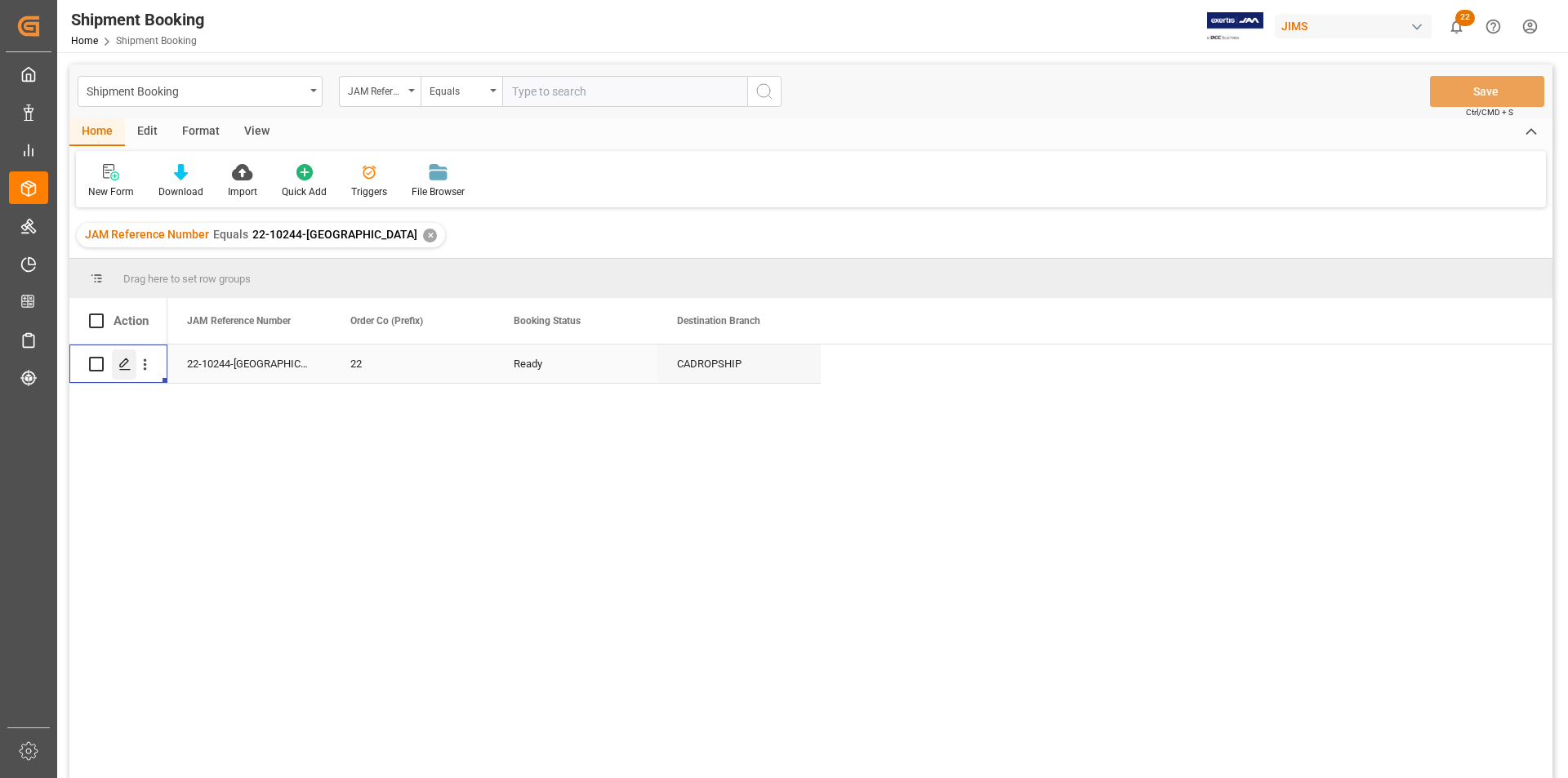
click at [118, 365] on div "Press SPACE to select this row." at bounding box center [124, 365] width 24 height 30
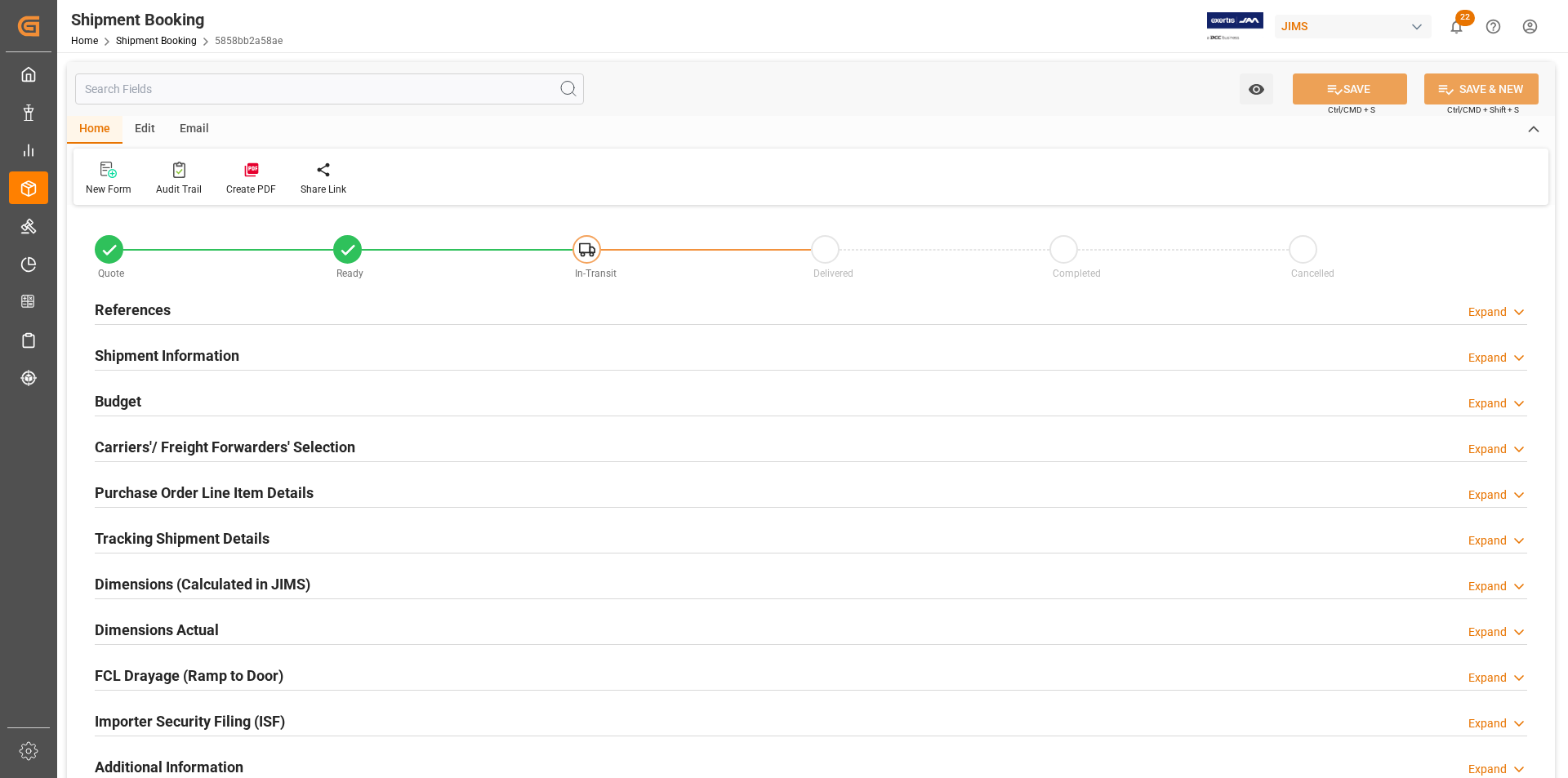
type input "2"
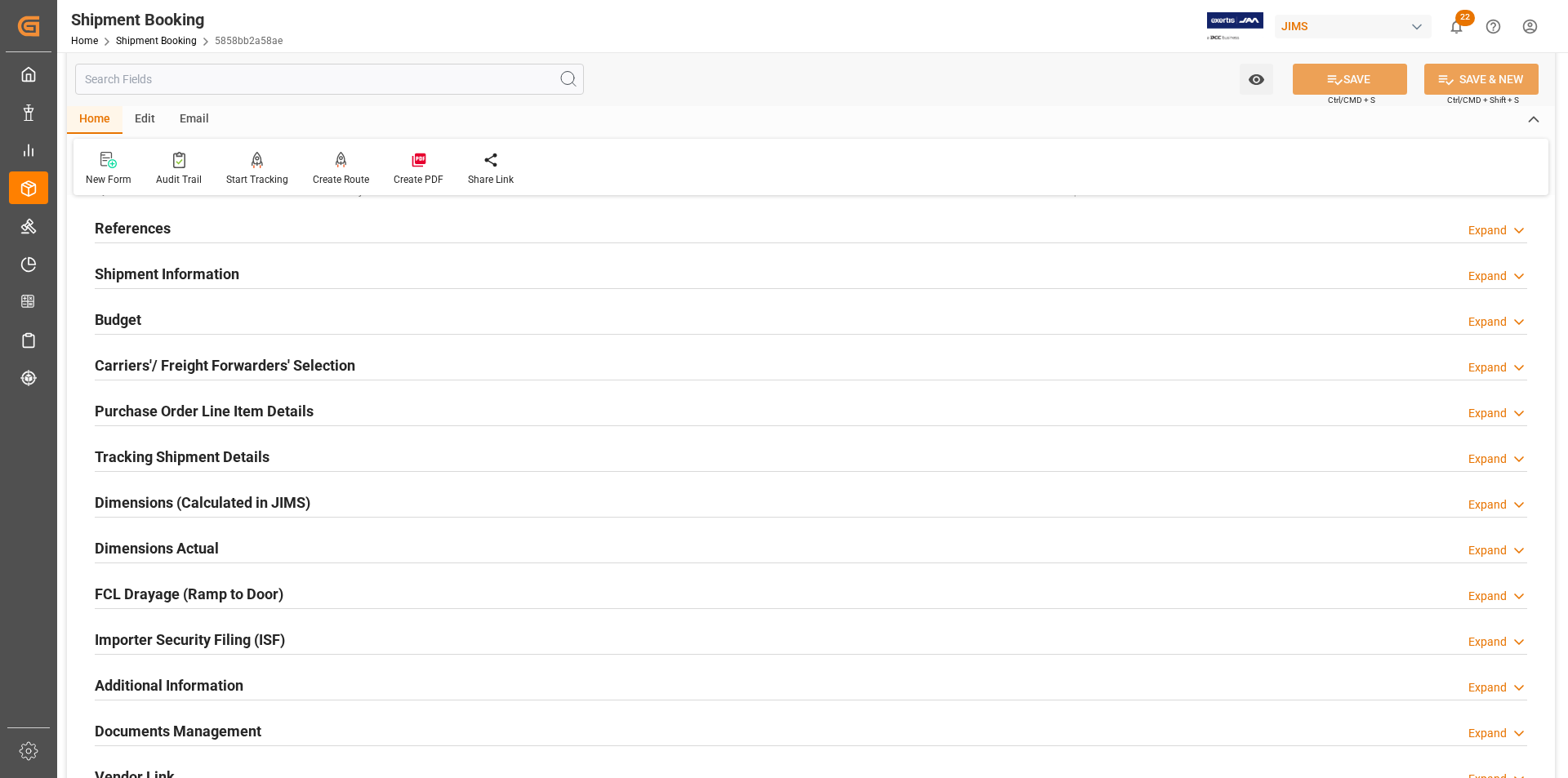
click at [163, 412] on h2 "Purchase Order Line Item Details" at bounding box center [204, 411] width 219 height 22
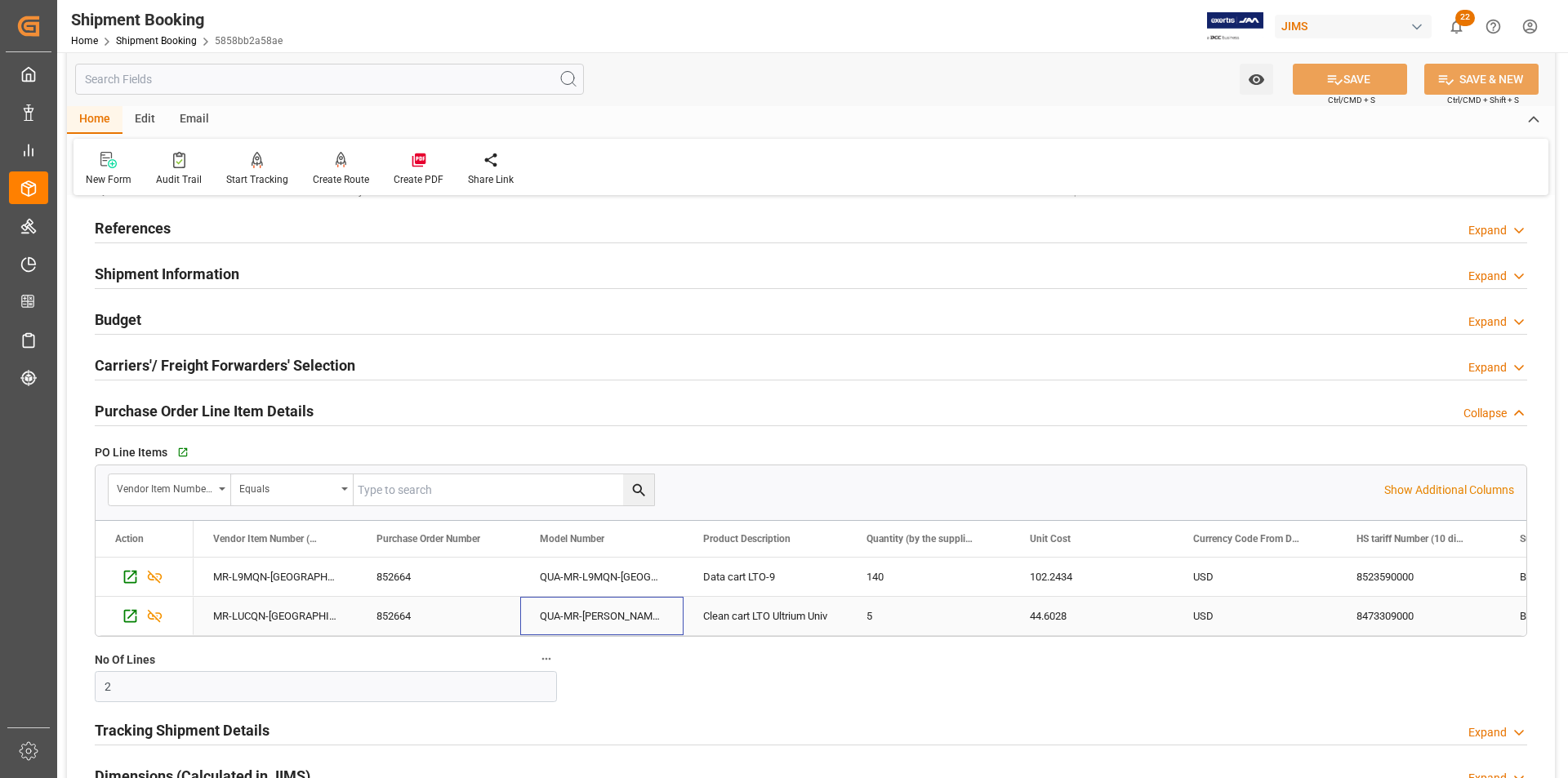
click at [563, 483] on div "QUA-MR-[PERSON_NAME]-[GEOGRAPHIC_DATA]" at bounding box center [602, 615] width 164 height 38
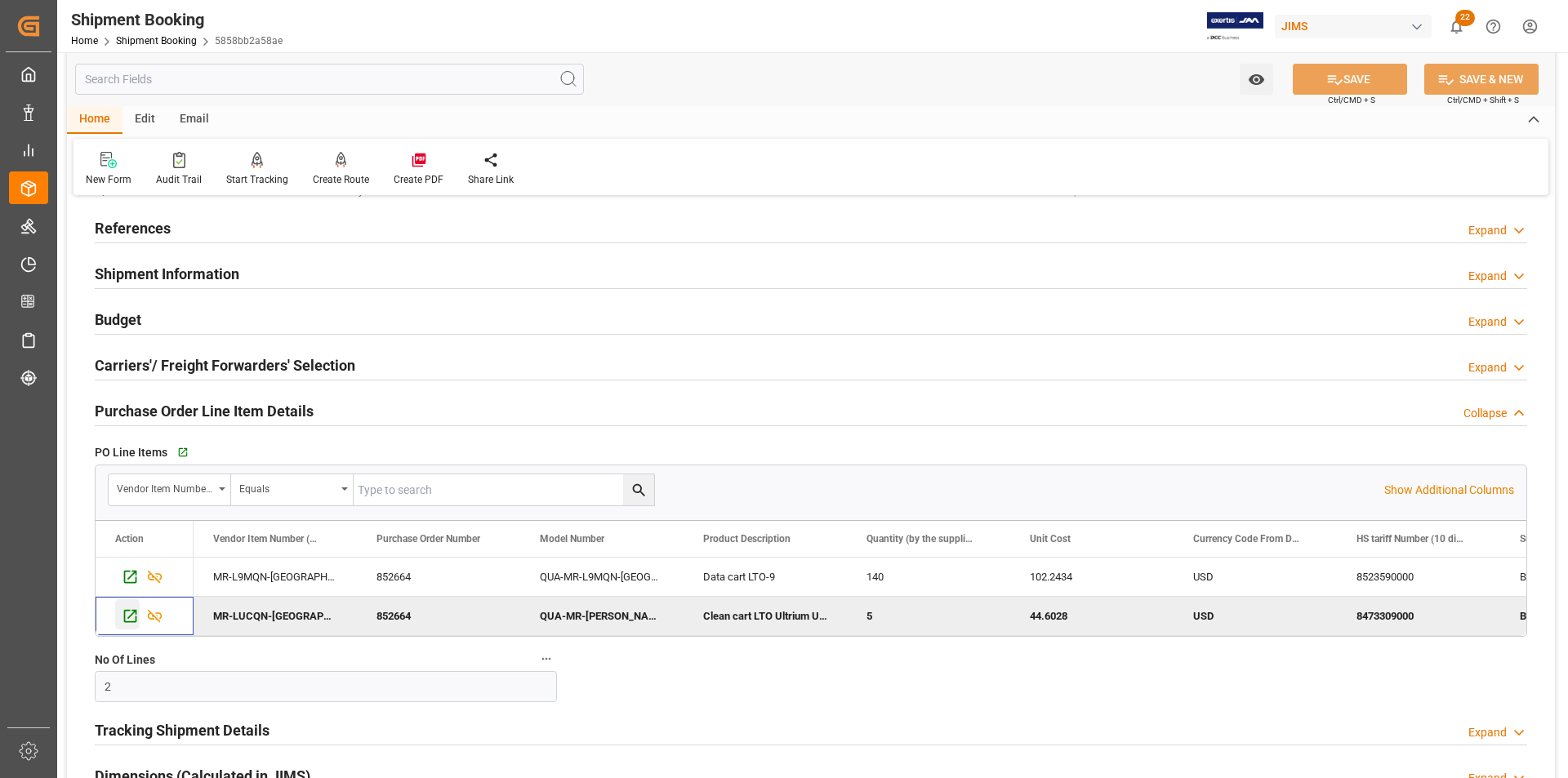
click at [131, 483] on icon "Press SPACE to deselect this row." at bounding box center [131, 616] width 13 height 13
click at [164, 38] on link "Shipment Booking" at bounding box center [156, 41] width 80 height 11
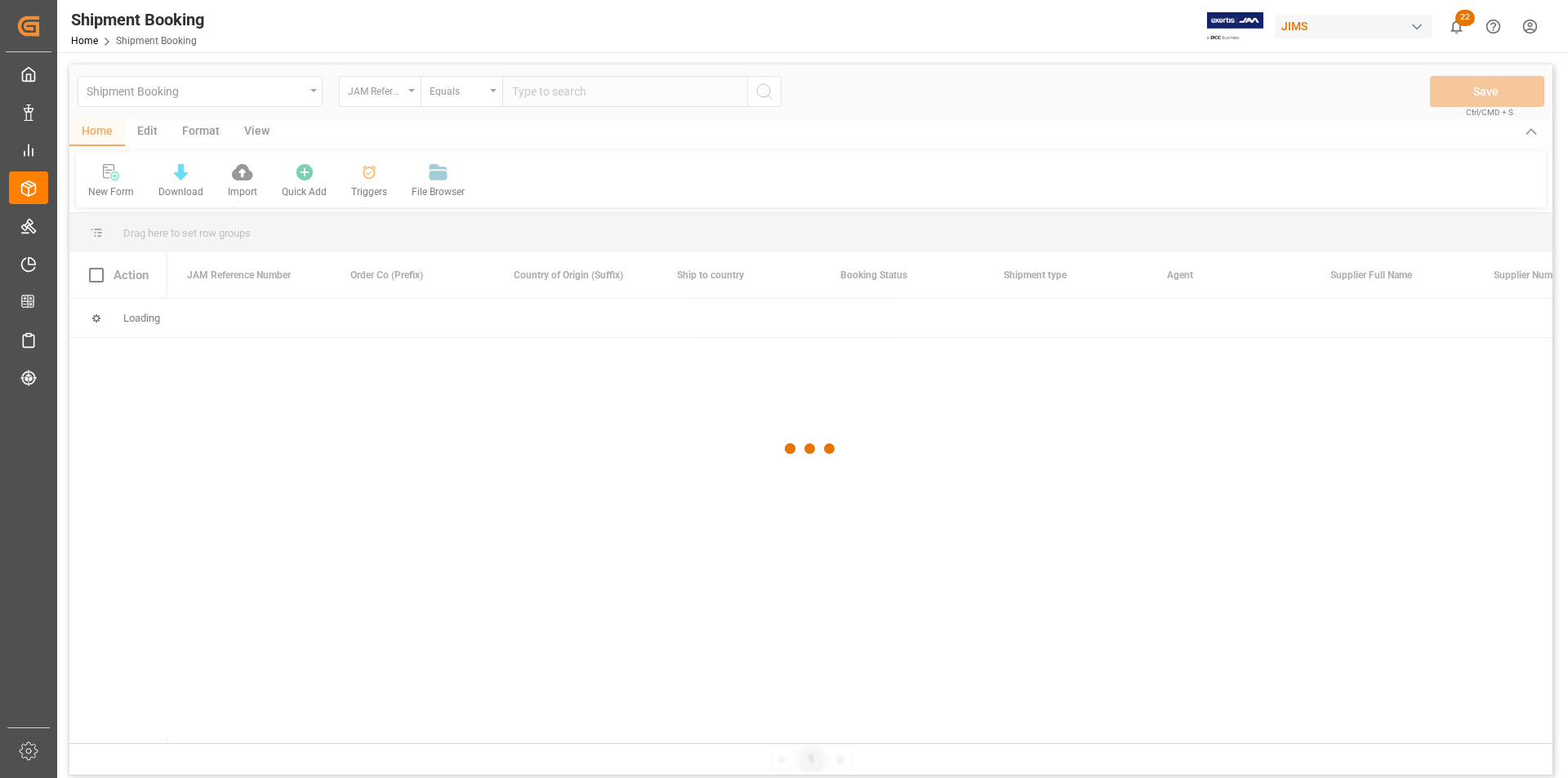
click at [547, 99] on div at bounding box center [810, 449] width 1483 height 769
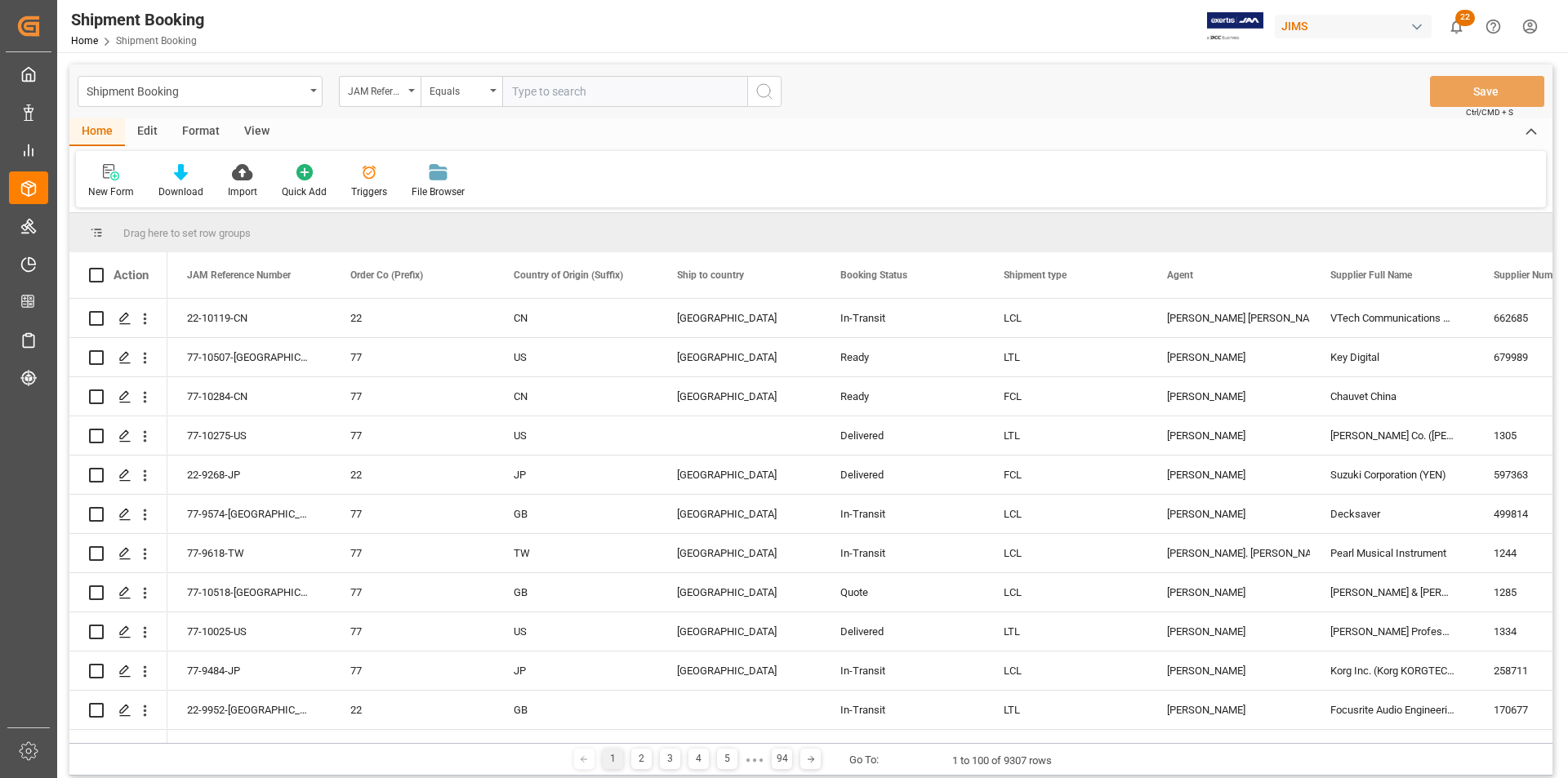
click at [547, 99] on input "text" at bounding box center [625, 91] width 245 height 31
paste input "77-9971-US"
type input "77-9971-US"
click at [772, 91] on icon "search button" at bounding box center [764, 91] width 20 height 20
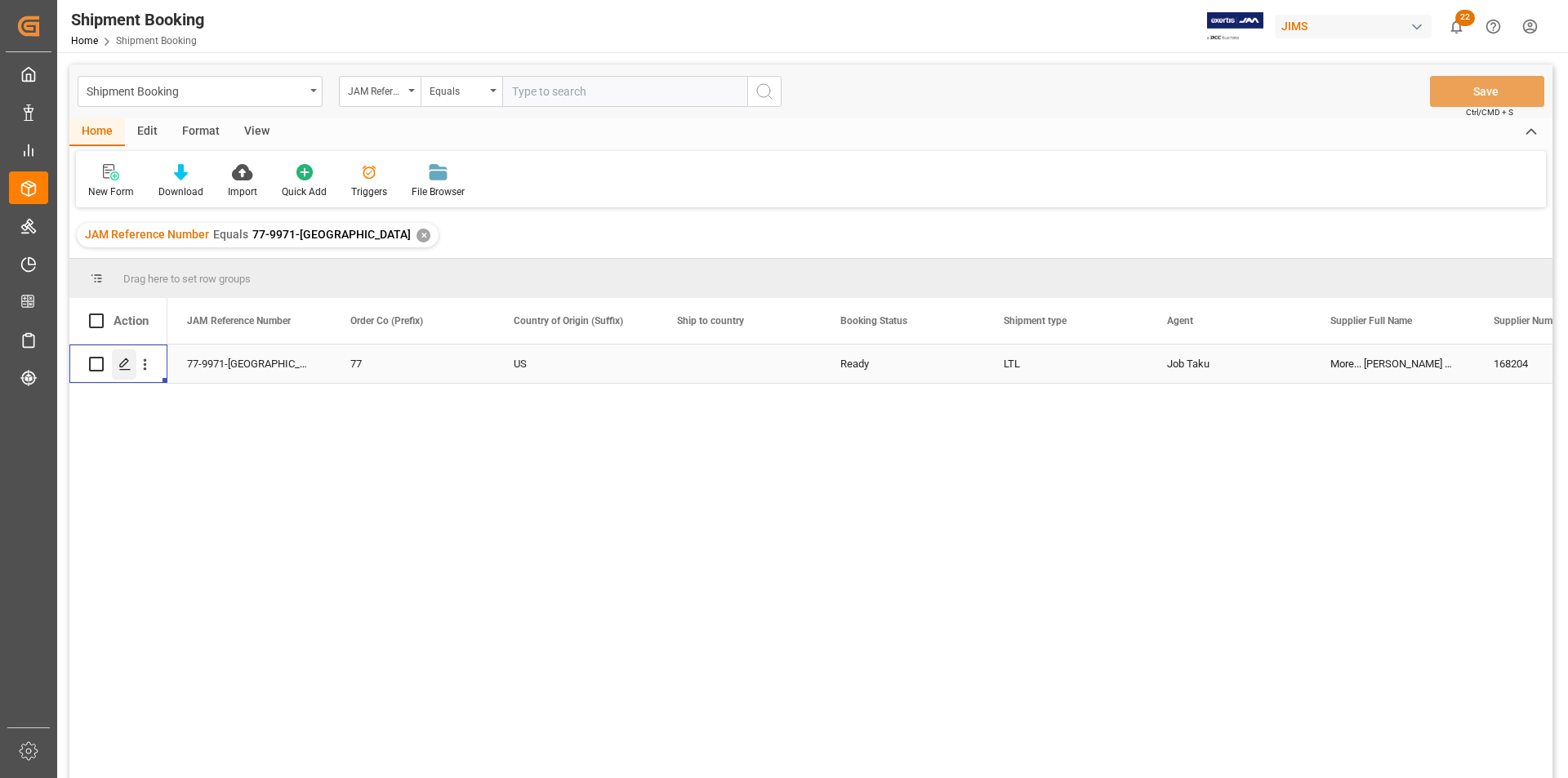
click at [123, 365] on icon "Press SPACE to select this row." at bounding box center [125, 364] width 13 height 13
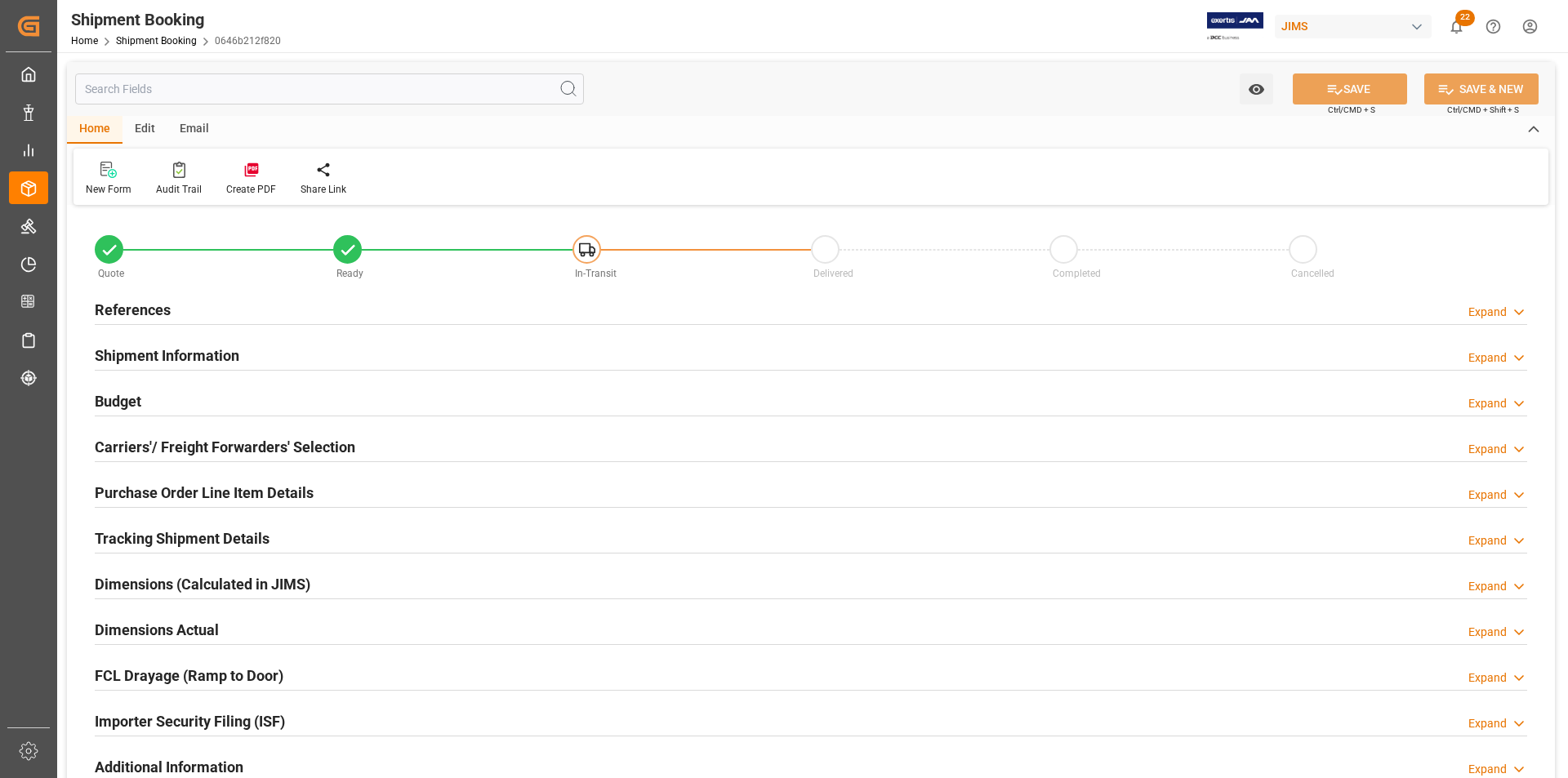
type input "0"
type input "08-07-2025"
click at [104, 357] on h2 "Shipment Information" at bounding box center [167, 355] width 145 height 22
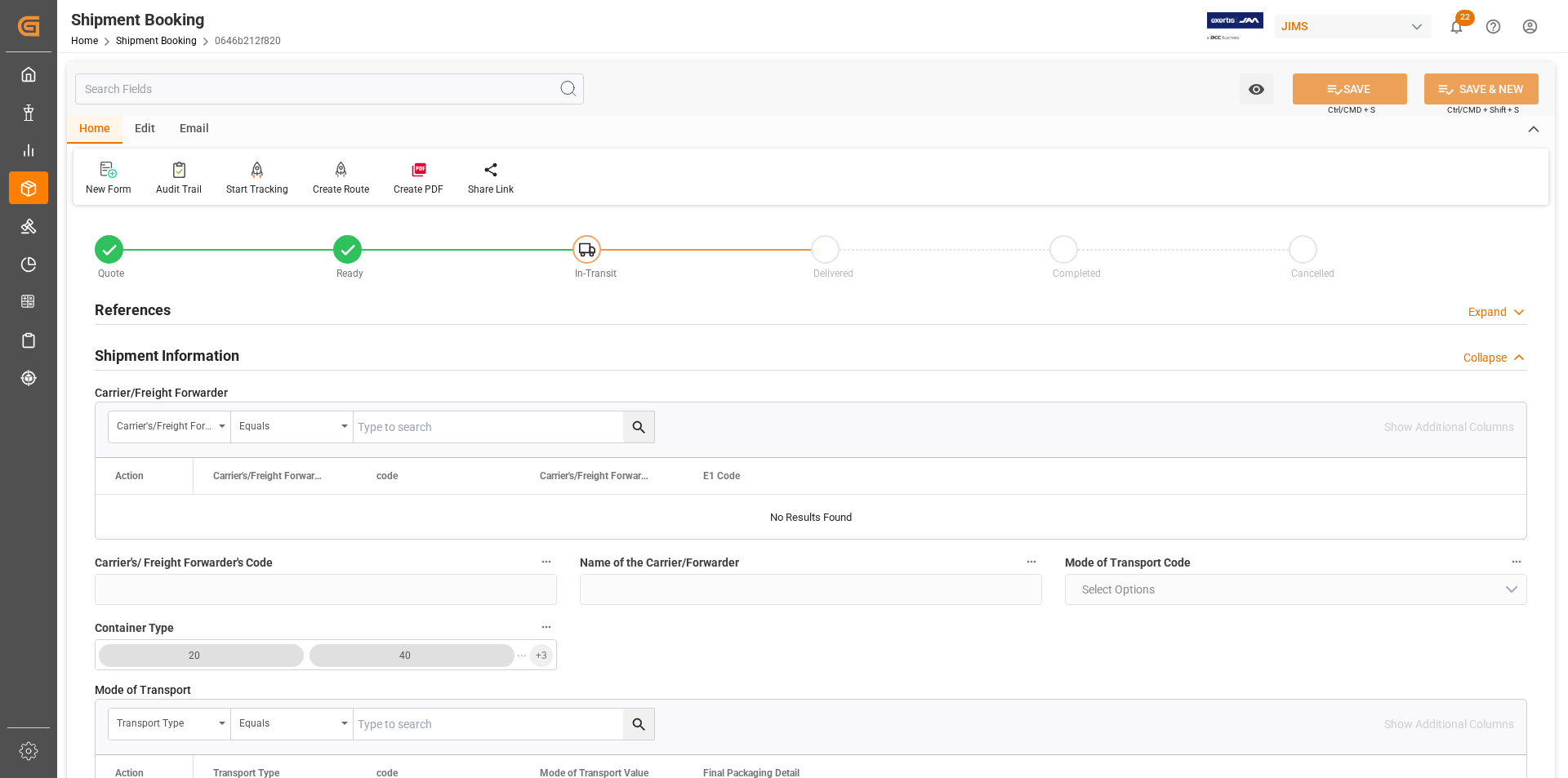
click at [114, 355] on h2 "Shipment Information" at bounding box center [167, 355] width 145 height 22
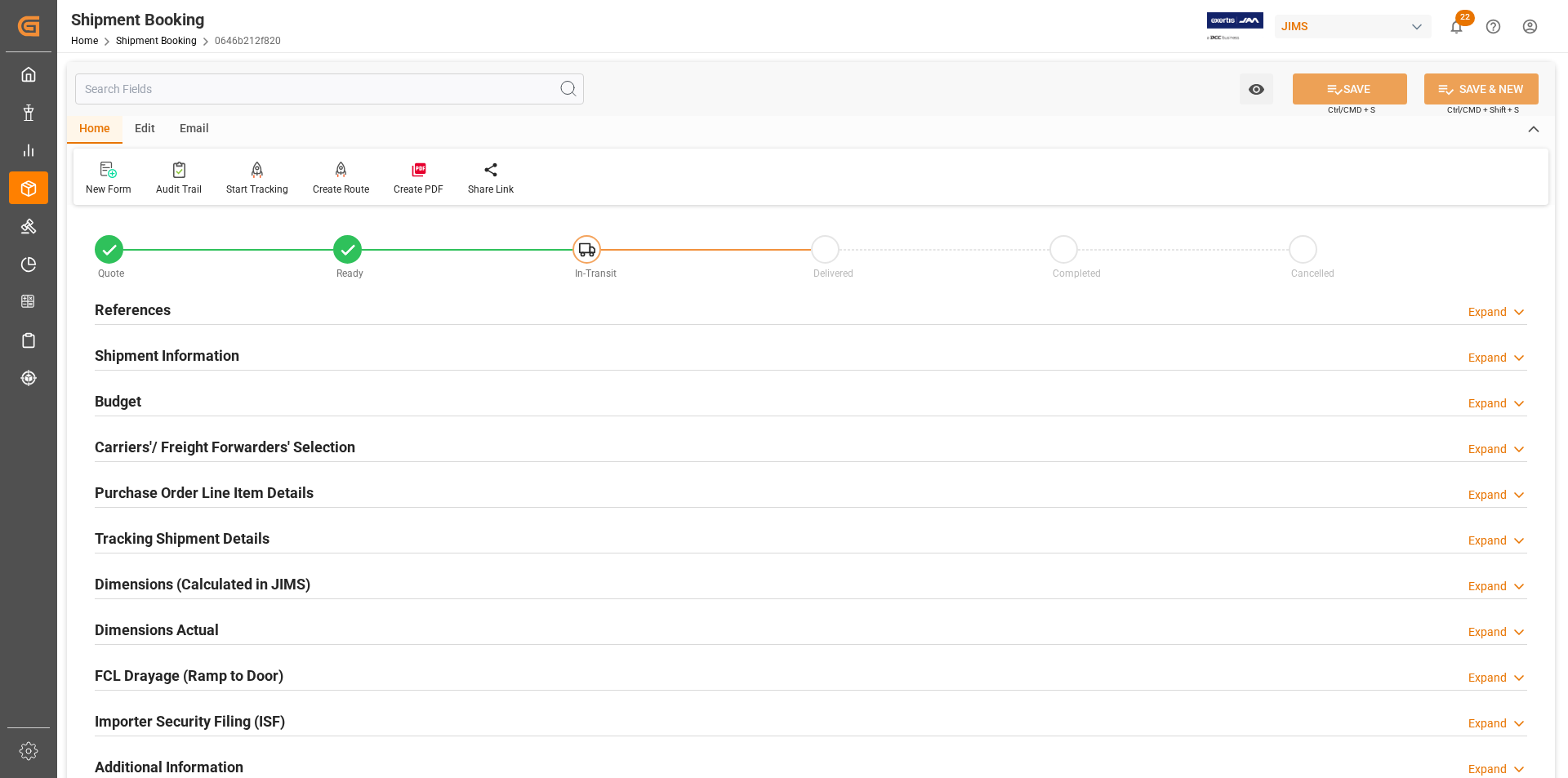
click at [119, 310] on h2 "References" at bounding box center [132, 310] width 76 height 22
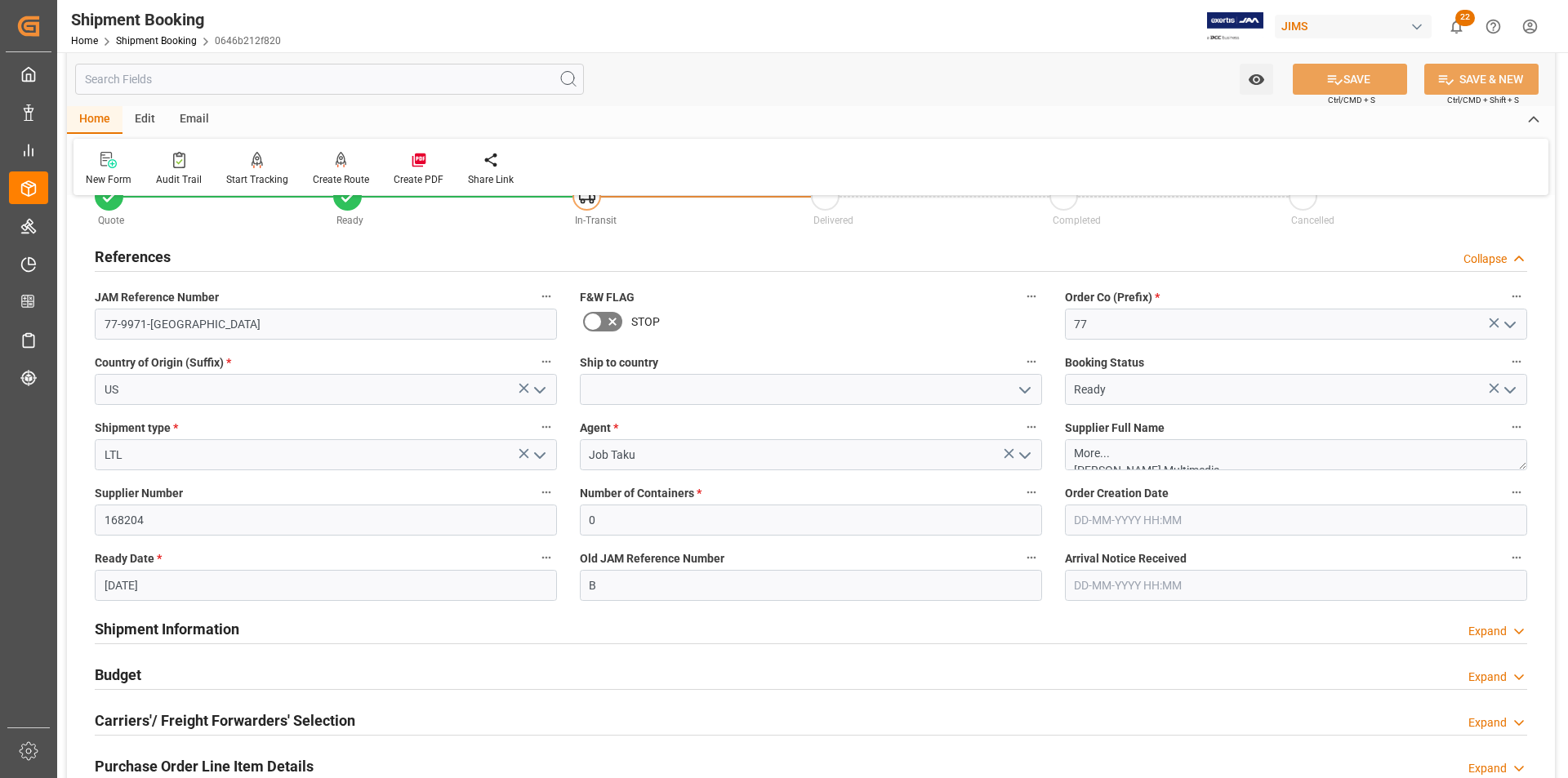
scroll to position [81, 0]
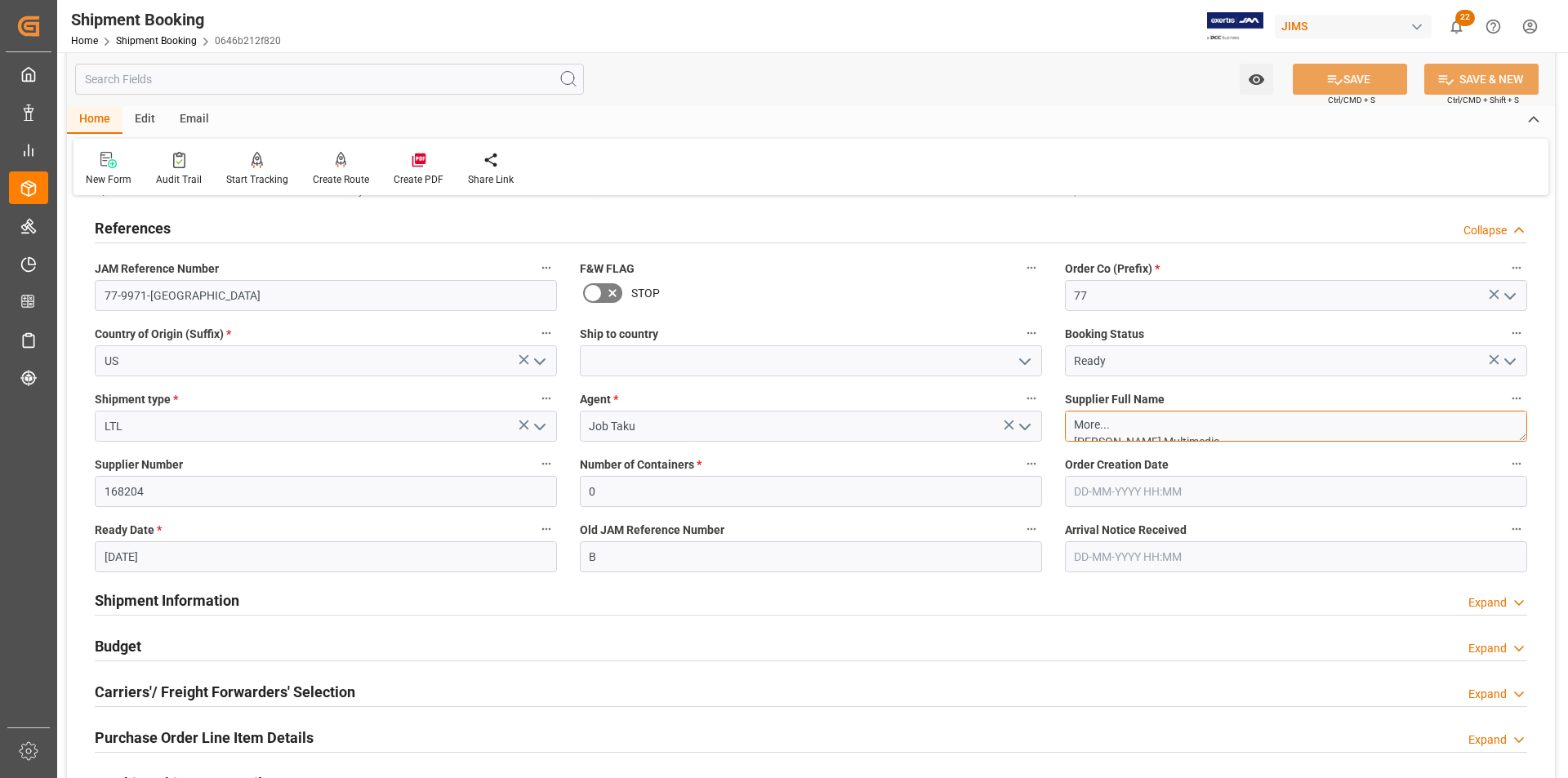
click at [1045, 425] on textarea "More... Harman Multimedia" at bounding box center [1296, 425] width 462 height 31
drag, startPoint x: 1166, startPoint y: 417, endPoint x: 1067, endPoint y: 416, distance: 99.0
click at [1045, 416] on textarea "More... Harman Multimedia" at bounding box center [1296, 425] width 462 height 31
type textarea "Harman Multimedia"
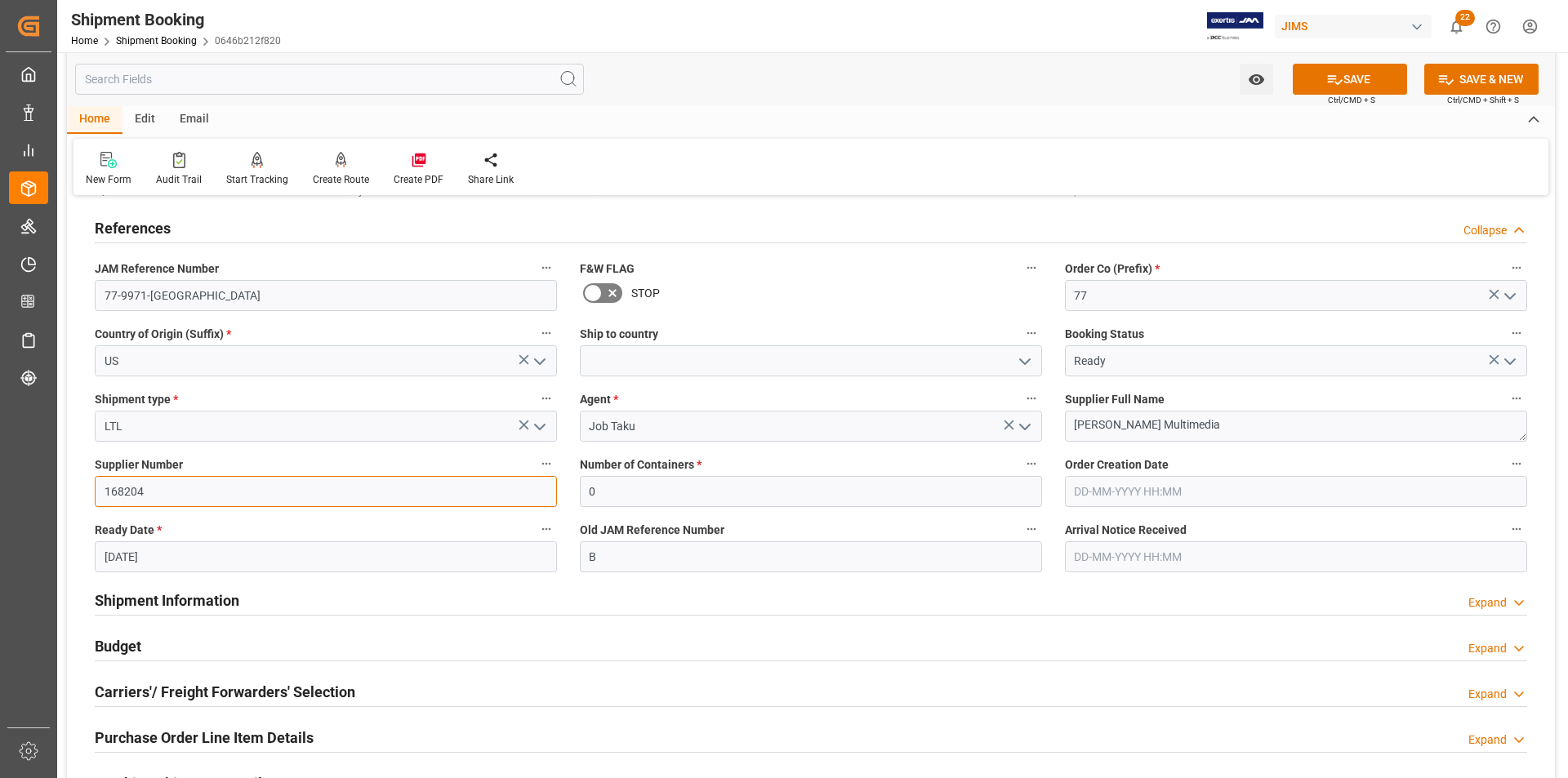
click at [338, 479] on input "168204" at bounding box center [326, 491] width 462 height 31
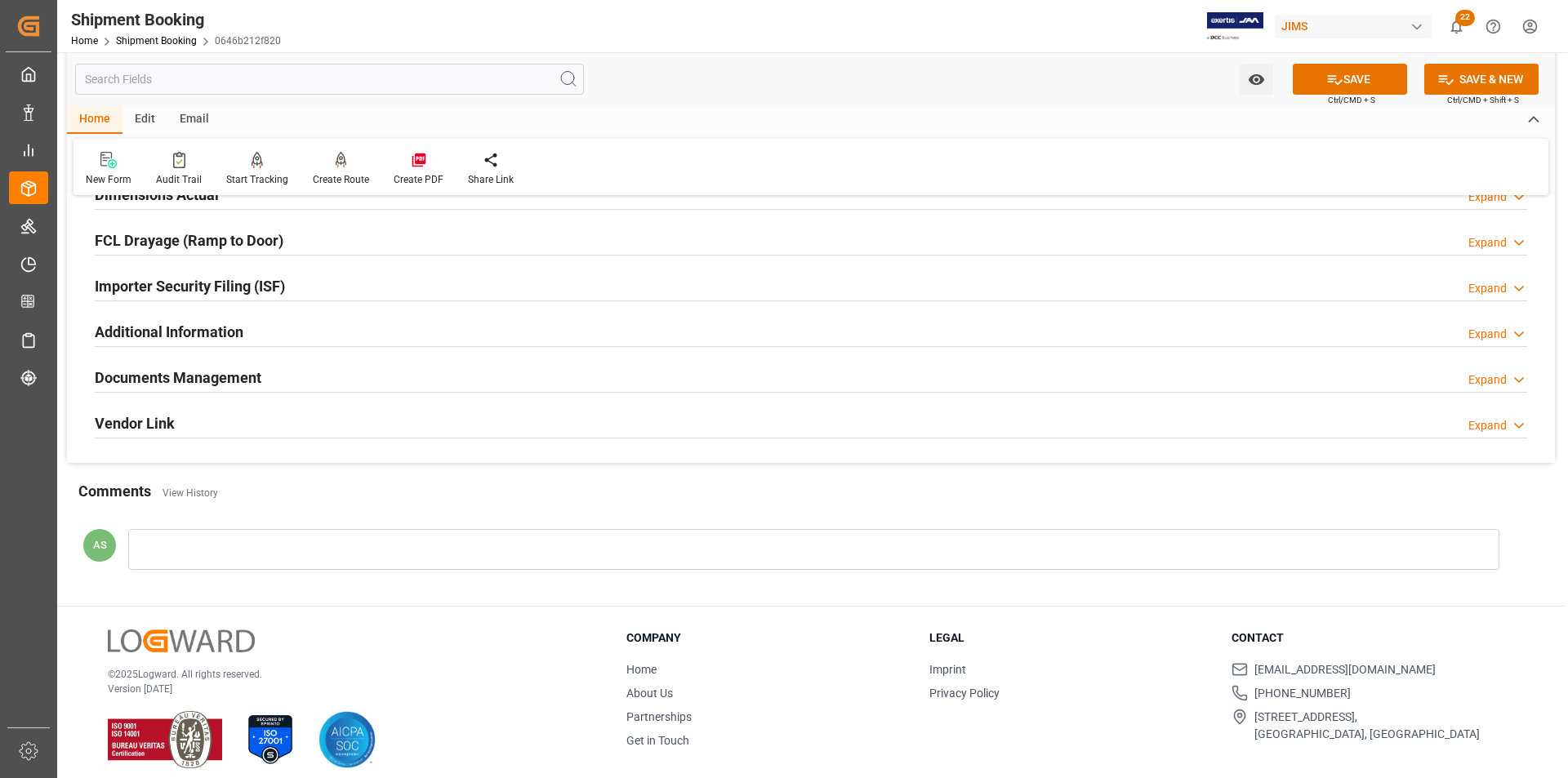
scroll to position [774, 0]
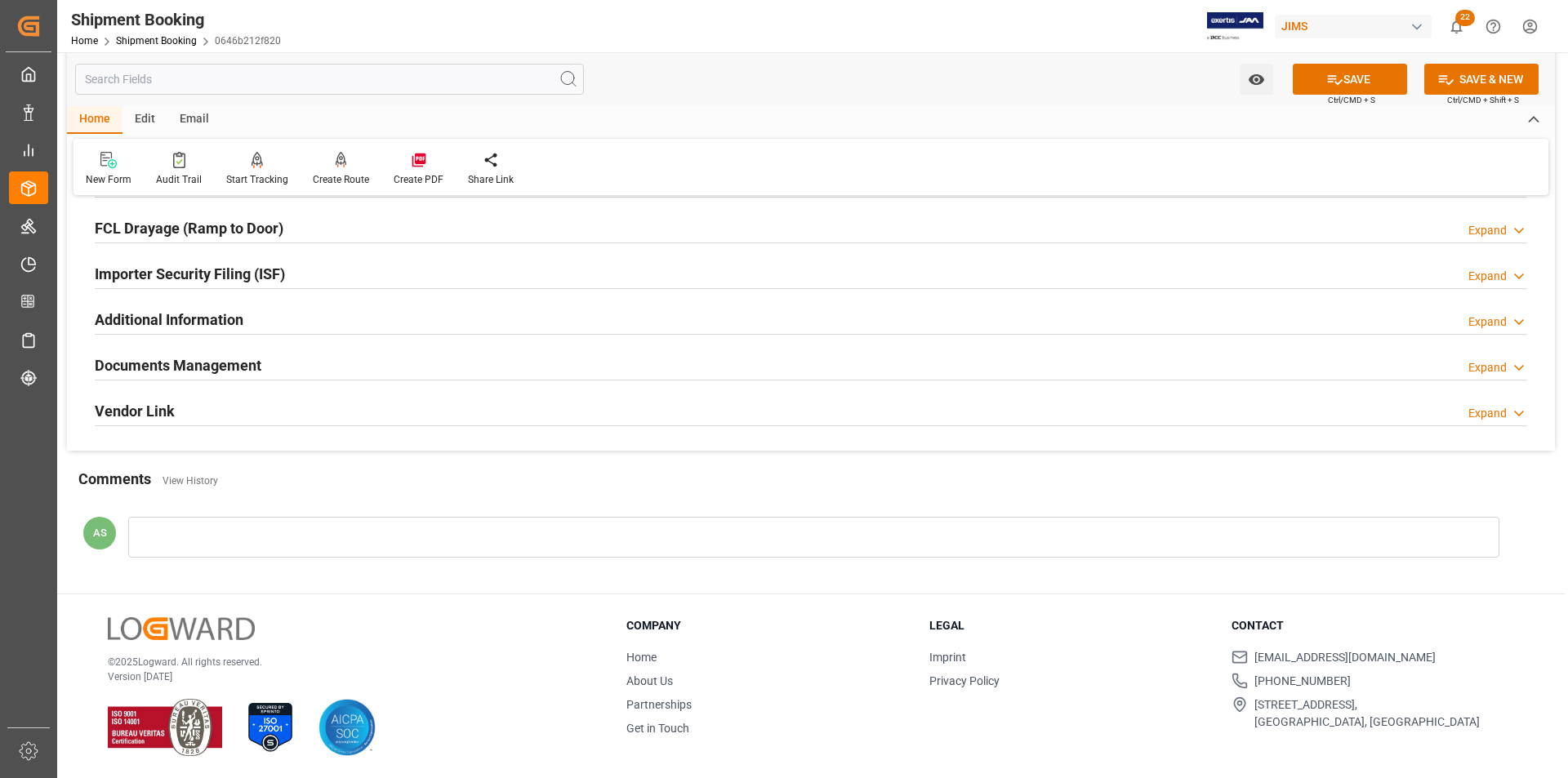
click at [164, 365] on h2 "Documents Management" at bounding box center [178, 366] width 167 height 22
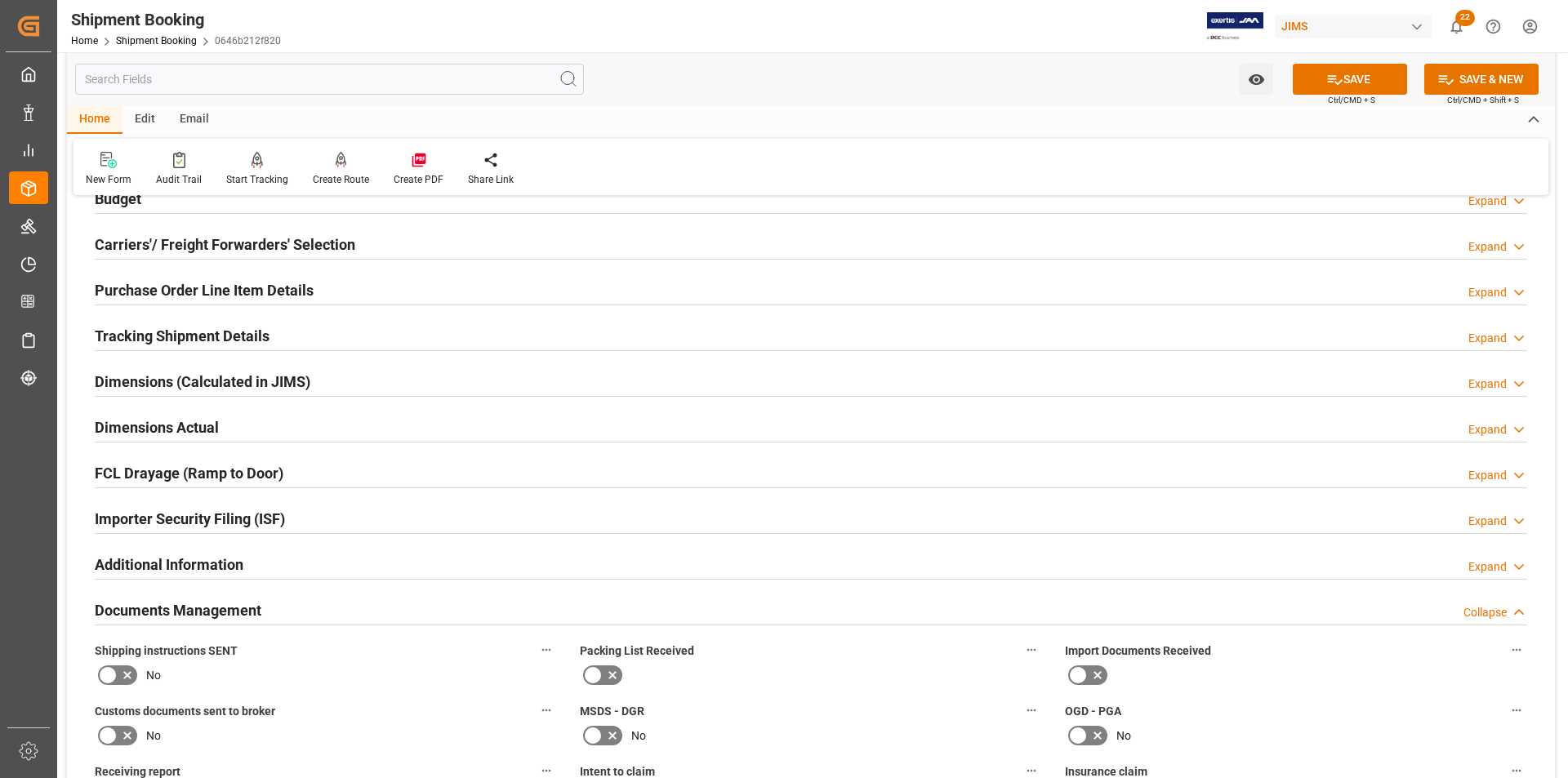
scroll to position [366, 0]
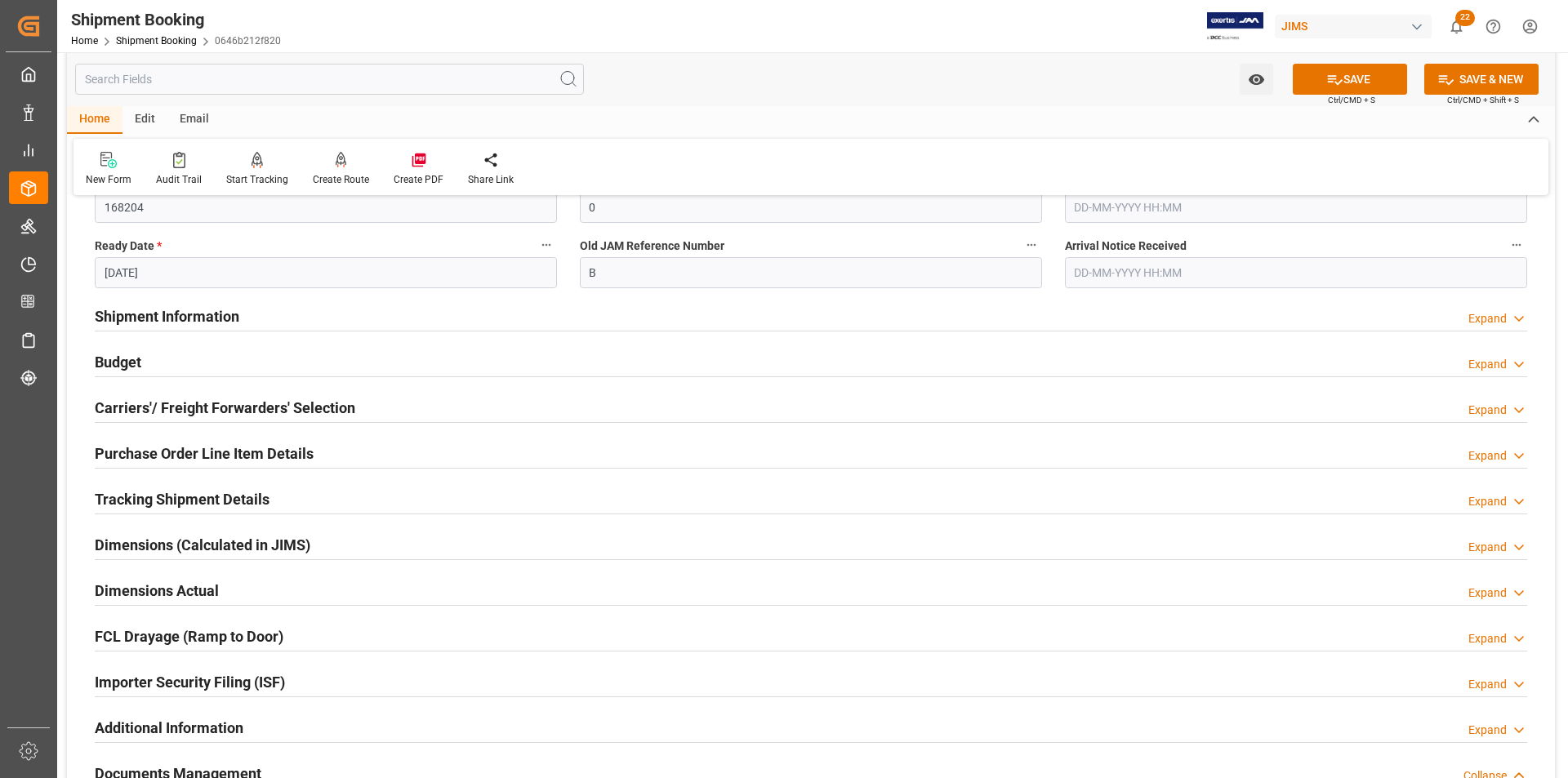
click at [199, 446] on h2 "Purchase Order Line Item Details" at bounding box center [204, 454] width 219 height 22
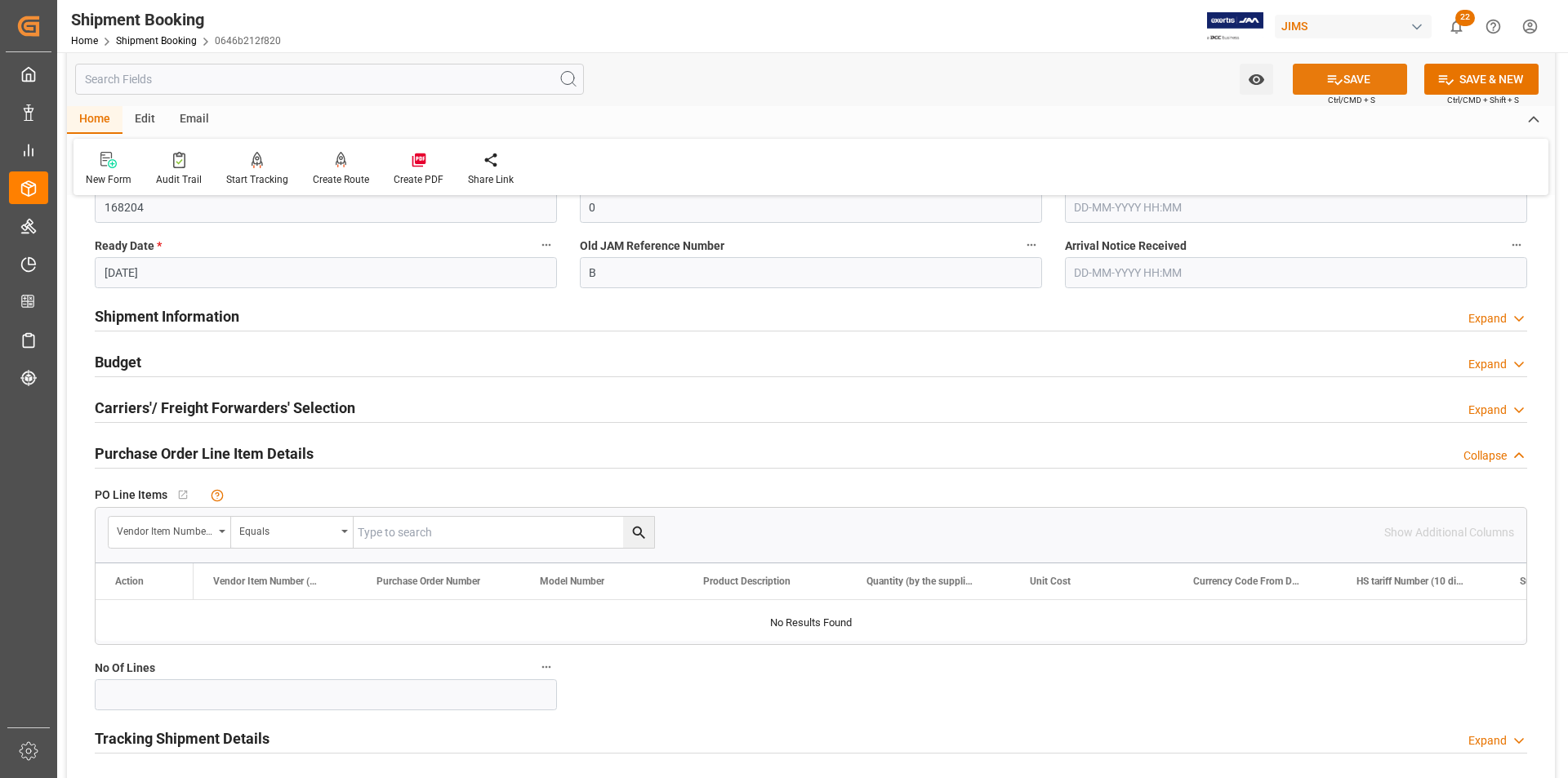
click at [1045, 67] on button "SAVE" at bounding box center [1350, 79] width 114 height 31
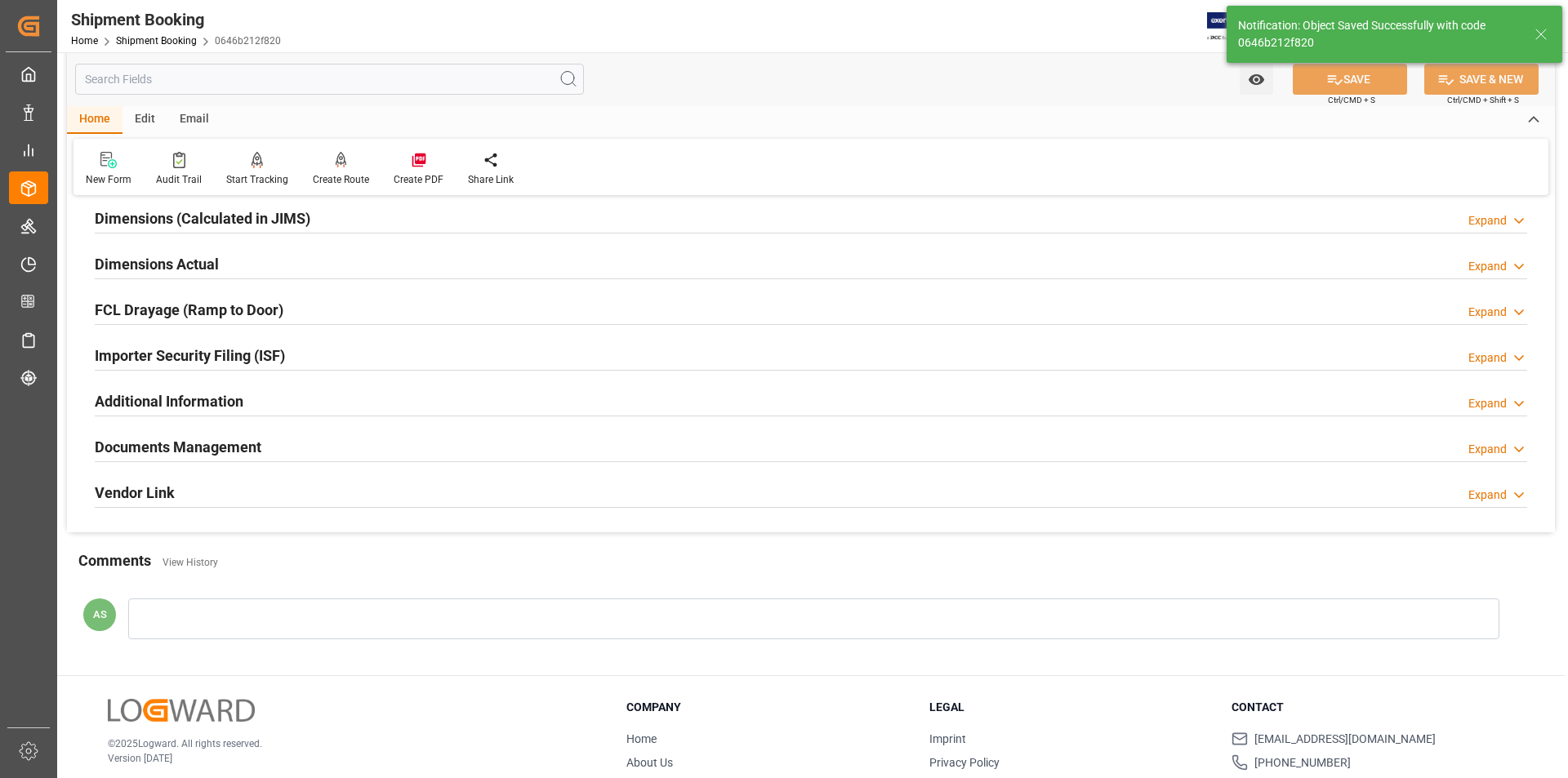
scroll to position [39, 0]
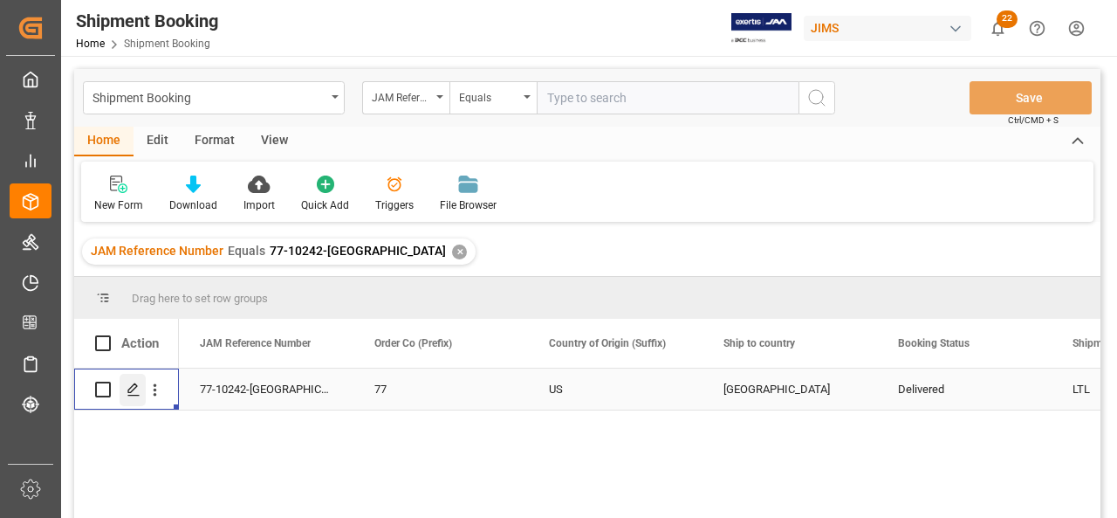
click at [126, 397] on div "Press SPACE to select this row." at bounding box center [133, 390] width 26 height 32
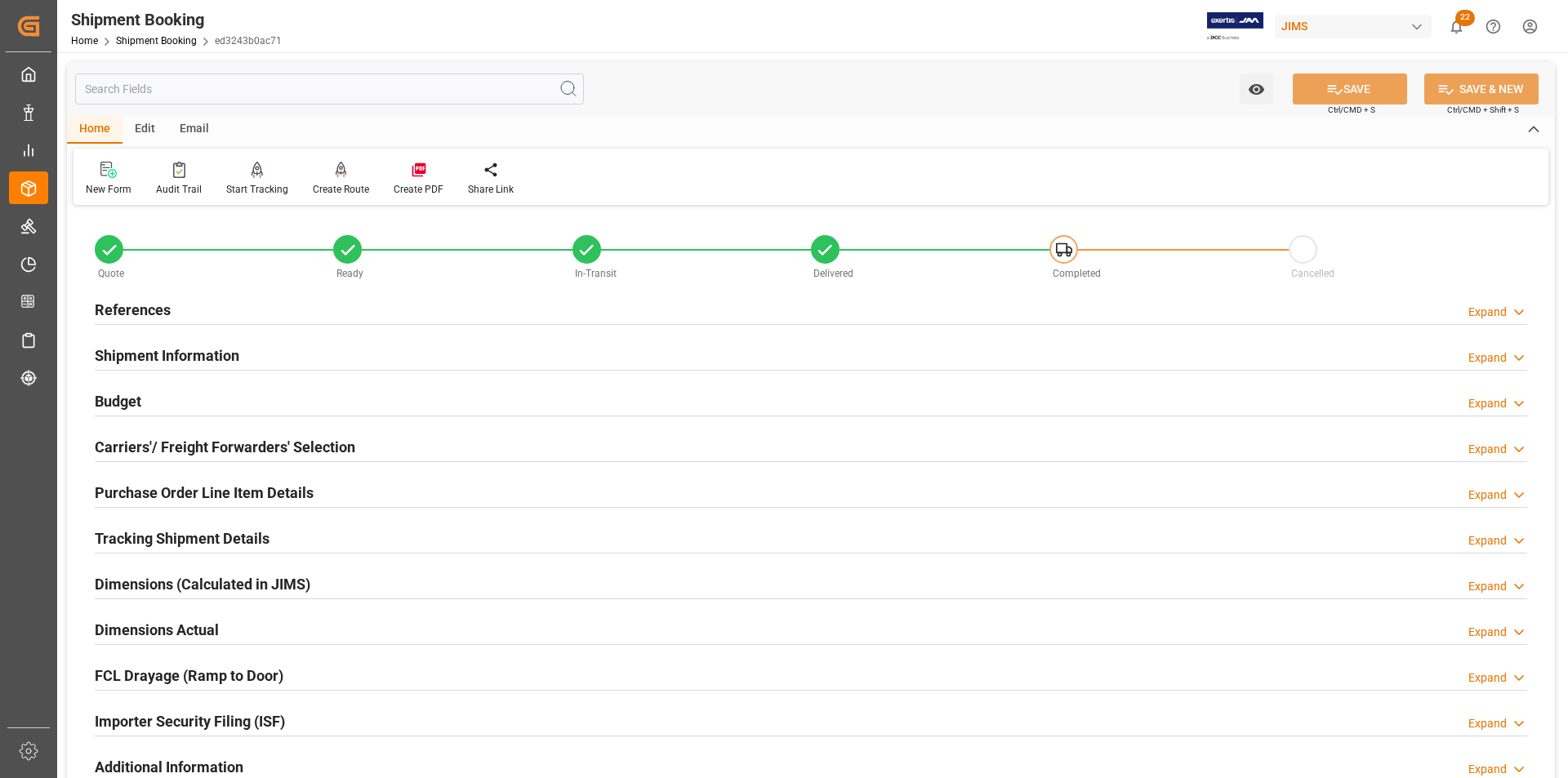
click at [172, 353] on h2 "Shipment Information" at bounding box center [167, 355] width 145 height 22
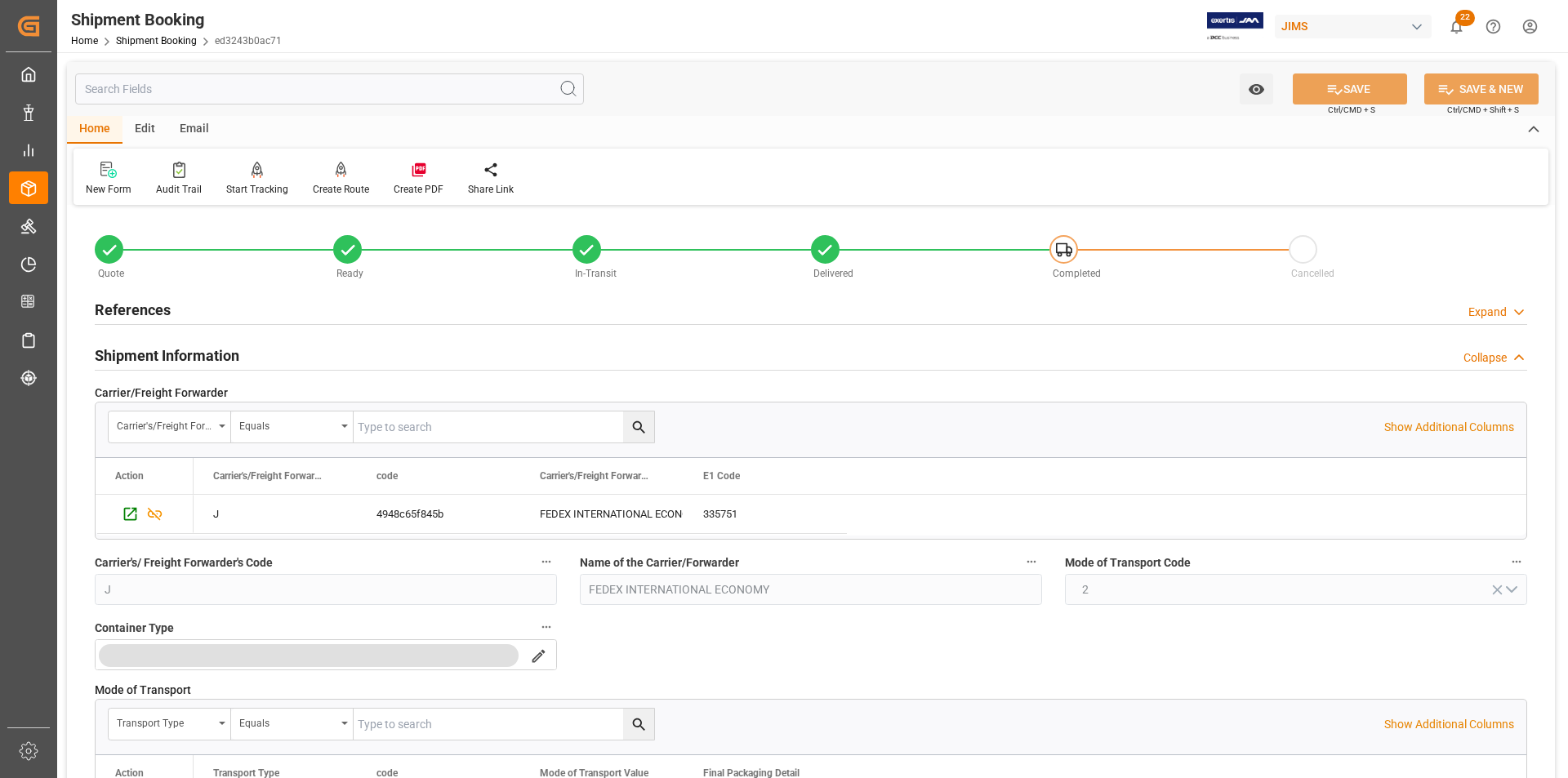
click at [134, 313] on h2 "References" at bounding box center [132, 310] width 76 height 22
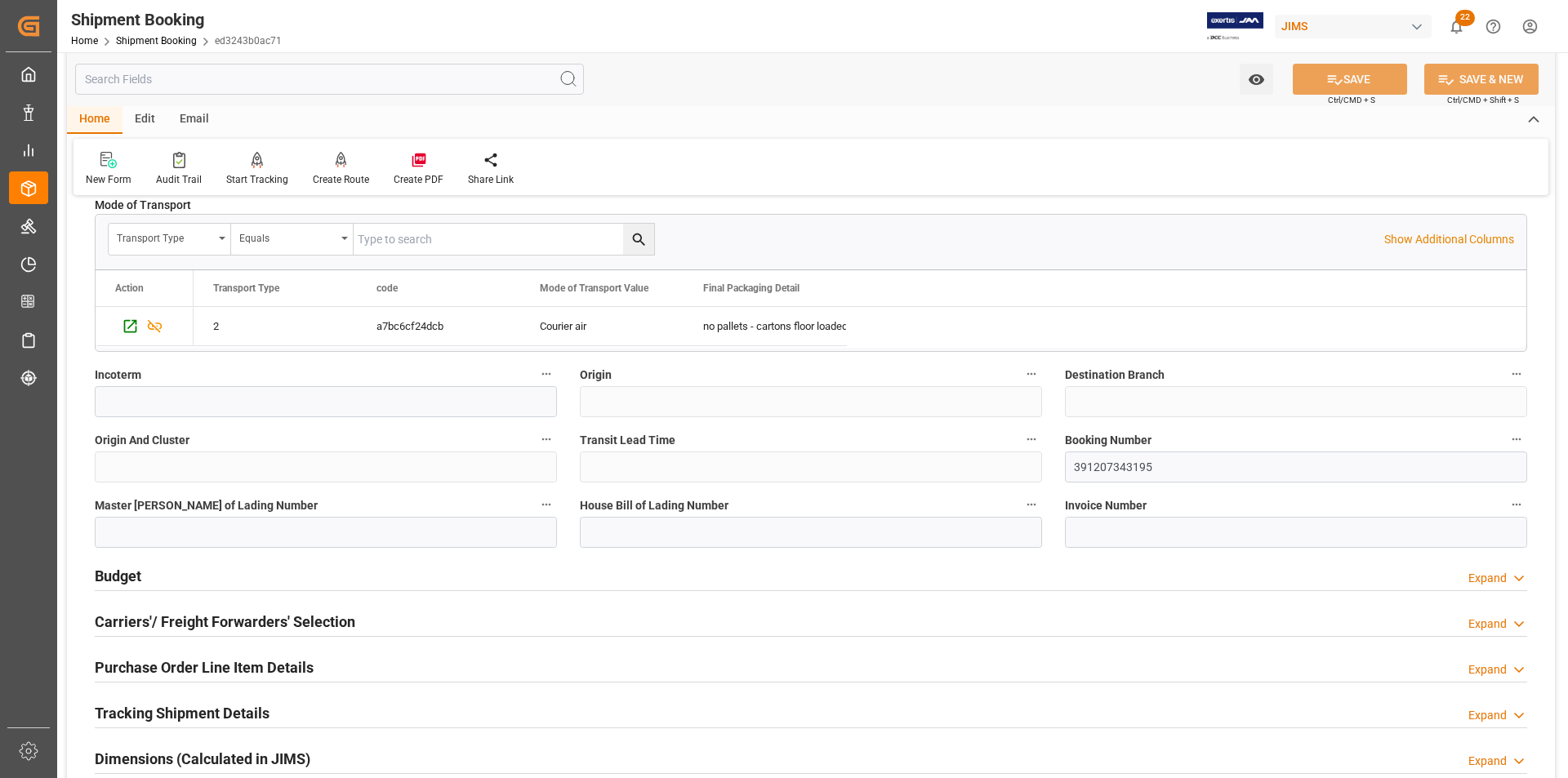
scroll to position [898, 0]
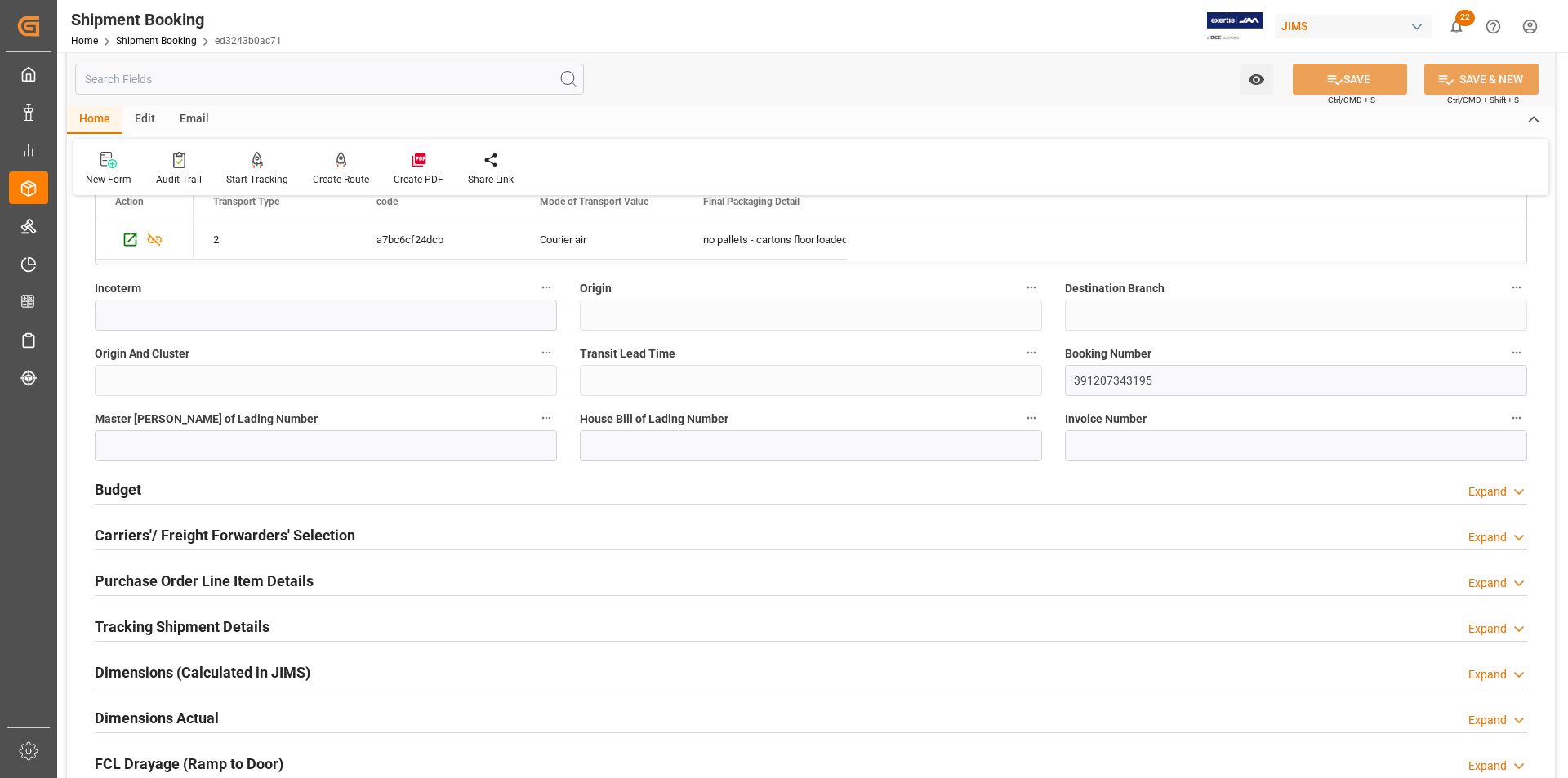
click at [176, 483] on h2 "Purchase Order Line Item Details" at bounding box center [204, 581] width 219 height 22
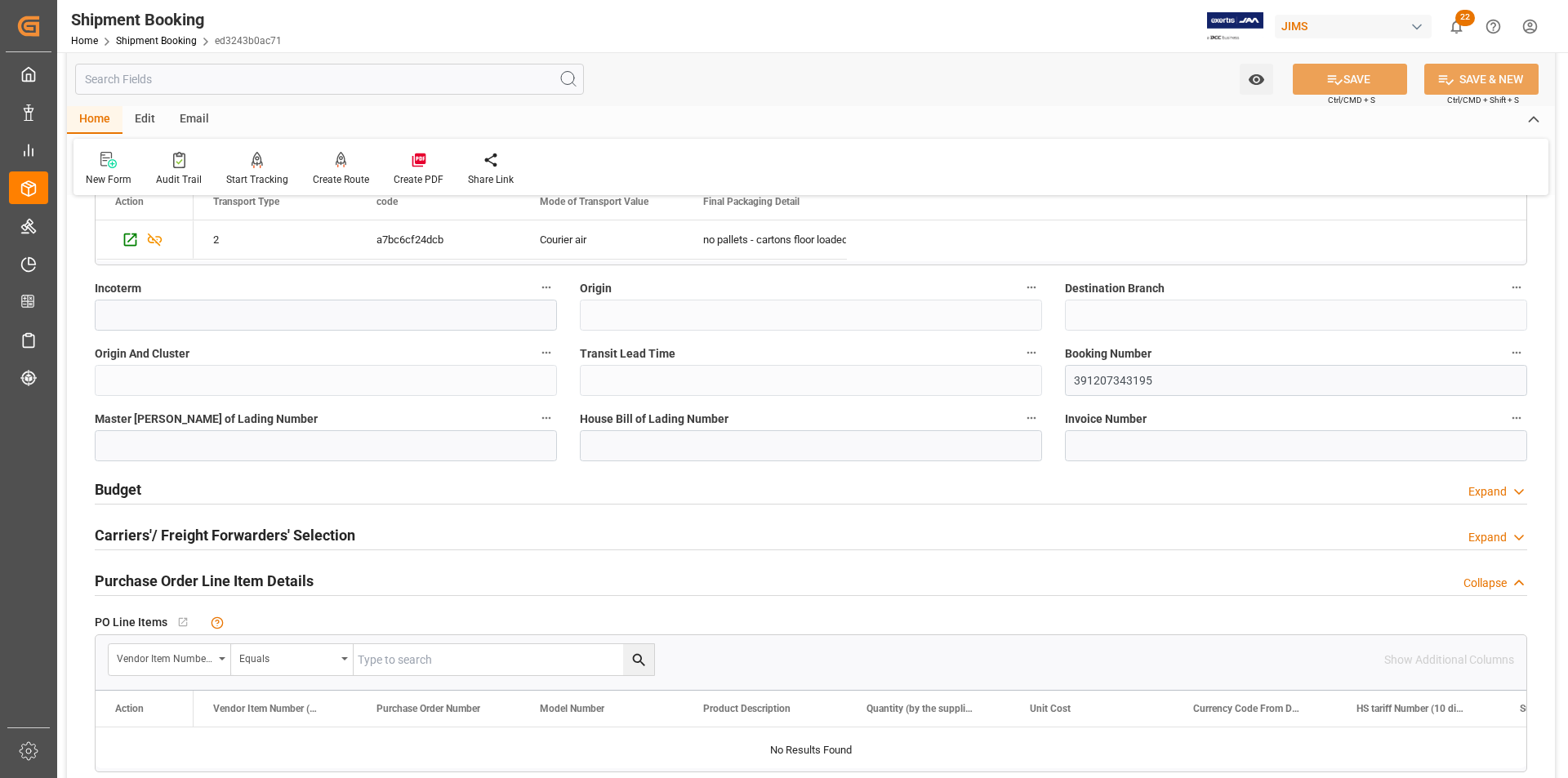
click at [211, 483] on h2 "Carriers'/ Freight Forwarders' Selection" at bounding box center [225, 535] width 260 height 22
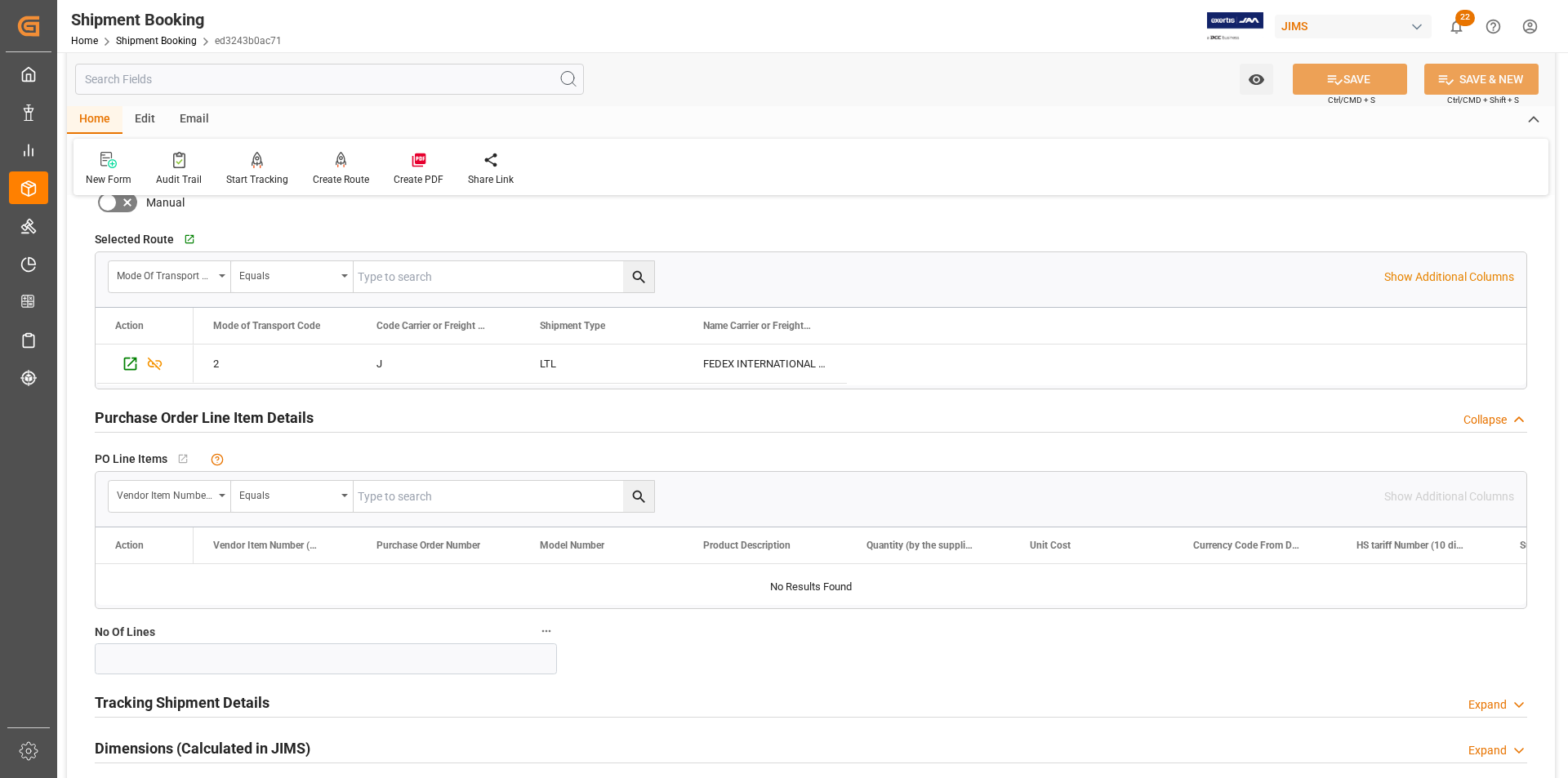
scroll to position [1633, 0]
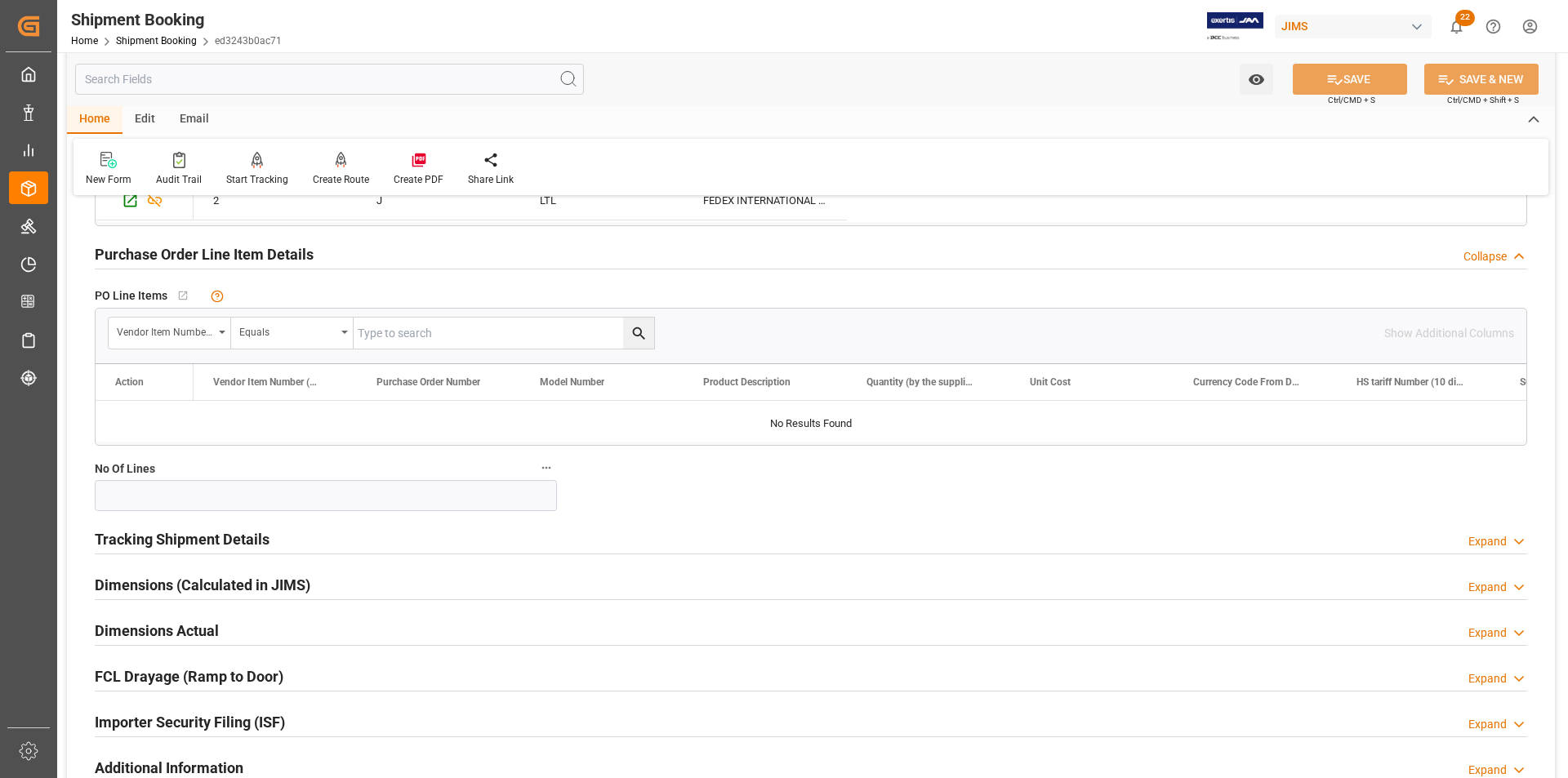
click at [242, 483] on h2 "Tracking Shipment Details" at bounding box center [181, 540] width 175 height 22
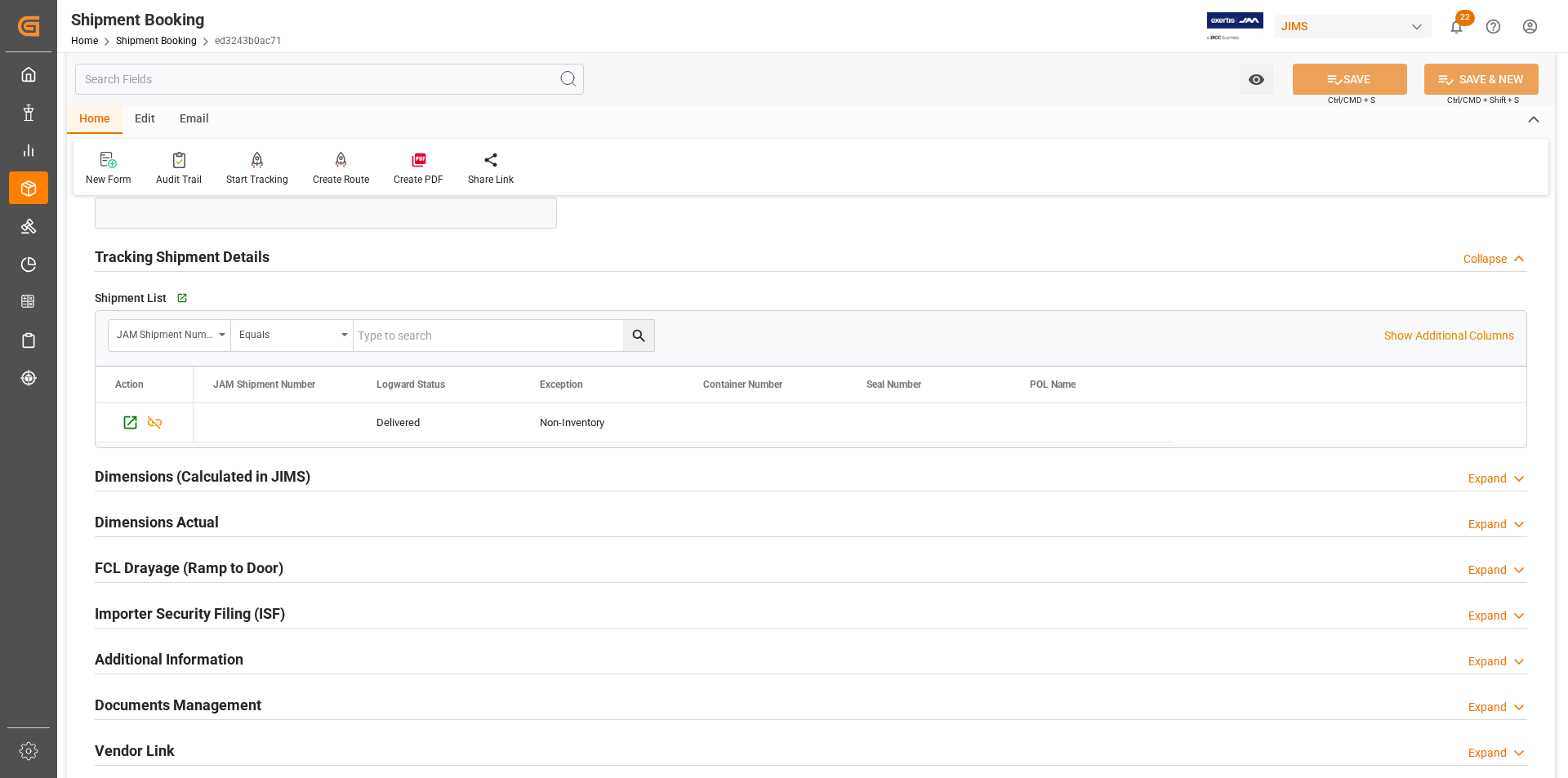
scroll to position [1959, 0]
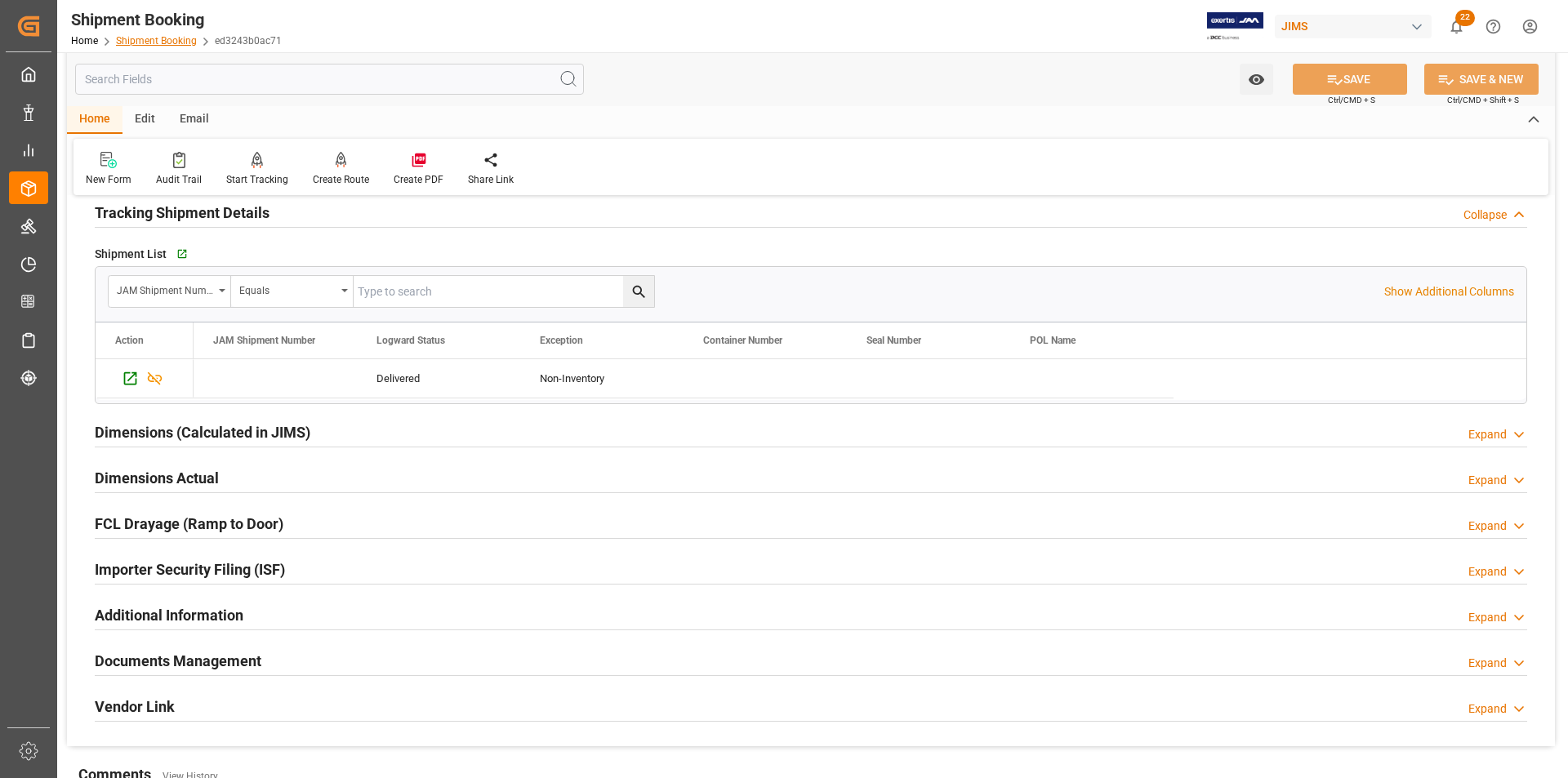
click at [141, 40] on link "Shipment Booking" at bounding box center [156, 41] width 80 height 11
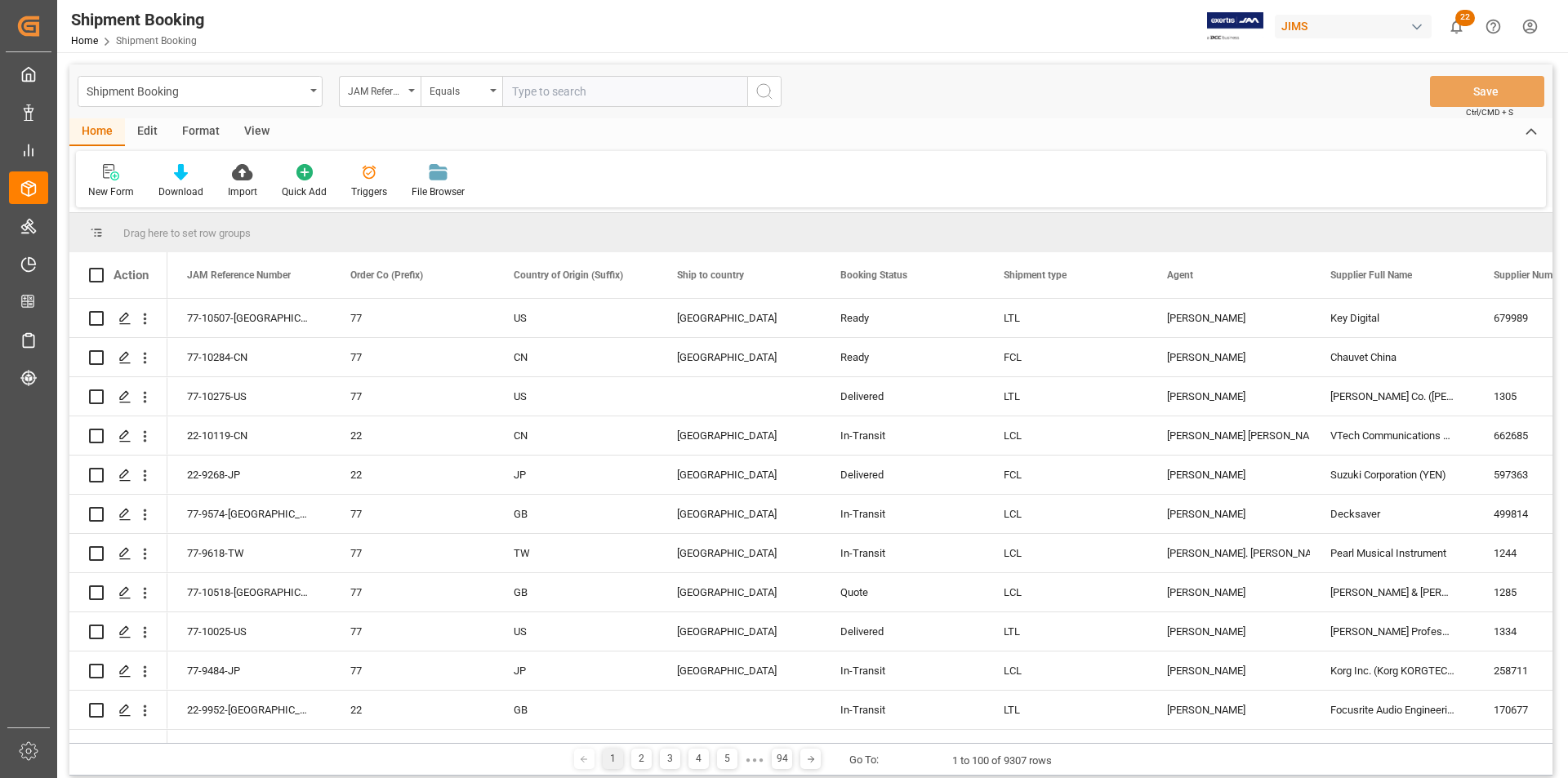
click at [664, 98] on input "text" at bounding box center [625, 91] width 245 height 31
type input "22-10244-[GEOGRAPHIC_DATA]"
click at [764, 91] on icon "search button" at bounding box center [764, 91] width 20 height 20
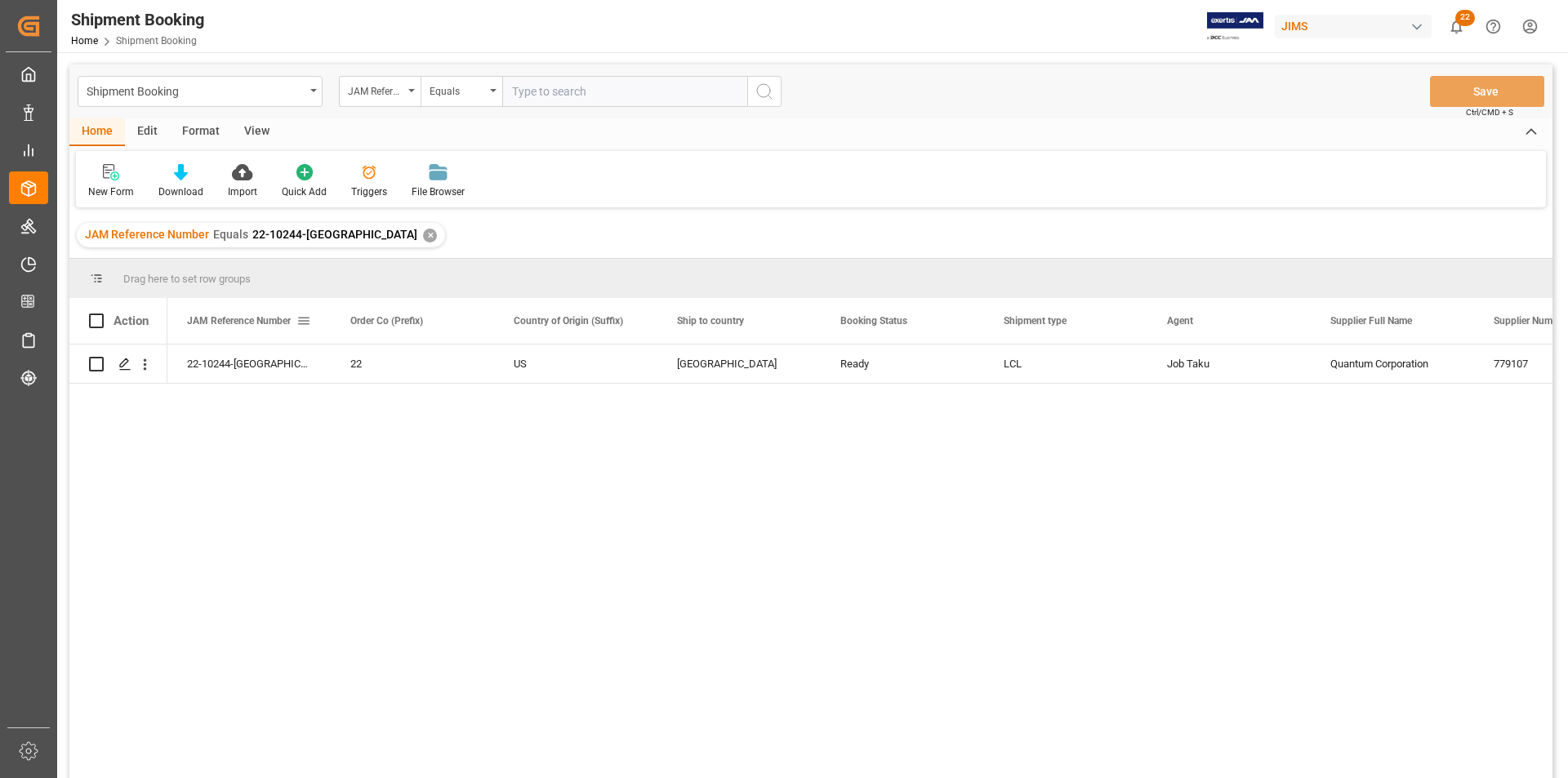
click at [298, 325] on span at bounding box center [304, 321] width 15 height 15
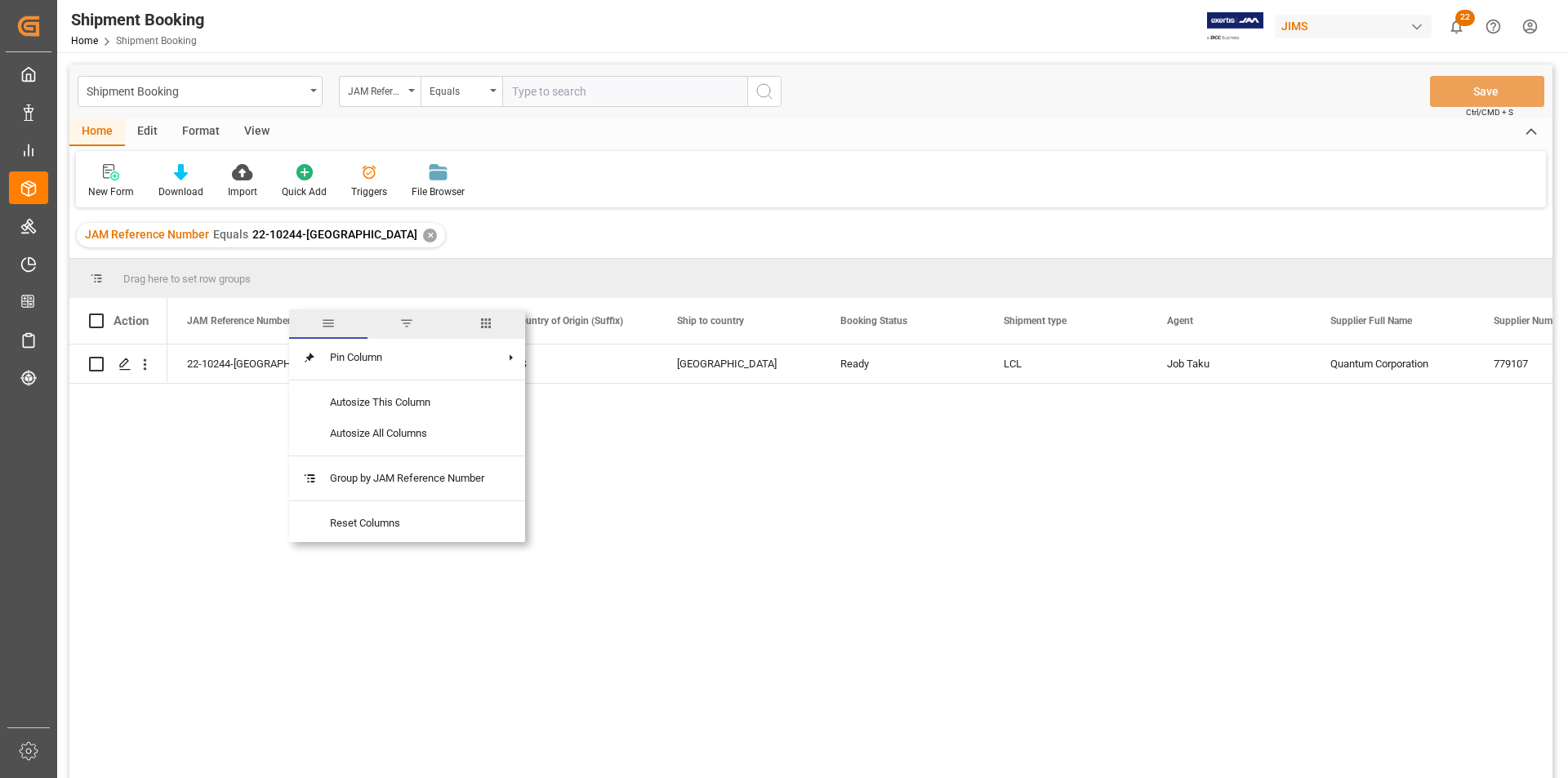
click at [476, 329] on span "columns" at bounding box center [486, 324] width 79 height 29
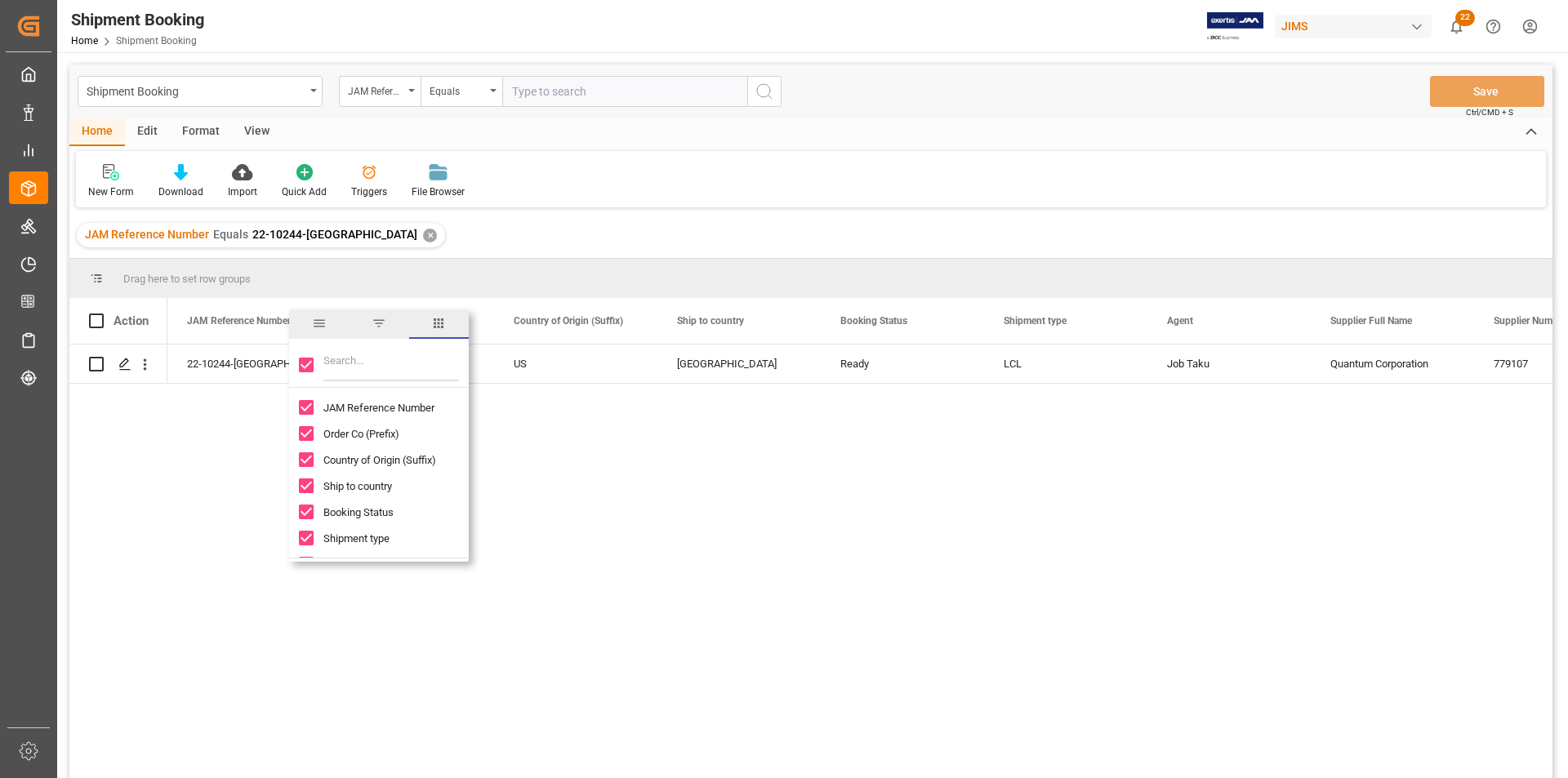
click at [312, 363] on input "Toggle Select All Columns" at bounding box center [307, 365] width 15 height 15
checkbox input "false"
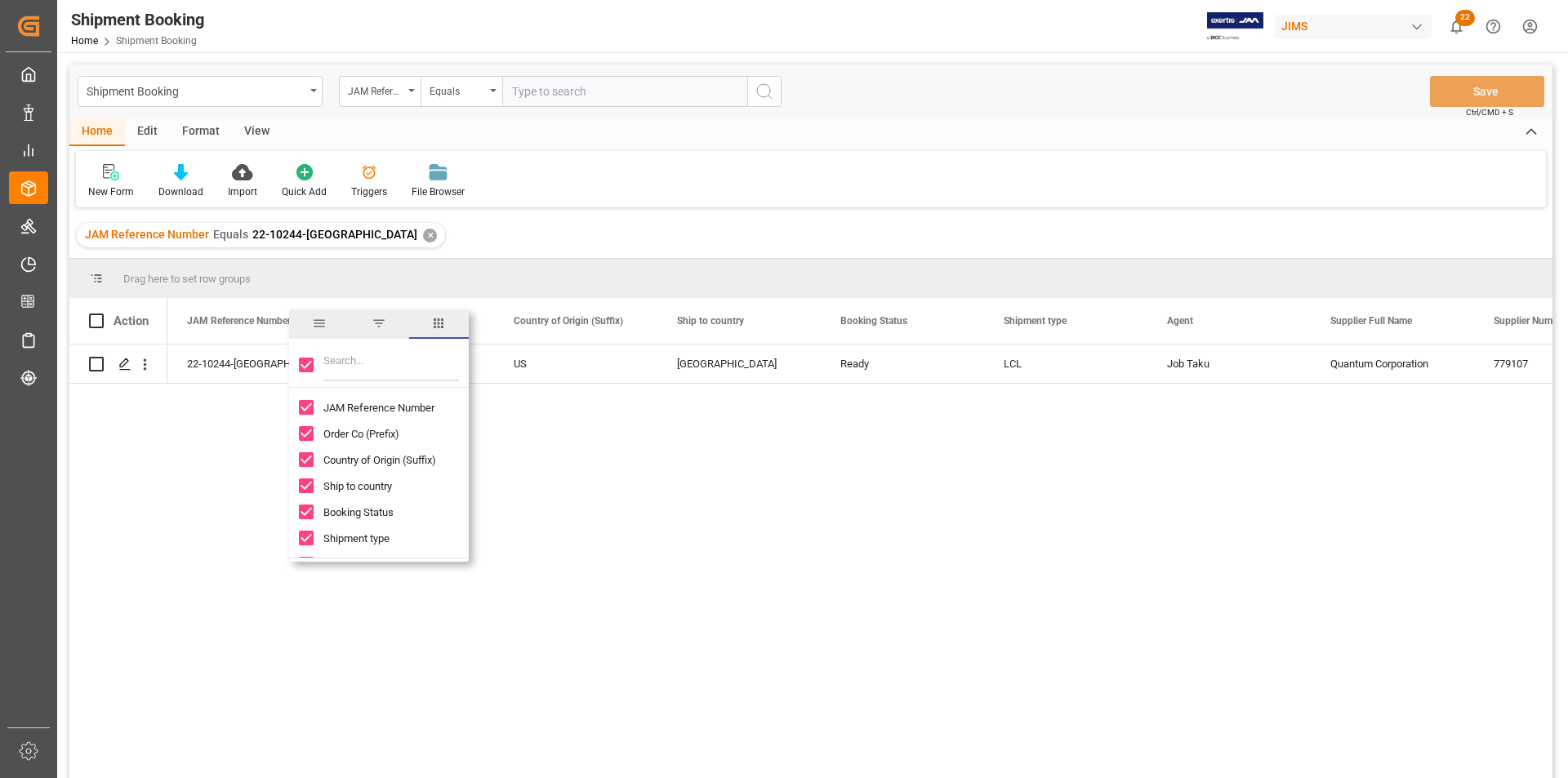
checkbox input "false"
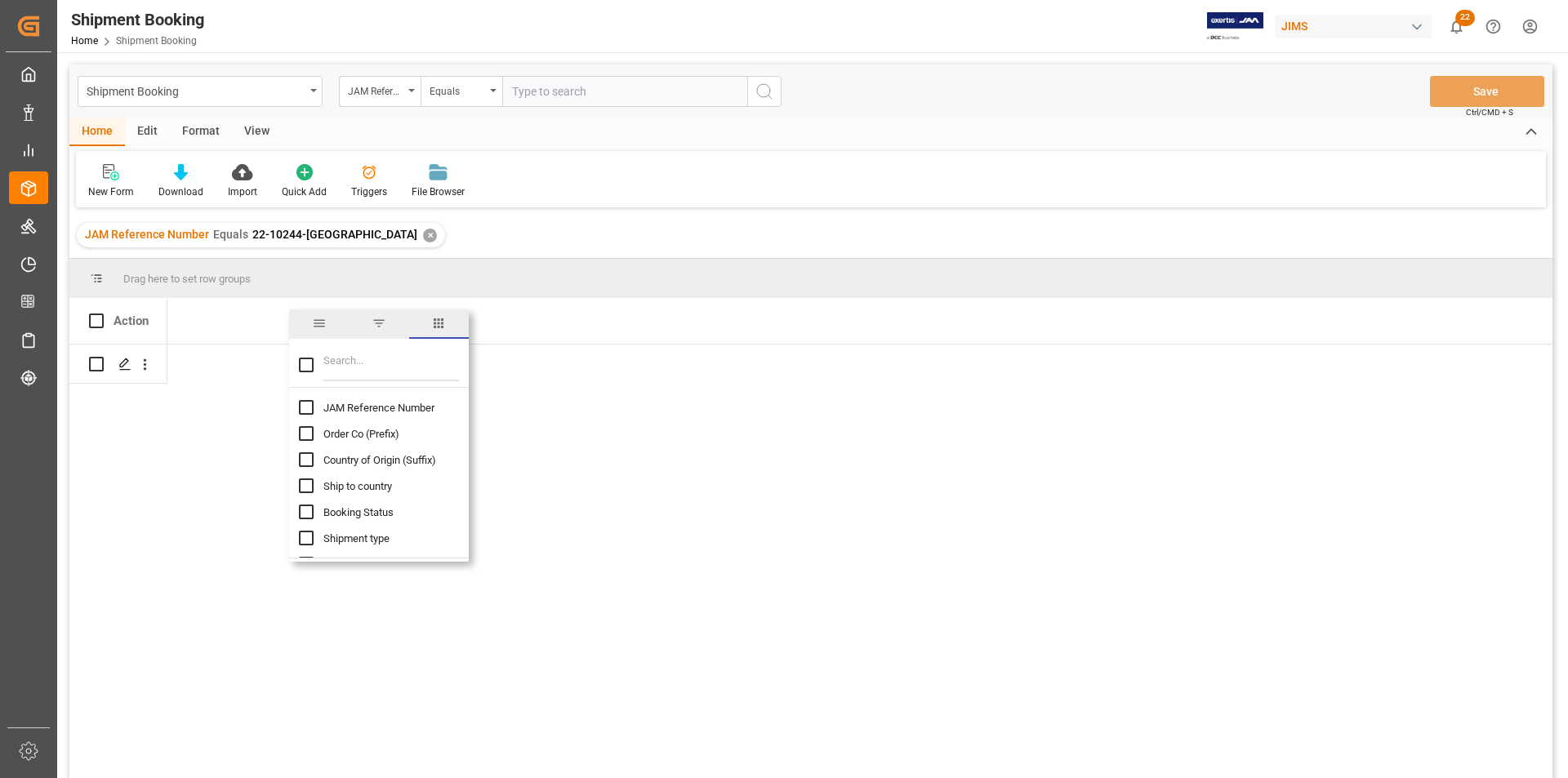
click at [305, 406] on input "JAM Reference Number column toggle visibility (hidden)" at bounding box center [307, 408] width 15 height 15
checkbox input "true"
checkbox input "false"
click at [308, 483] on input "Booking Status column toggle visibility (hidden)" at bounding box center [307, 512] width 15 height 15
checkbox input "true"
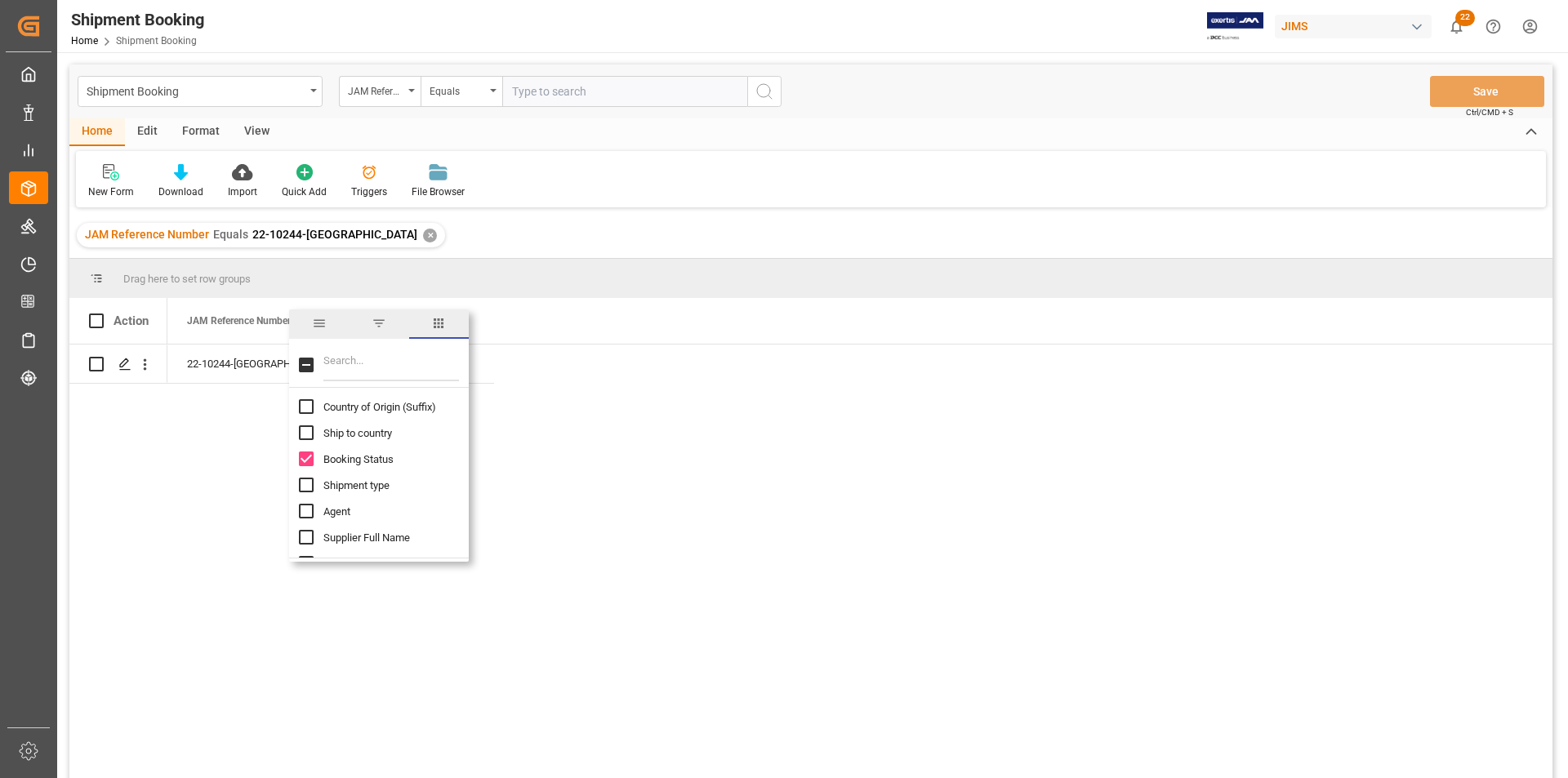
scroll to position [81, 0]
click at [360, 367] on input "Filter Columns Input" at bounding box center [391, 365] width 136 height 33
type input "bra"
click at [310, 409] on input "Destination Branch column toggle visibility (hidden)" at bounding box center [307, 408] width 15 height 15
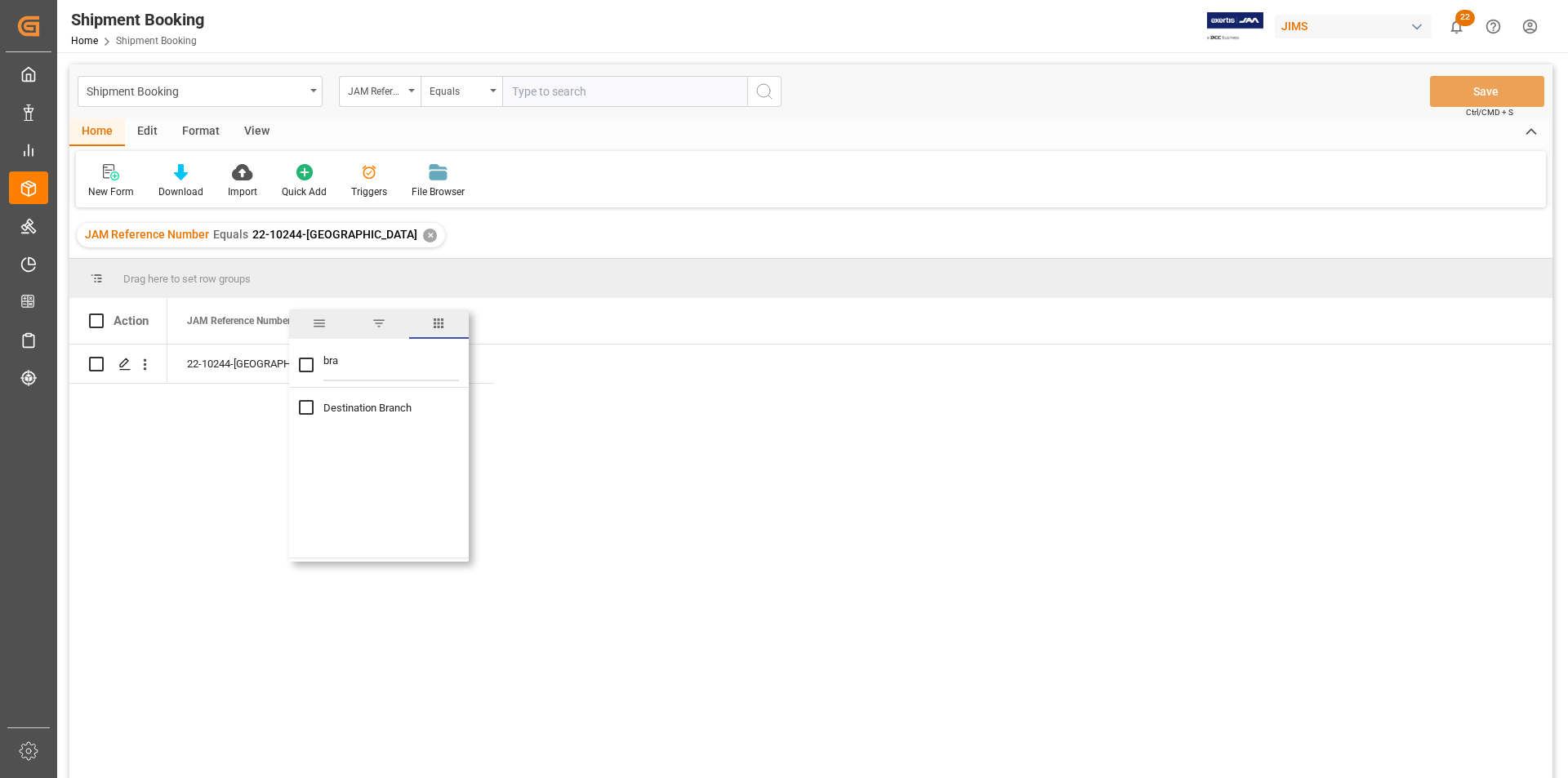
checkbox input "true"
click at [762, 472] on div "22-10244-US Ready CADROPSHIP" at bounding box center [860, 566] width 1386 height 444
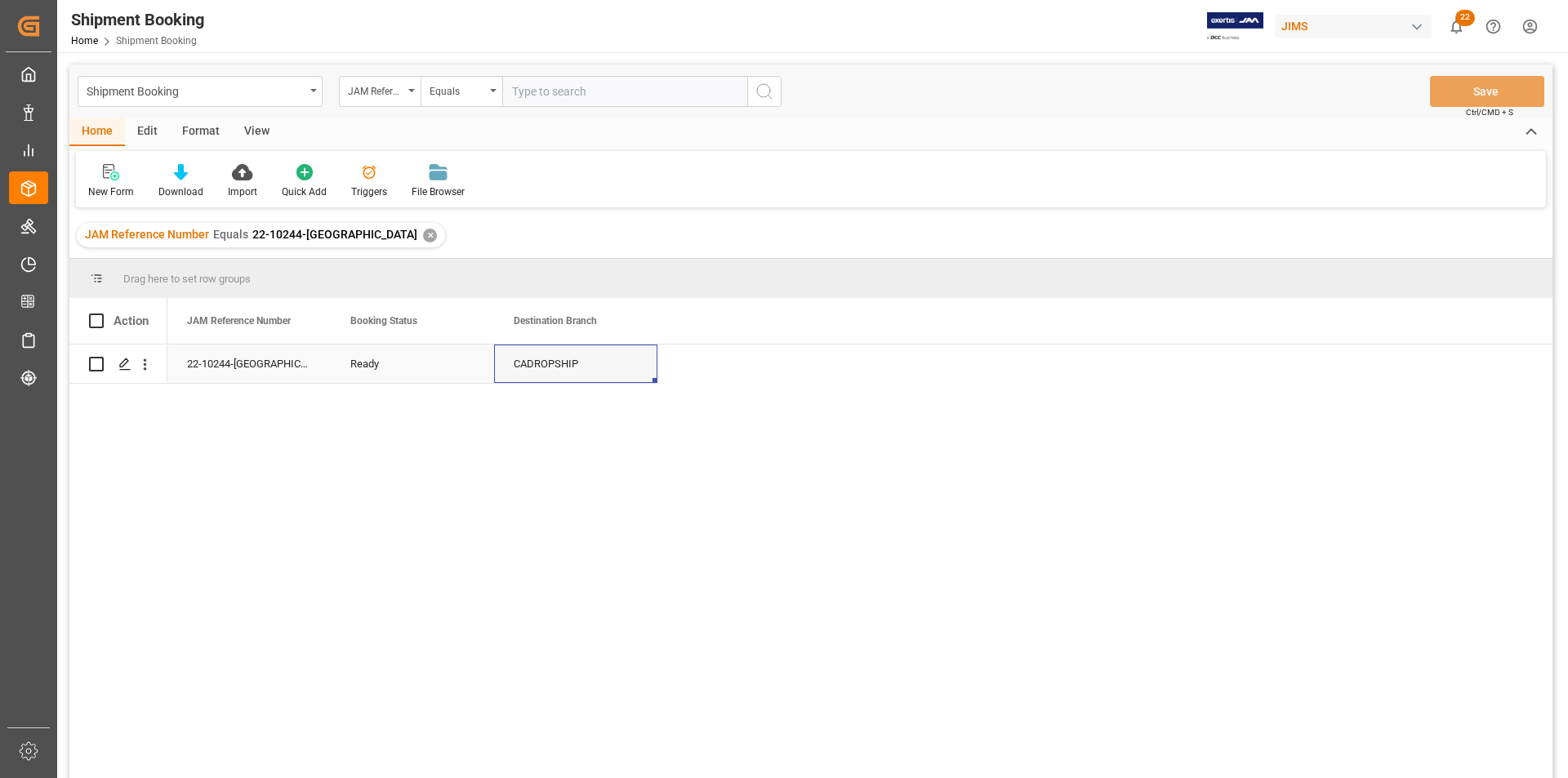
click at [594, 363] on div "CADROPSHIP" at bounding box center [575, 363] width 164 height 38
click at [423, 236] on div "✕" at bounding box center [429, 235] width 14 height 14
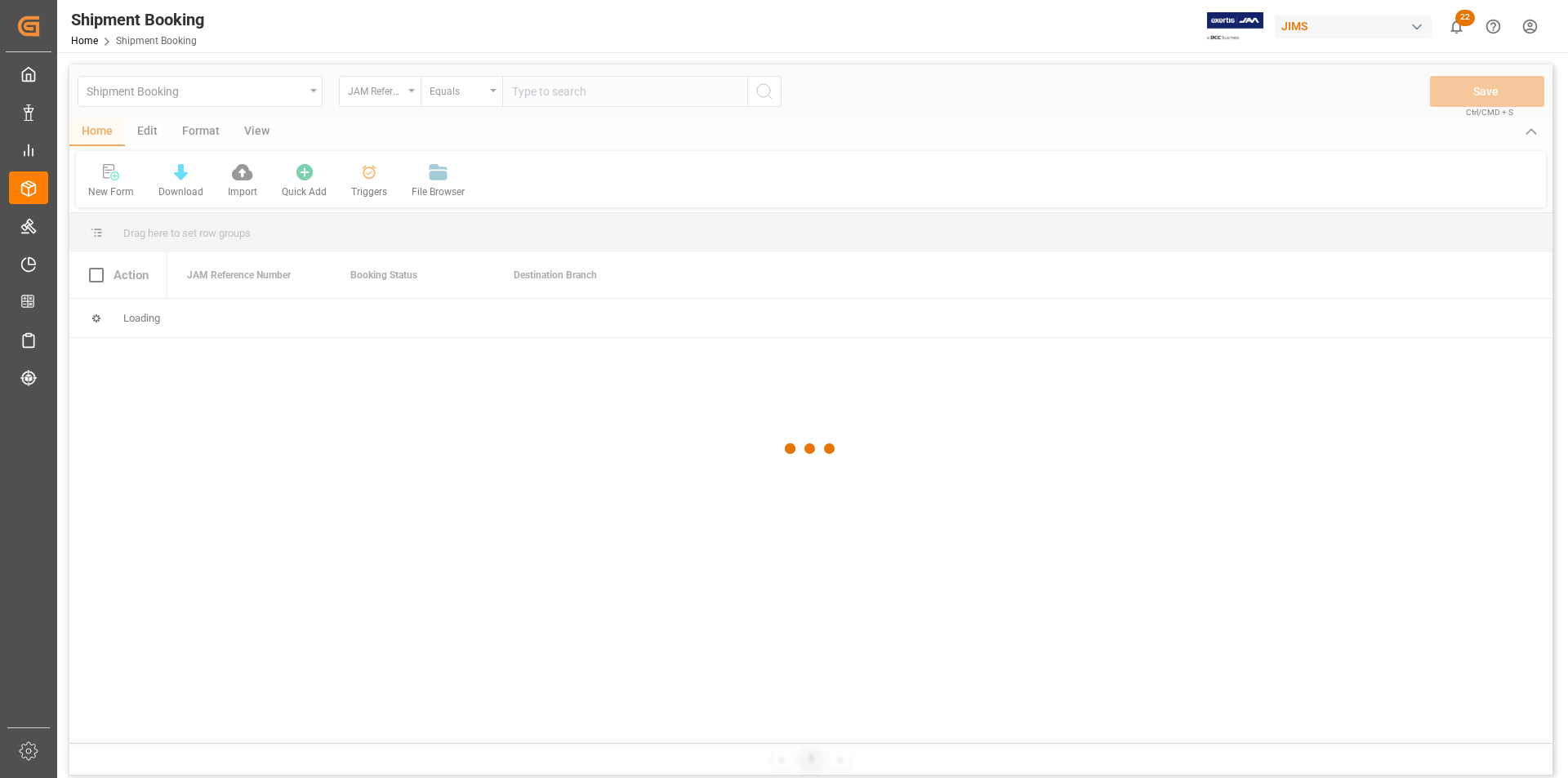
click at [567, 94] on div at bounding box center [810, 449] width 1483 height 769
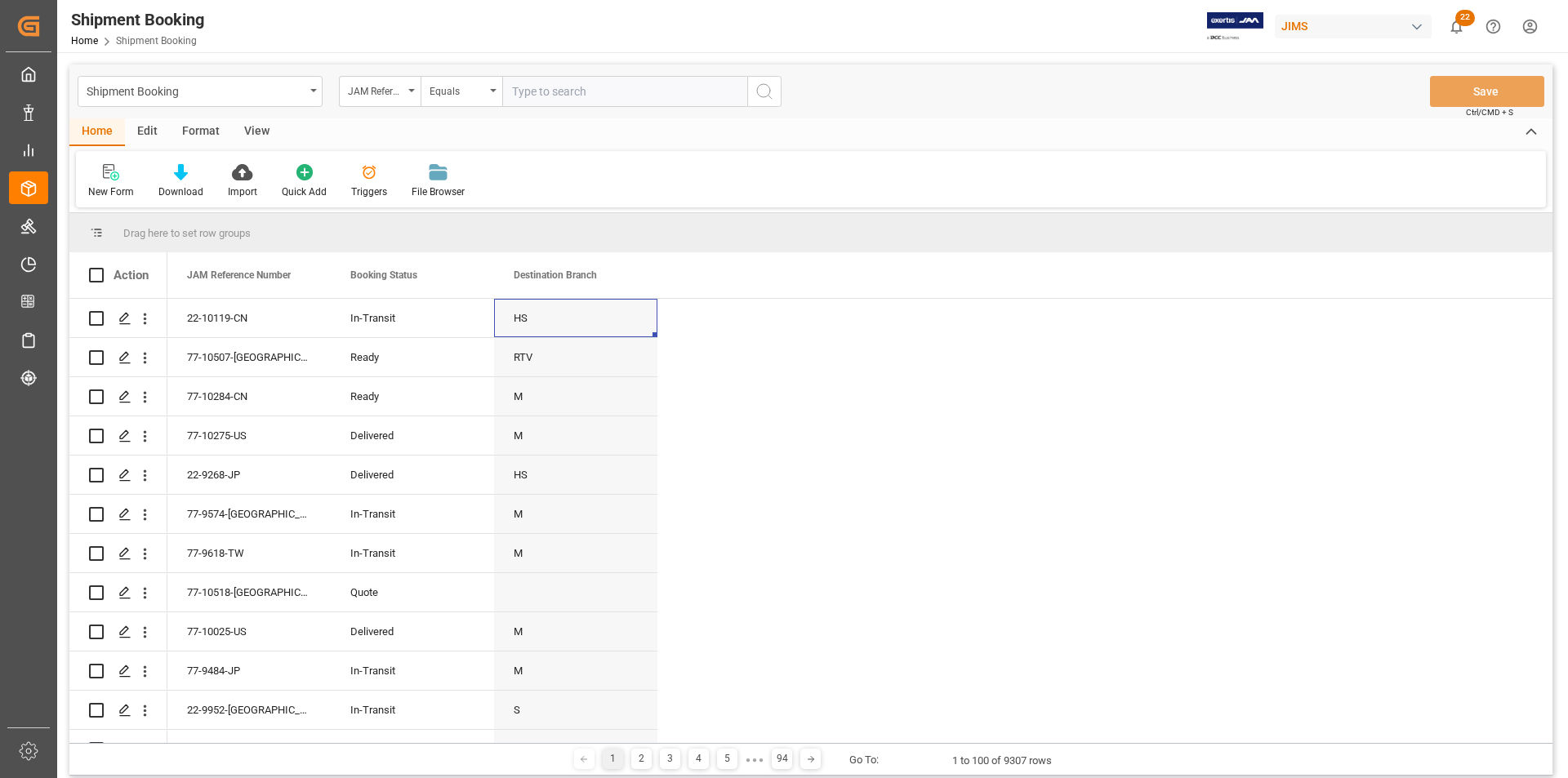
click at [567, 94] on input "text" at bounding box center [625, 91] width 245 height 31
paste input "22-9885-CN"
type input "22-9885-CN"
click at [757, 86] on icon "search button" at bounding box center [764, 91] width 20 height 20
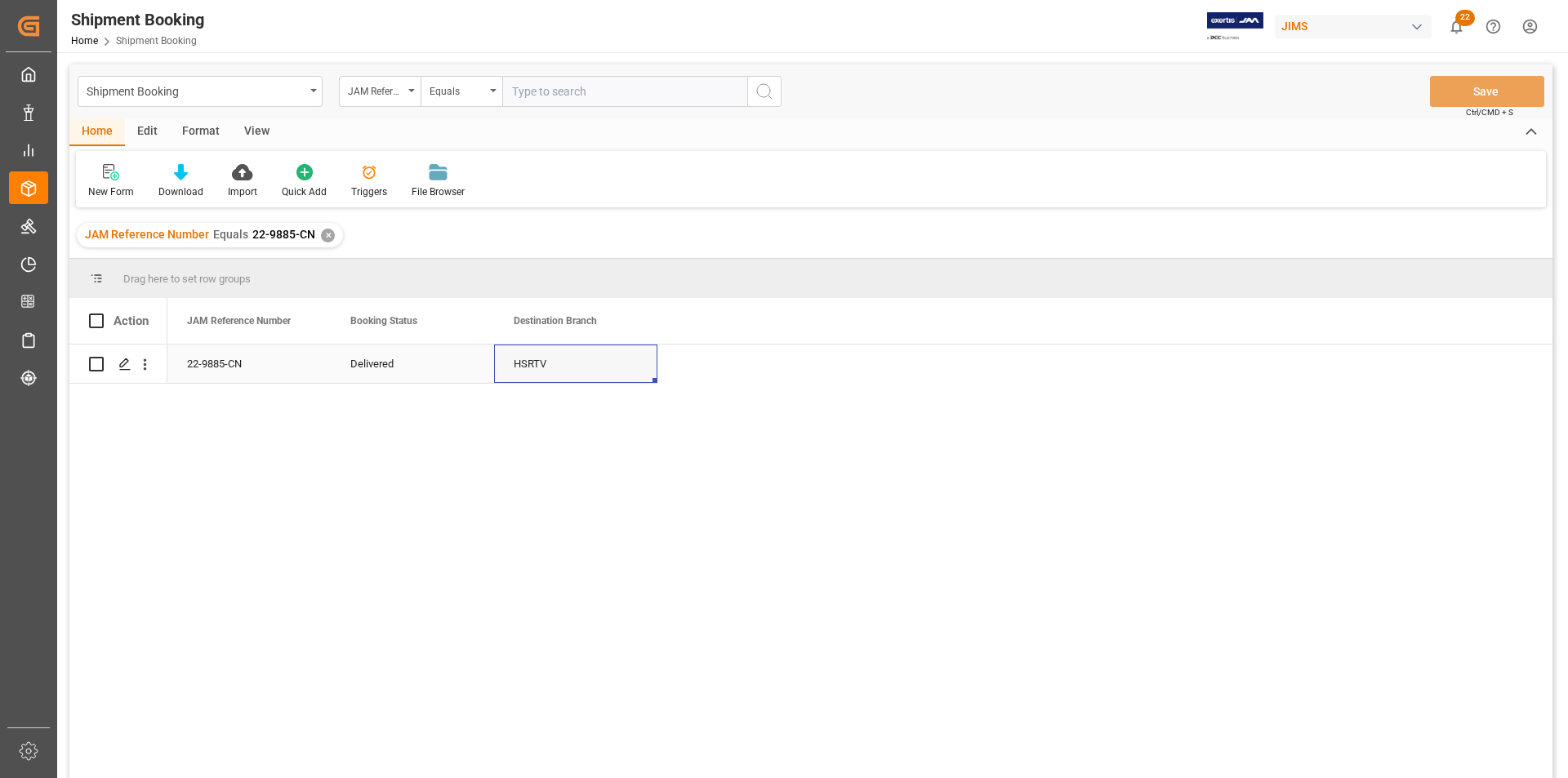
click at [602, 378] on div "HSRTV" at bounding box center [575, 363] width 164 height 38
click at [539, 91] on input "text" at bounding box center [625, 91] width 245 height 31
paste input "22-10190-US"
type input "22-10190-US"
click at [326, 235] on div "✕" at bounding box center [327, 235] width 14 height 14
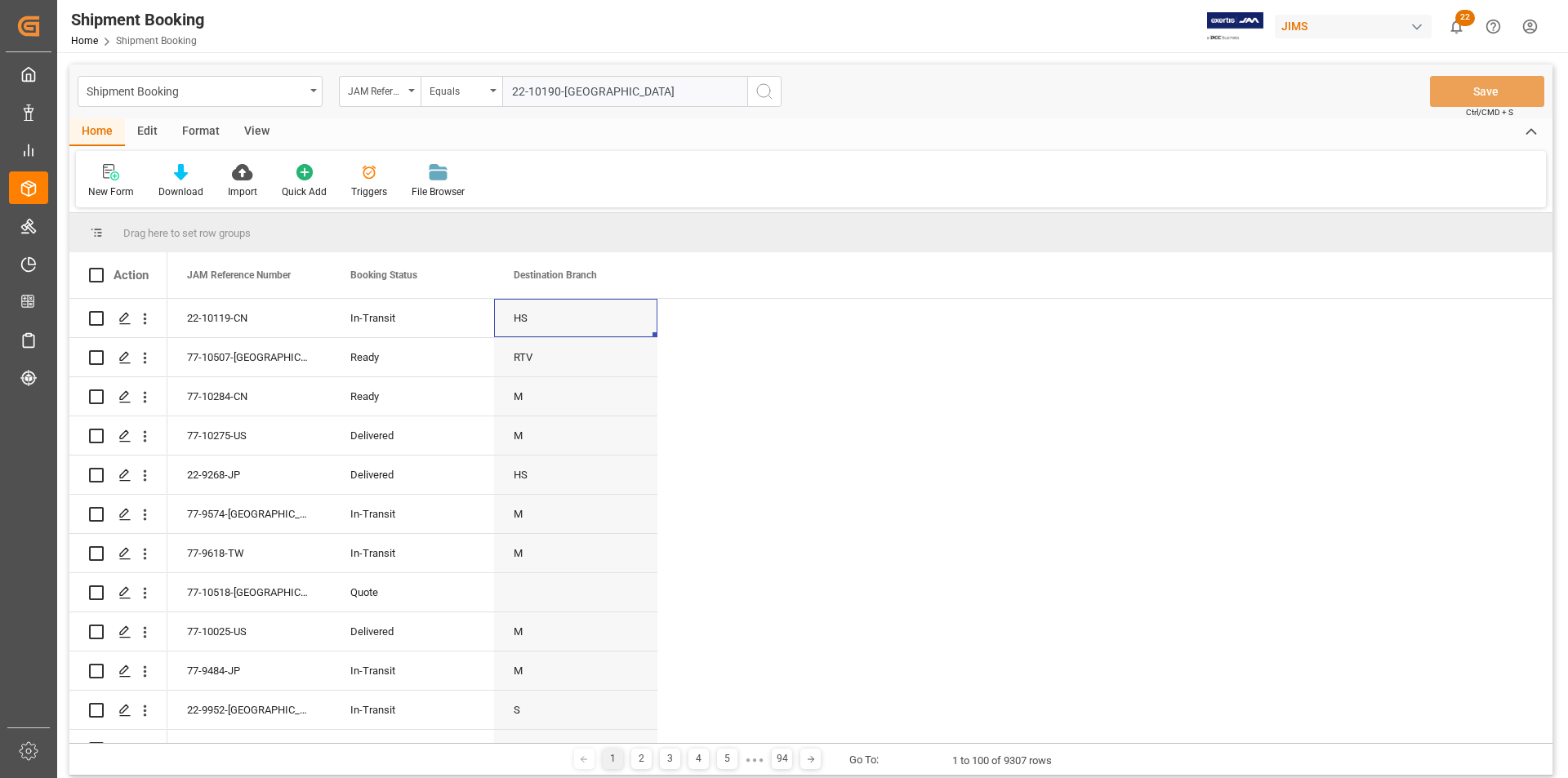
click at [763, 95] on icon "search button" at bounding box center [764, 91] width 20 height 20
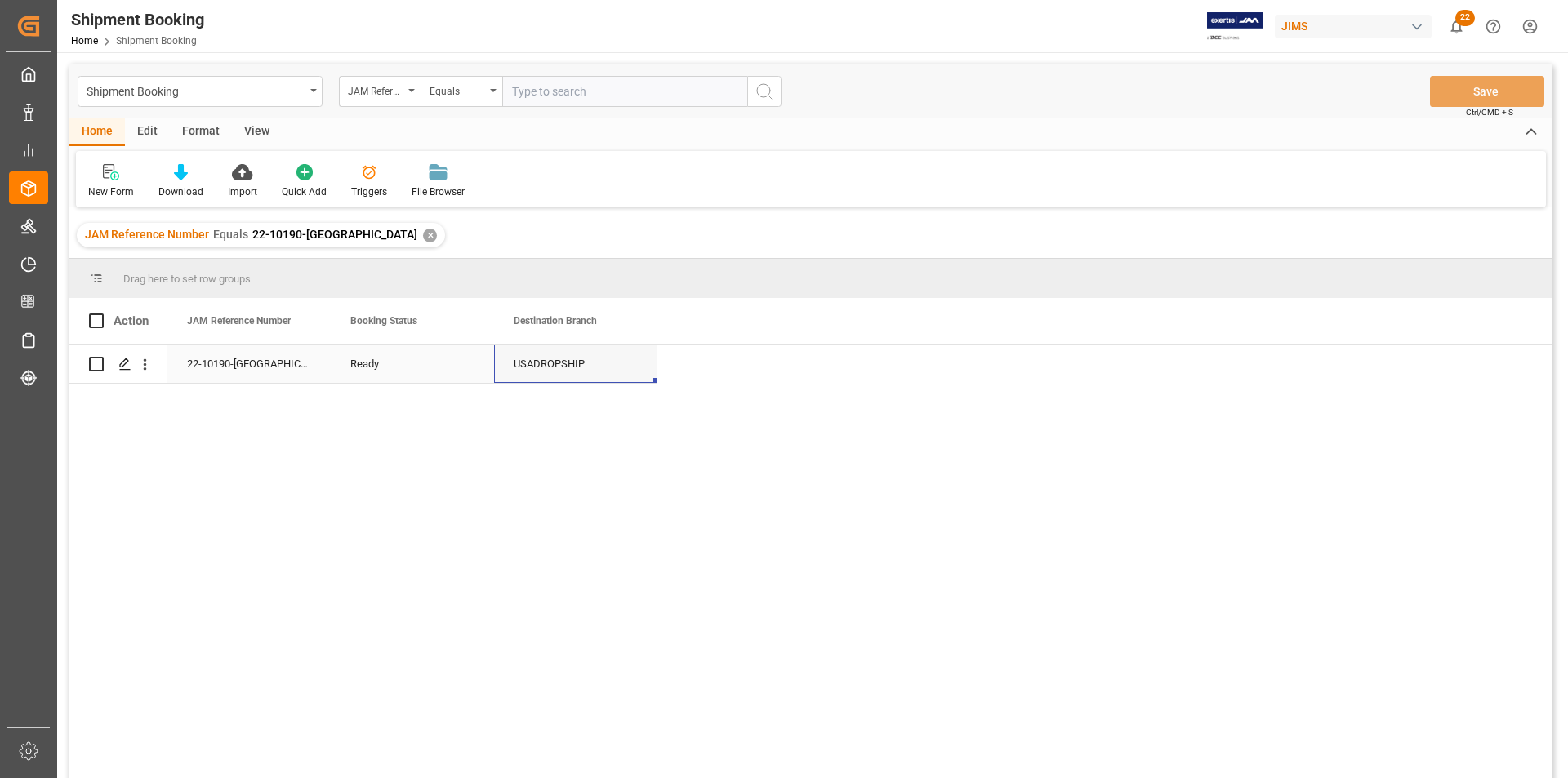
click at [595, 355] on div "USADROPSHIP" at bounding box center [575, 363] width 164 height 38
click at [576, 94] on input "text" at bounding box center [625, 91] width 245 height 31
paste input "77-9980-US"
type input "77-9980-US"
click at [423, 239] on div "✕" at bounding box center [429, 235] width 14 height 14
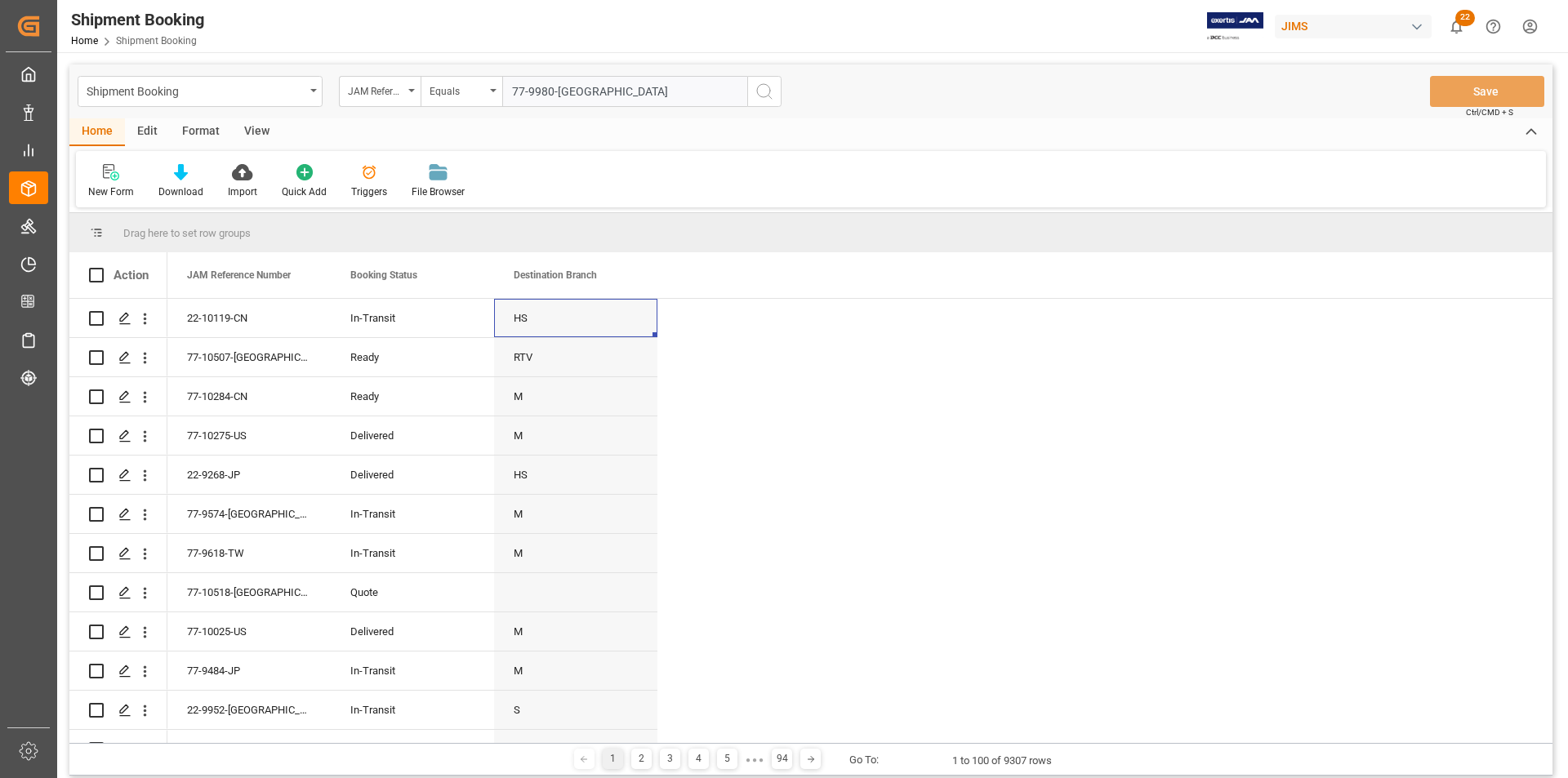
click at [763, 90] on icon "search button" at bounding box center [764, 91] width 20 height 20
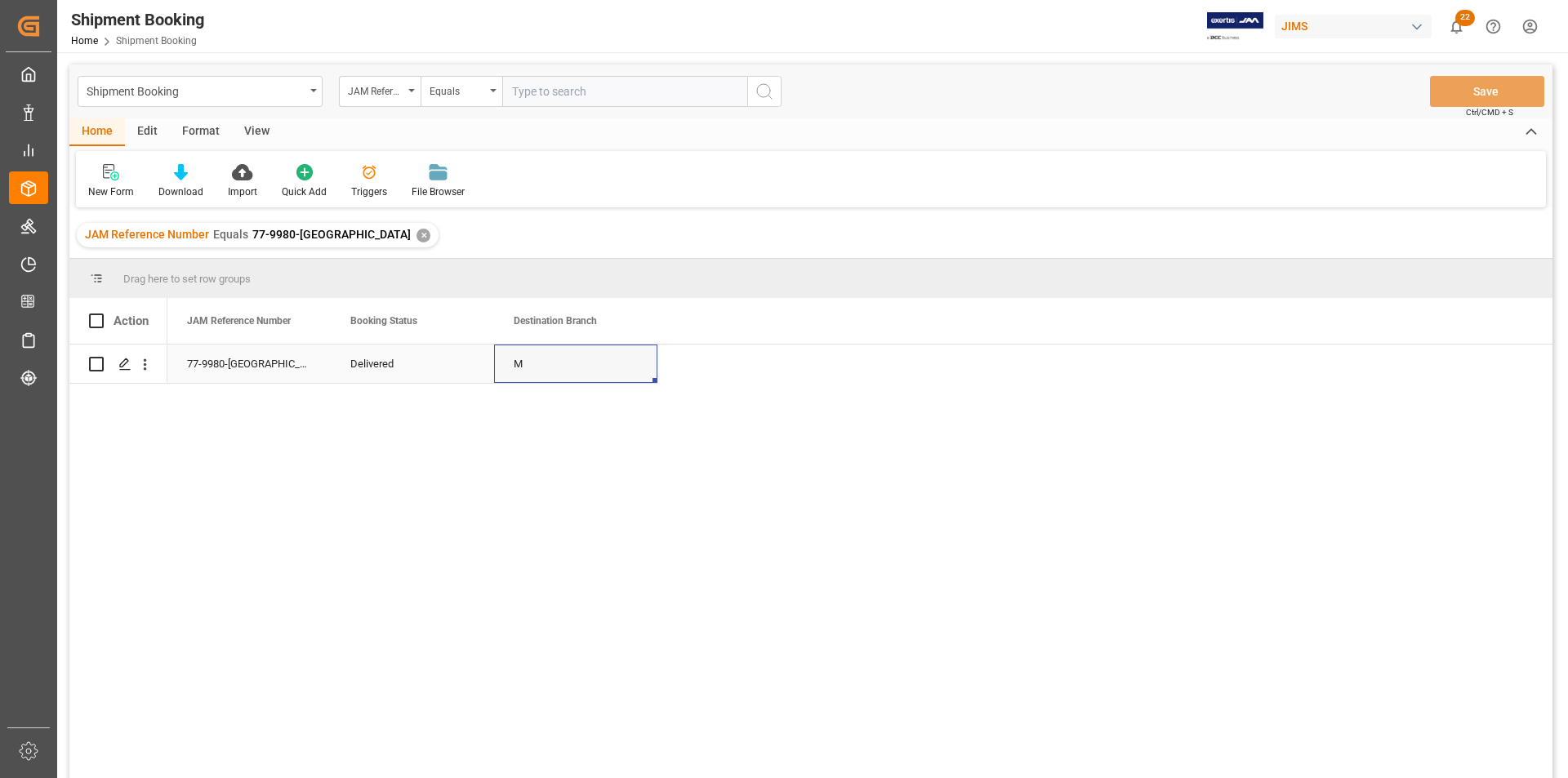
click at [563, 368] on div "M" at bounding box center [575, 363] width 164 height 38
click at [544, 105] on input "text" at bounding box center [625, 91] width 245 height 31
paste input "77-9971-US"
type input "77-9971-US"
click at [416, 232] on div "✕" at bounding box center [423, 235] width 14 height 14
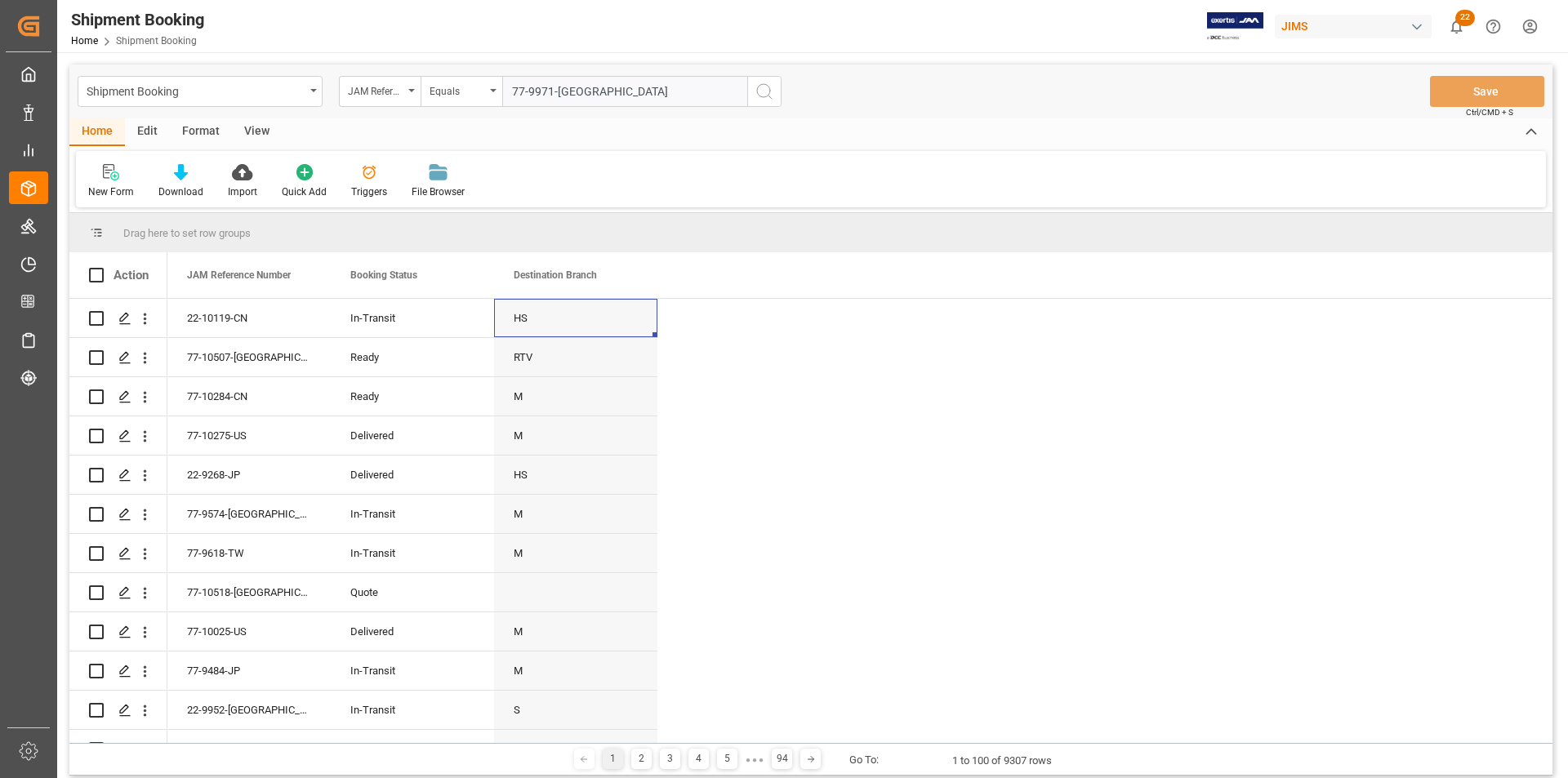
click at [769, 98] on icon "search button" at bounding box center [764, 91] width 20 height 20
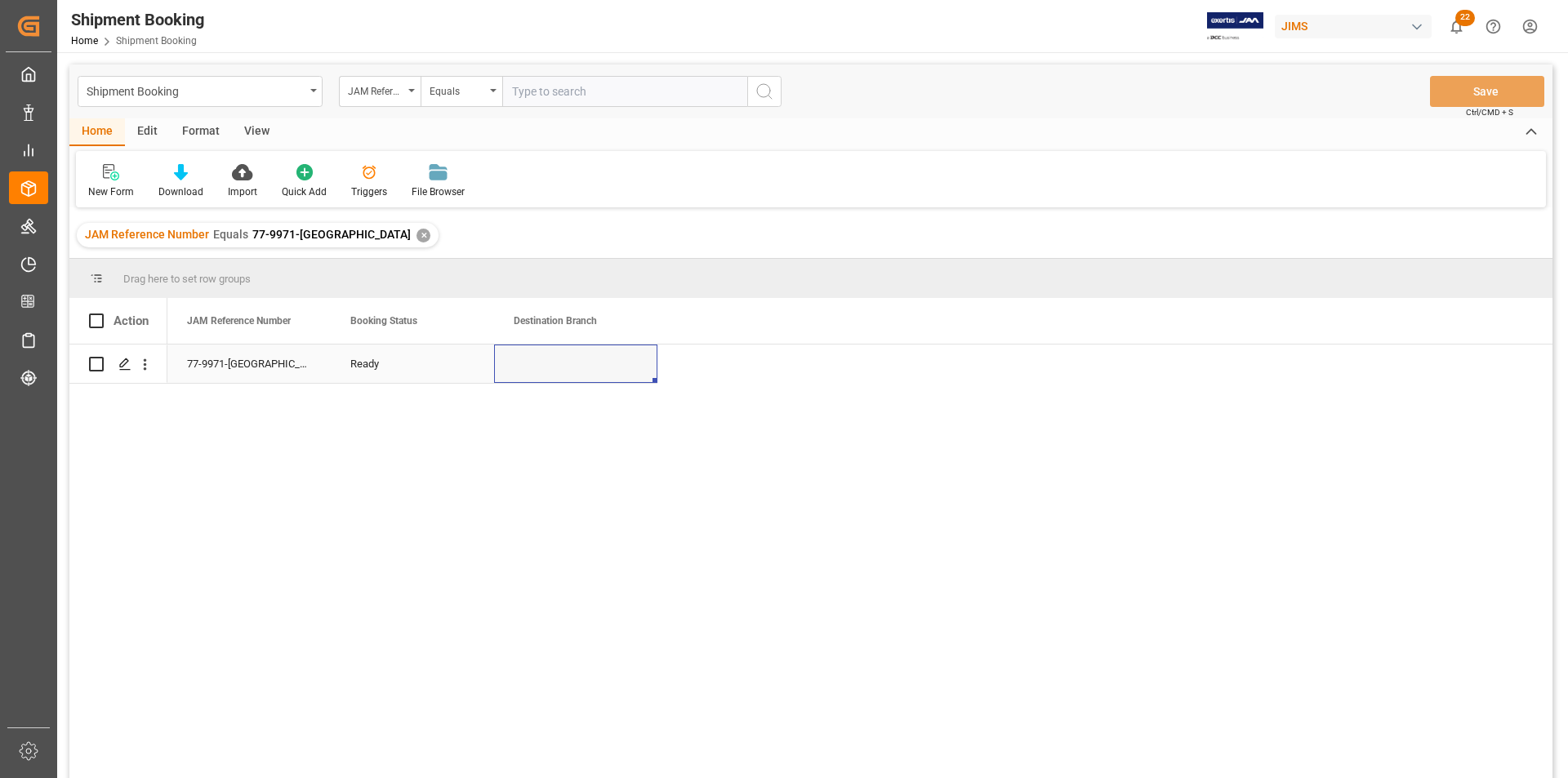
click at [267, 358] on div "77-9971-US" at bounding box center [249, 363] width 164 height 38
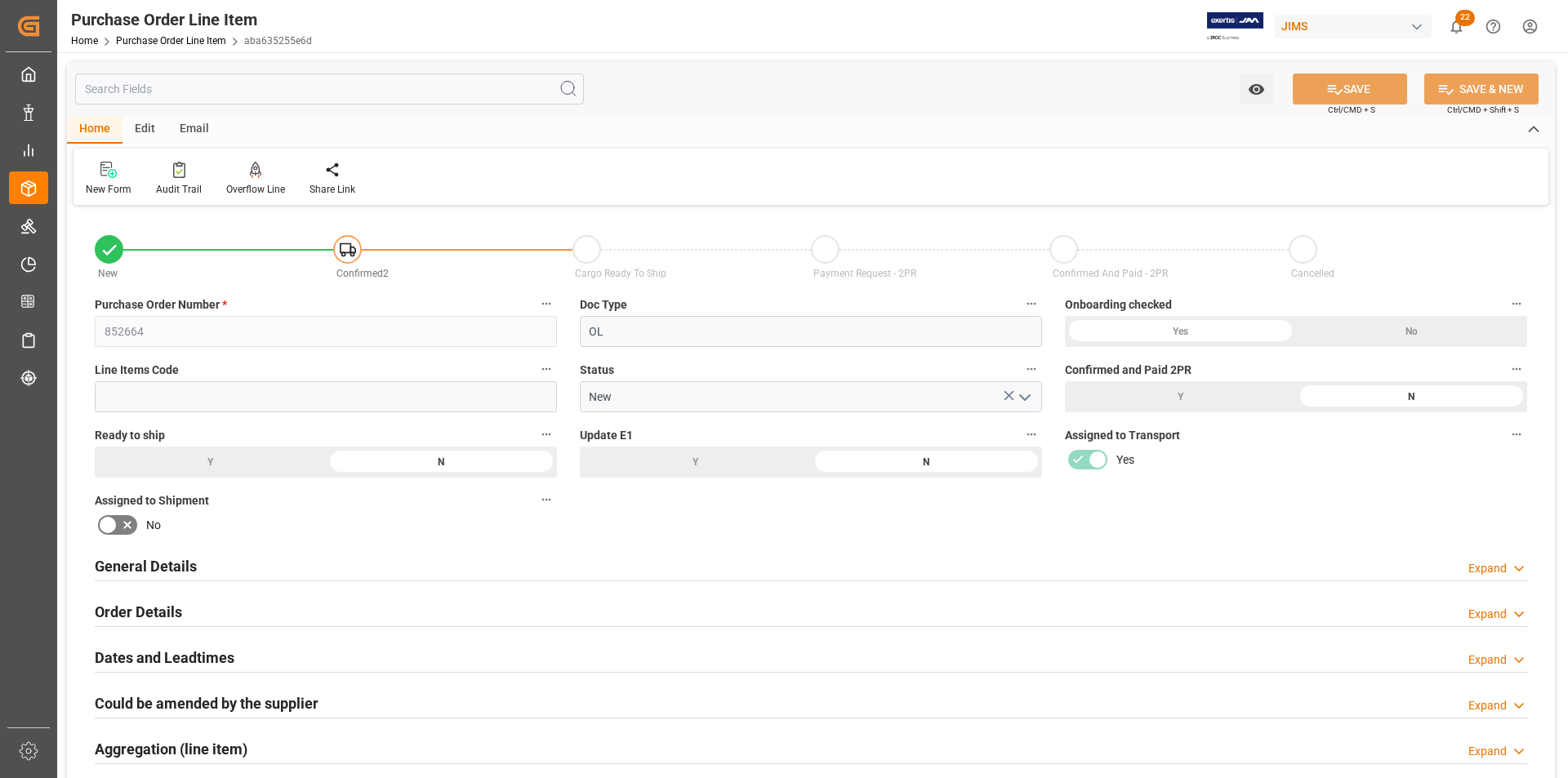
scroll to position [81, 0]
